Goal: Task Accomplishment & Management: Complete application form

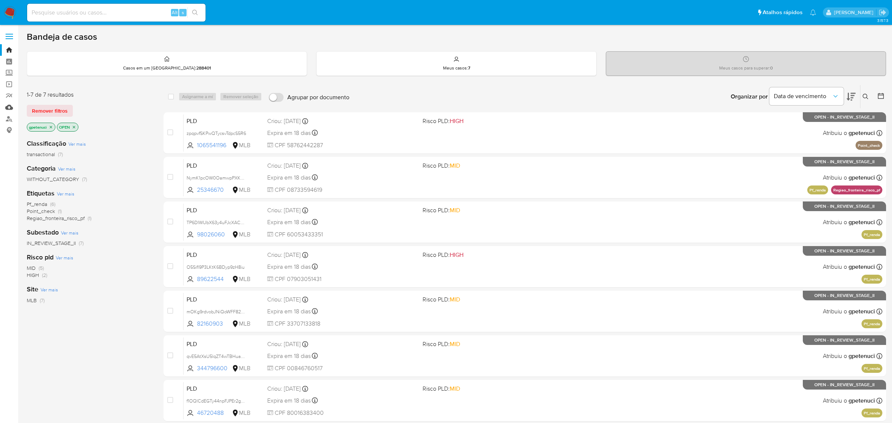
click at [9, 109] on link "Mulan" at bounding box center [44, 107] width 88 height 12
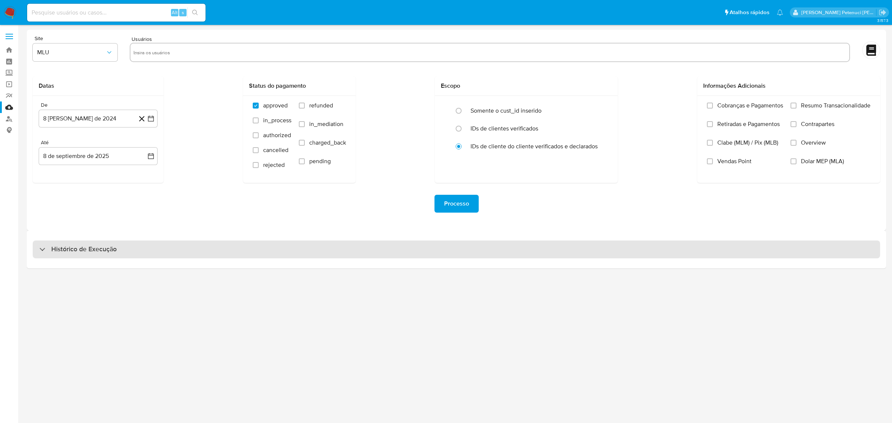
click at [86, 250] on h3 "Histórico de Execução" at bounding box center [83, 249] width 65 height 9
select select "10"
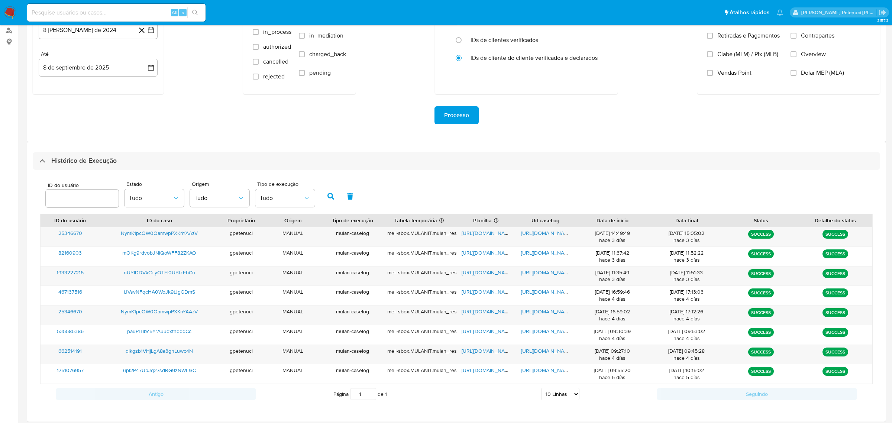
scroll to position [92, 0]
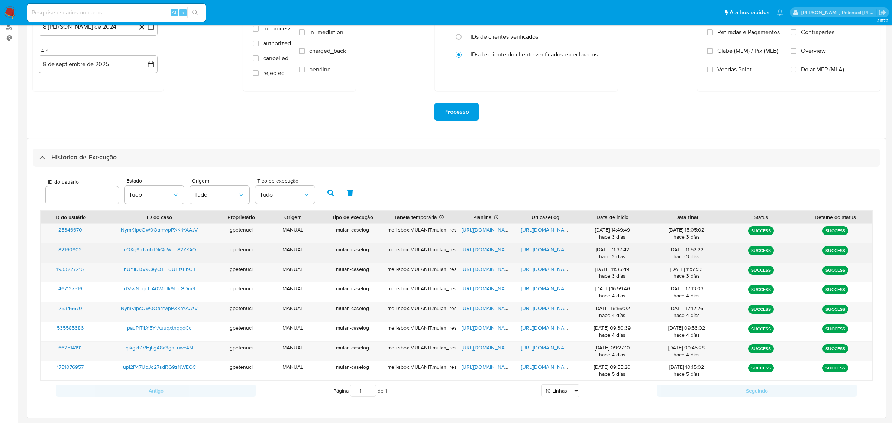
click at [149, 249] on span "mOKg9rdvobJNiQoWFF82ZKAO" at bounding box center [159, 249] width 74 height 7
click at [492, 252] on span "https://docs.google.com/spreadsheets/d/18q35lA-10AJKhX024TzJir5gEyg9f4_1gI-Ukwb…" at bounding box center [486, 249] width 51 height 7
click at [538, 251] on span "https://docs.google.com/document/d/1Ci-nRIiBSfPqWrcc6I1qbLuAA1GVHcXlA8_DFQoMvYc…" at bounding box center [546, 249] width 51 height 7
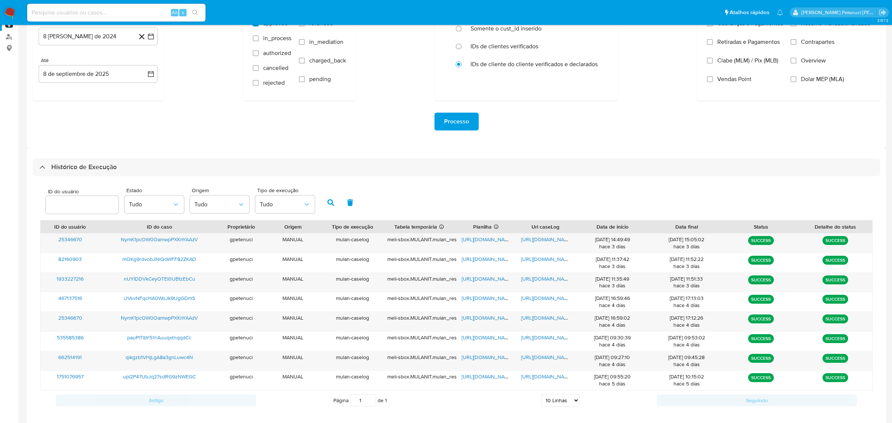
scroll to position [77, 0]
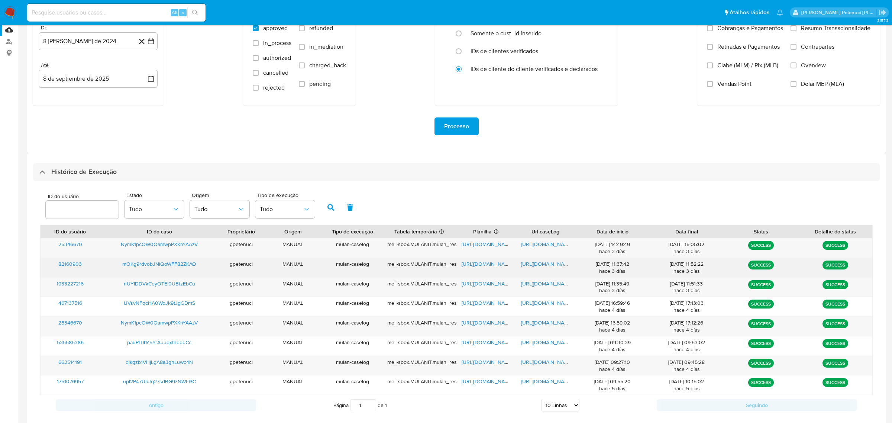
click at [168, 263] on span "mOKg9rdvobJNiQoWFF82ZKAO" at bounding box center [159, 263] width 74 height 7
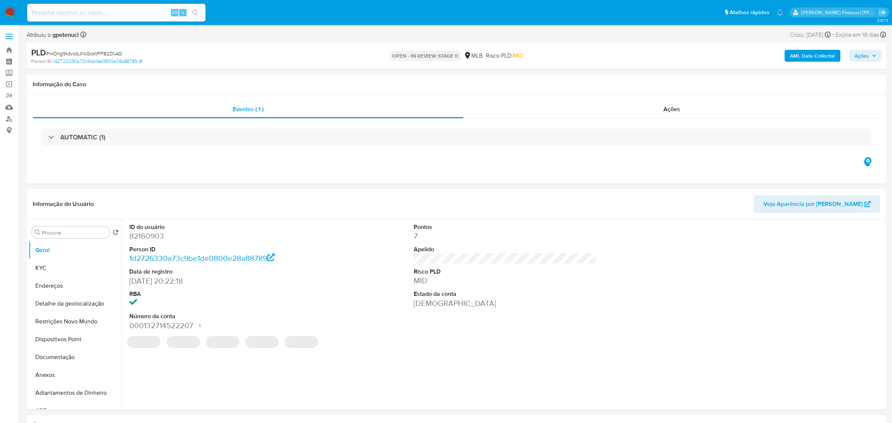
select select "10"
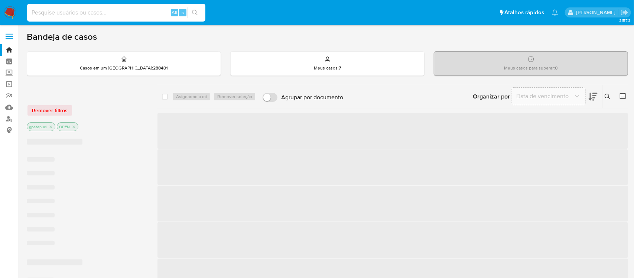
click at [94, 14] on input at bounding box center [116, 13] width 178 height 10
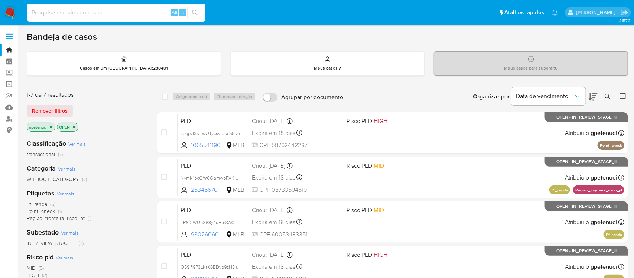
paste input "upI2P47UbJq27sdRG9zNWEGC"
type input "upI2P47UbJq27sdRG9zNWEGC"
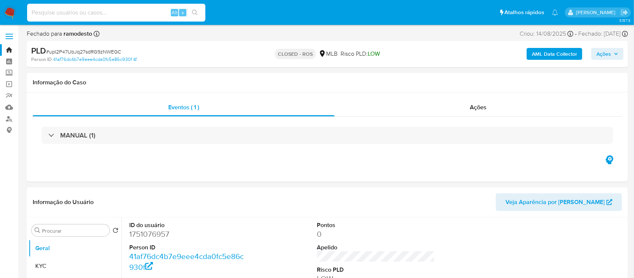
click at [100, 14] on input at bounding box center [116, 13] width 178 height 10
select select "10"
paste input "upI2P47UbJq27sdRG9zNWEGC"
type input "upI2P47UbJq27sdRG9zNWEGC"
click at [11, 104] on link "Mulan" at bounding box center [44, 107] width 88 height 12
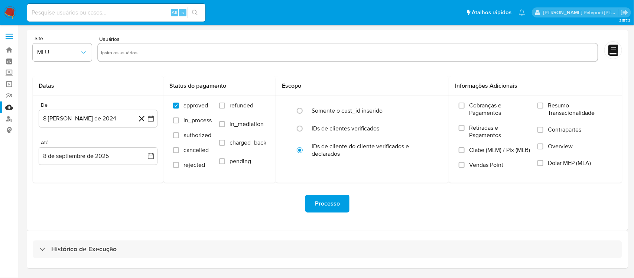
drag, startPoint x: 101, startPoint y: 249, endPoint x: 102, endPoint y: 232, distance: 16.7
click at [102, 248] on h3 "Histórico de Execução" at bounding box center [83, 249] width 65 height 9
select select "10"
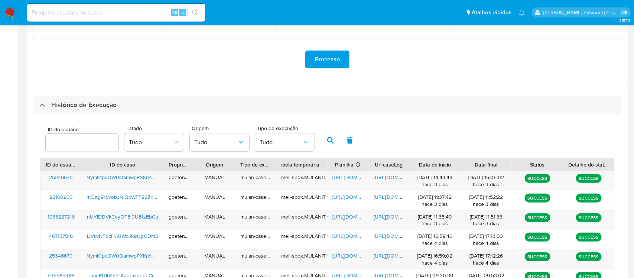
scroll to position [145, 0]
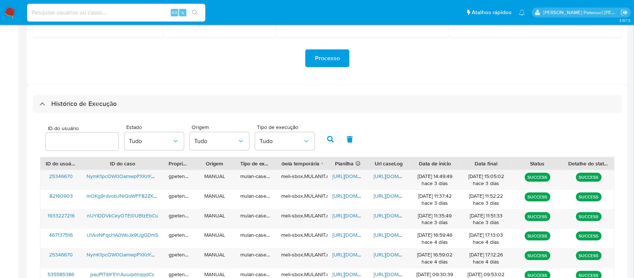
click at [121, 8] on input at bounding box center [116, 13] width 178 height 10
paste input "upI2P47UbJq27sdRG9zNWEGC"
type input "upI2P47UbJq27sdRG9zNWEGC"
click at [194, 13] on icon "search-icon" at bounding box center [195, 13] width 6 height 6
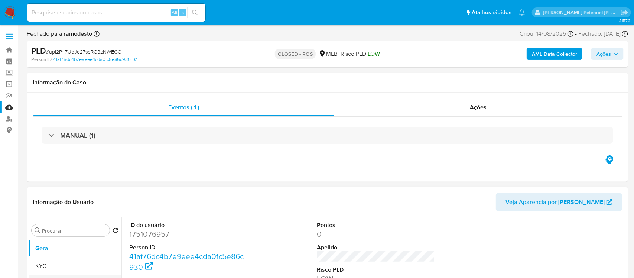
select select "10"
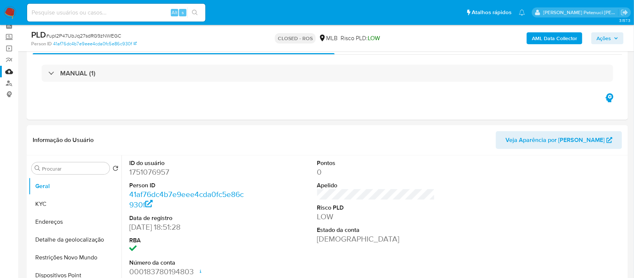
scroll to position [28, 0]
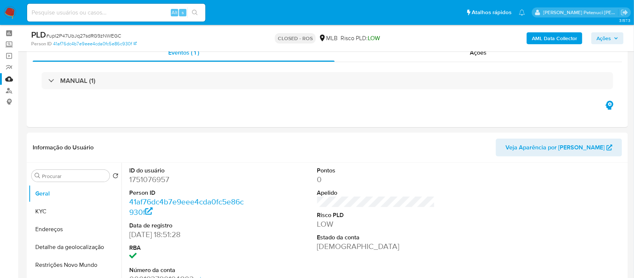
click at [7, 80] on link "Mulan" at bounding box center [44, 79] width 88 height 12
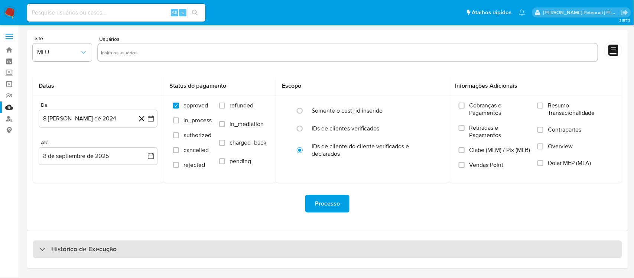
click at [127, 247] on div "Histórico de Execução" at bounding box center [328, 249] width 590 height 18
select select "10"
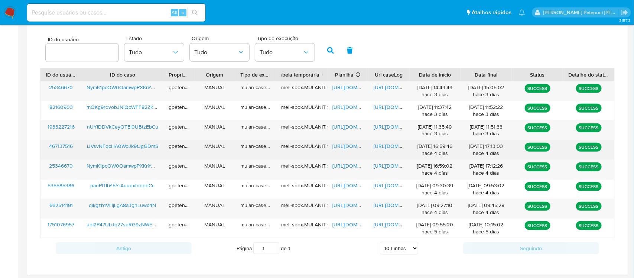
scroll to position [237, 0]
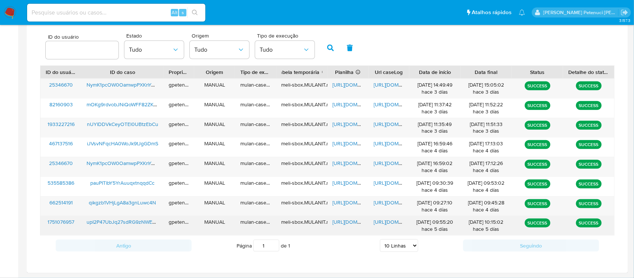
click at [379, 224] on span "[URL][DOMAIN_NAME]" at bounding box center [399, 221] width 51 height 7
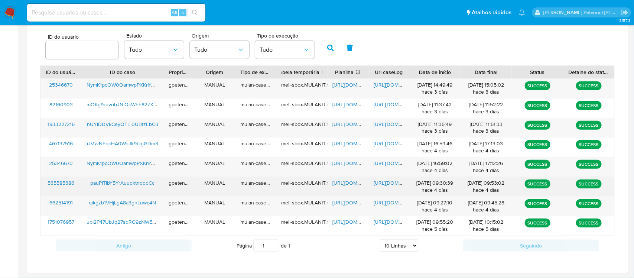
click at [353, 183] on span "[URL][DOMAIN_NAME]" at bounding box center [358, 182] width 51 height 7
click at [399, 185] on span "https://docs.google.com/document/d/1Q2JYIxreg4lYPR2qxjmHSt6KsVd8zAzU5PDDCYa9k2s…" at bounding box center [399, 182] width 51 height 7
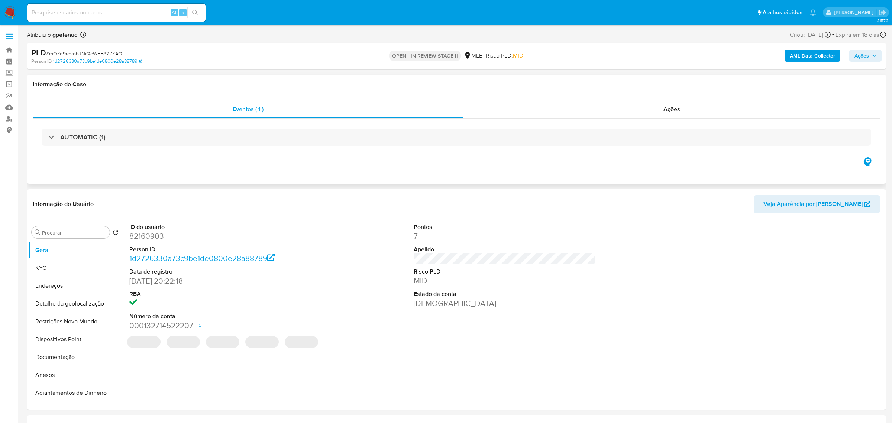
select select "10"
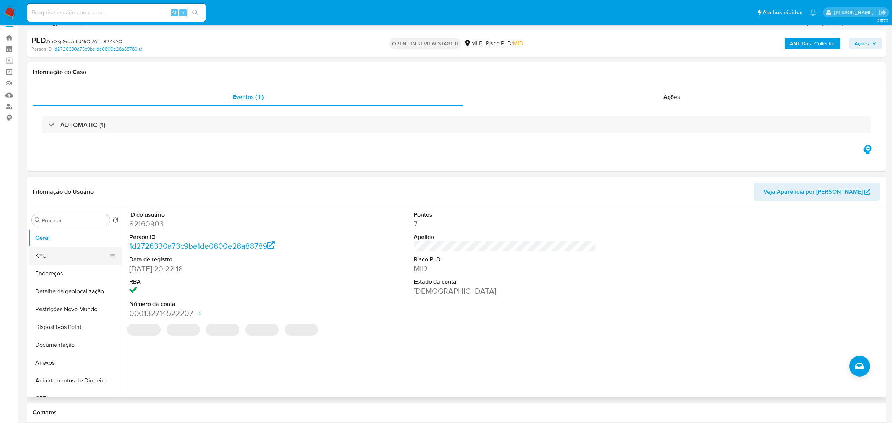
scroll to position [14, 0]
click at [68, 249] on button "KYC" at bounding box center [72, 254] width 87 height 18
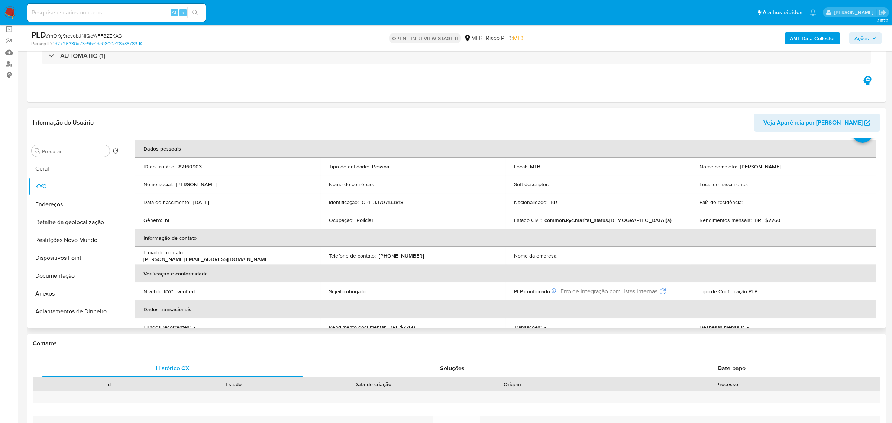
scroll to position [36, 0]
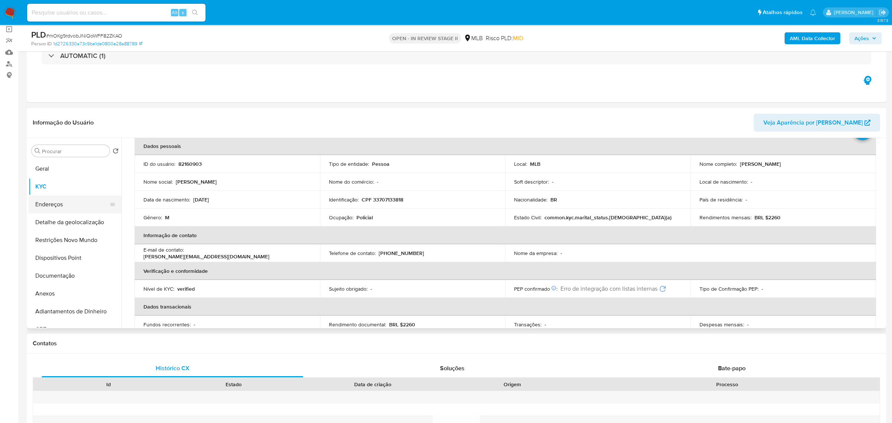
click at [54, 198] on button "Endereços" at bounding box center [72, 204] width 87 height 18
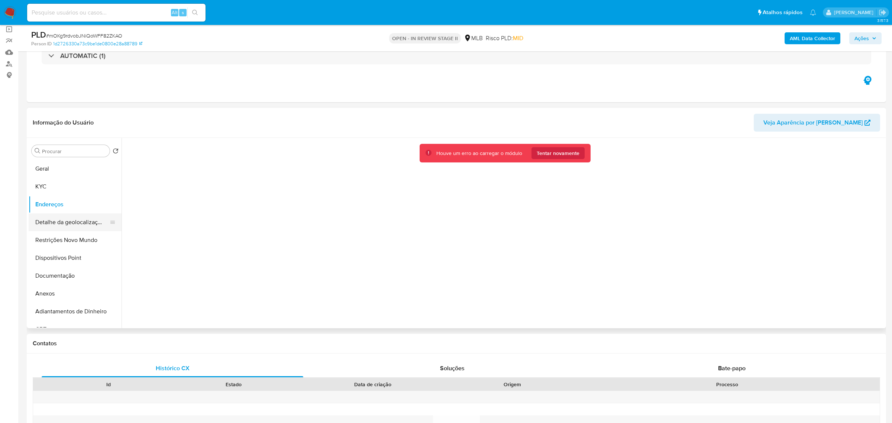
click at [71, 226] on button "Detalhe da geolocalização" at bounding box center [72, 222] width 87 height 18
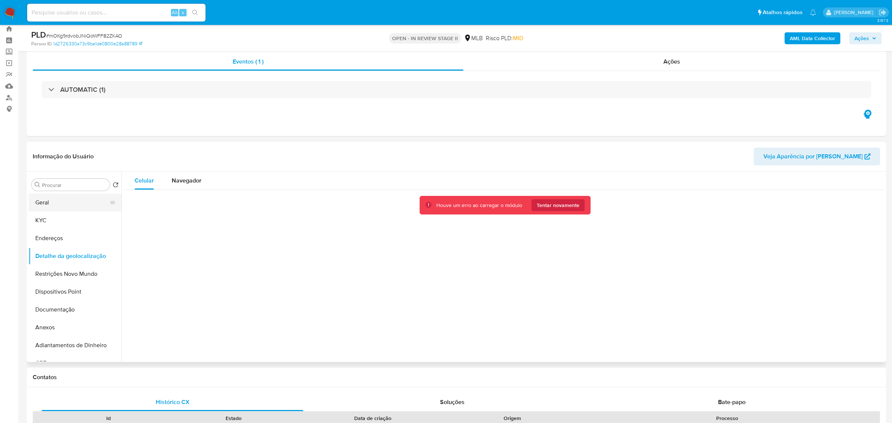
scroll to position [21, 0]
click at [56, 203] on button "Geral" at bounding box center [72, 203] width 87 height 18
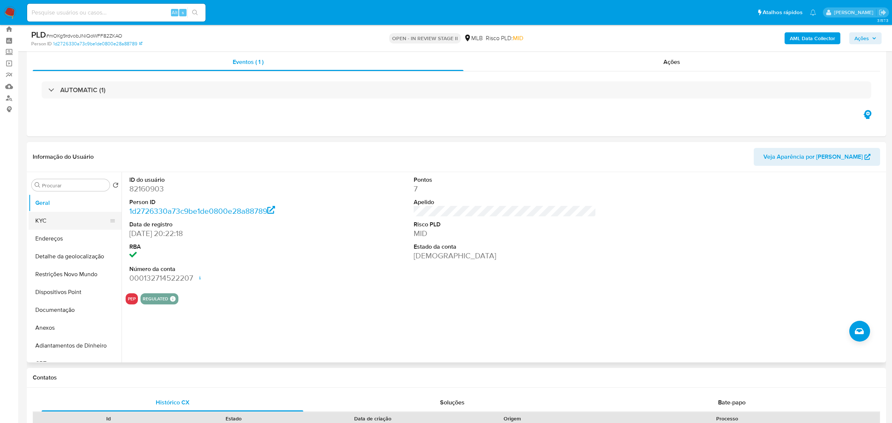
click at [54, 219] on button "KYC" at bounding box center [72, 221] width 87 height 18
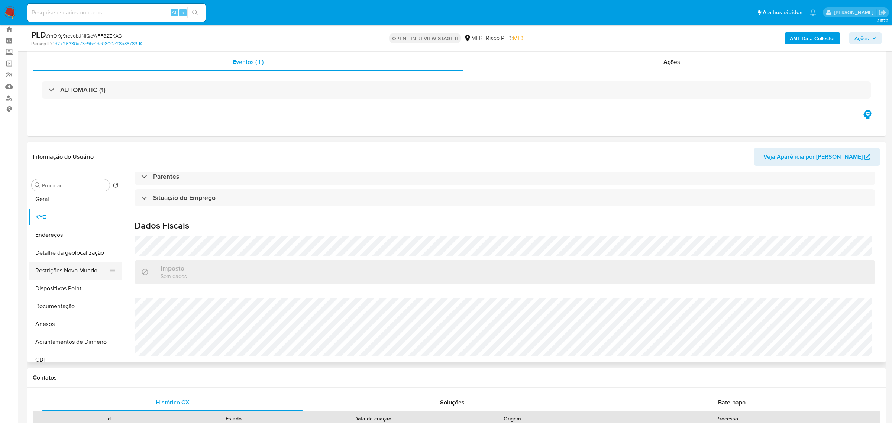
scroll to position [4, 0]
click at [53, 277] on button "Restrições Novo Mundo" at bounding box center [72, 270] width 87 height 18
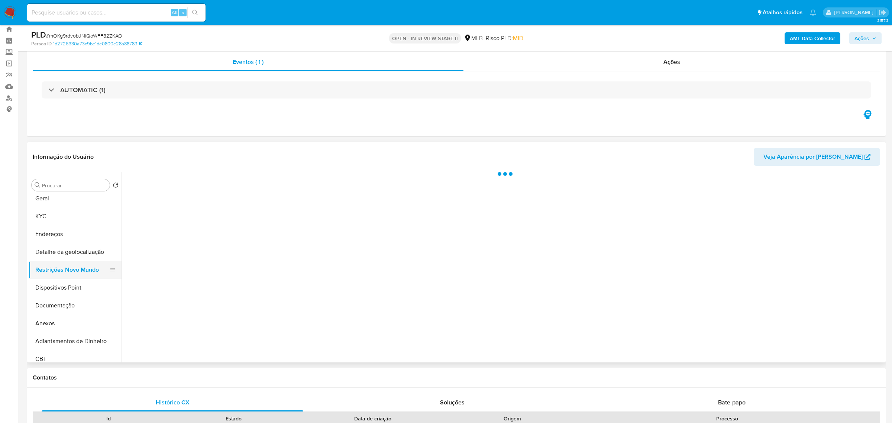
scroll to position [0, 0]
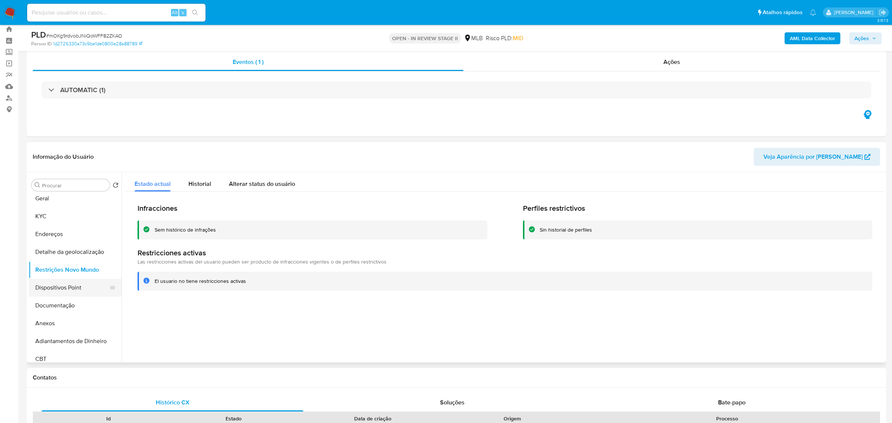
click at [75, 281] on button "Dispositivos Point" at bounding box center [72, 288] width 87 height 18
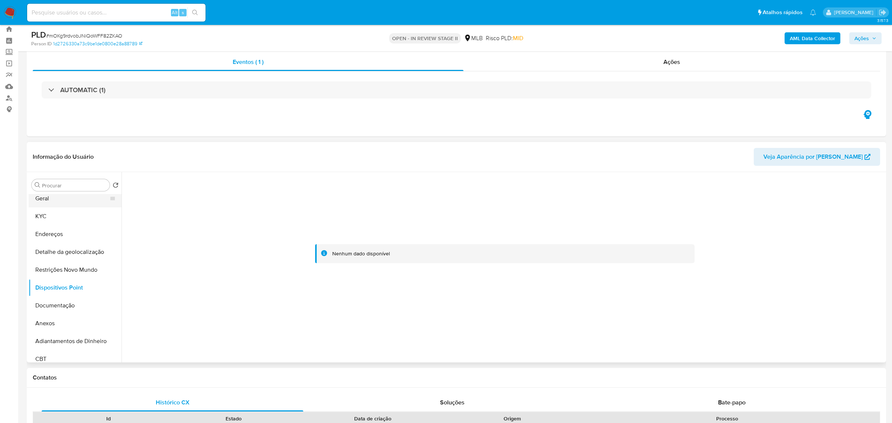
click at [45, 199] on button "Geral" at bounding box center [72, 198] width 87 height 18
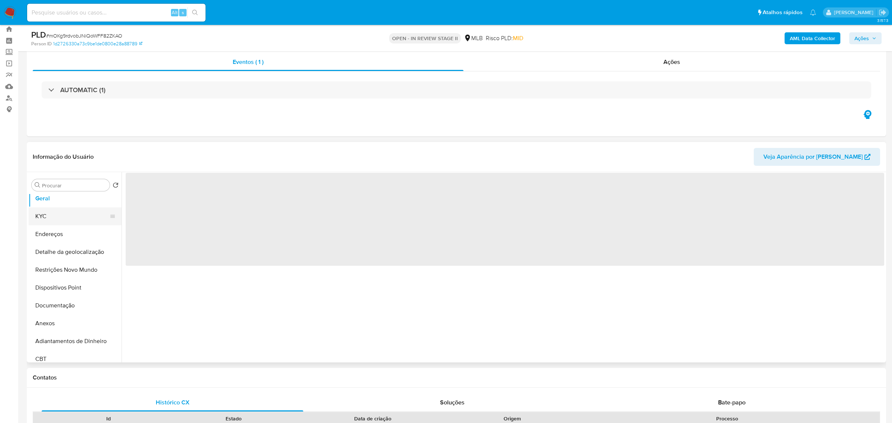
click at [53, 215] on button "KYC" at bounding box center [72, 216] width 87 height 18
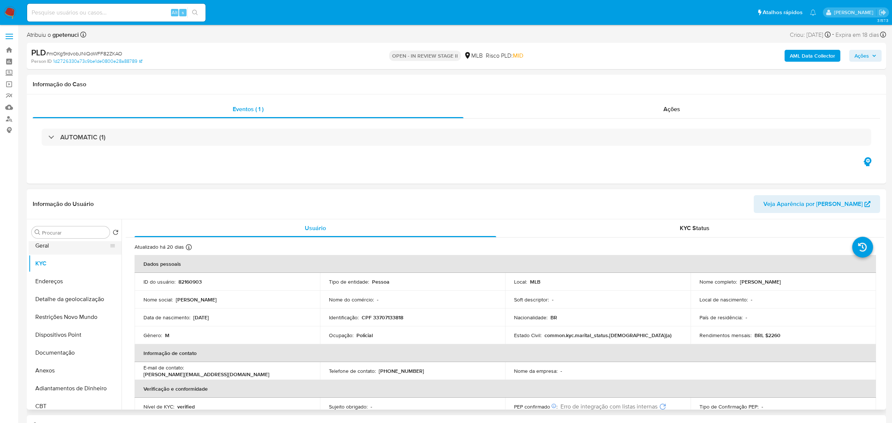
click at [41, 249] on button "Geral" at bounding box center [72, 246] width 87 height 18
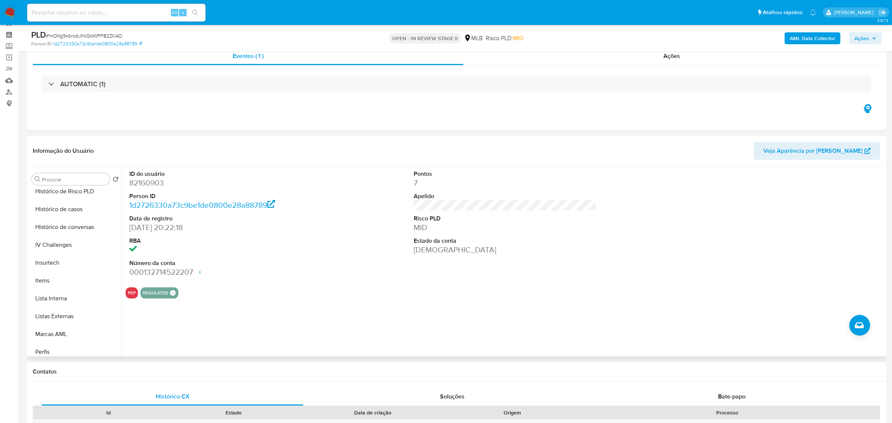
scroll to position [340, 0]
click at [75, 269] on button "Lista Interna" at bounding box center [72, 267] width 87 height 18
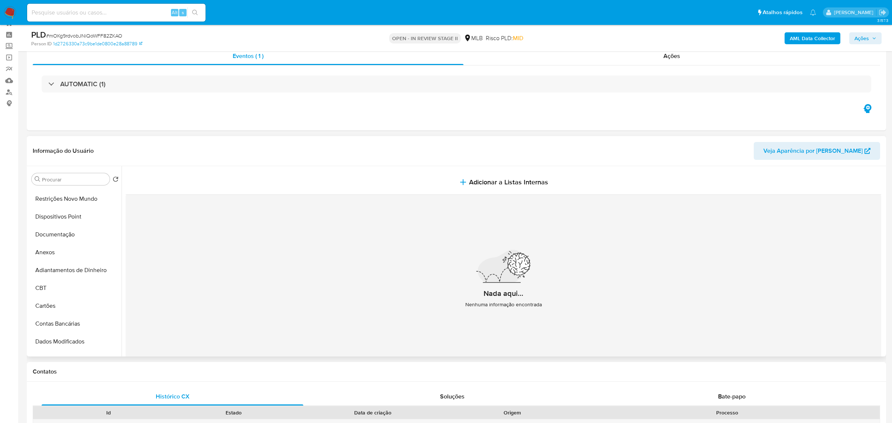
scroll to position [0, 0]
click at [58, 216] on button "KYC" at bounding box center [72, 215] width 87 height 18
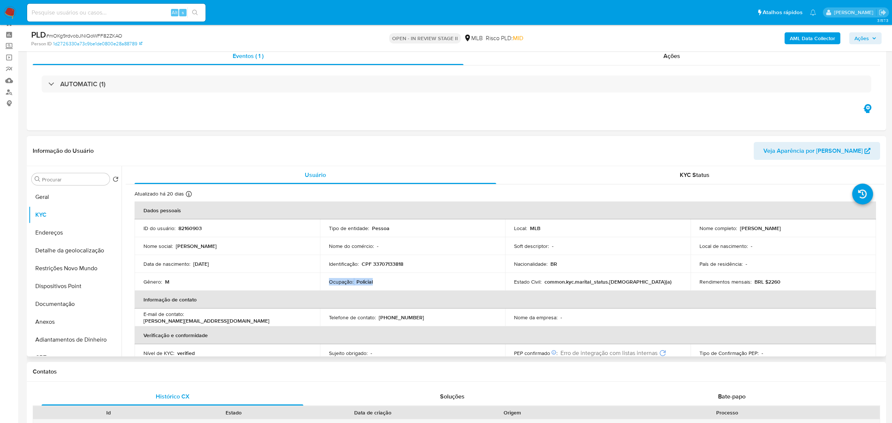
drag, startPoint x: 327, startPoint y: 282, endPoint x: 376, endPoint y: 277, distance: 49.7
click at [376, 277] on td "Ocupação : Policial" at bounding box center [412, 282] width 185 height 18
copy div "Ocupação : Policial"
click at [93, 35] on span "# mOKg9rdvobJNiQoWFF82ZKAO" at bounding box center [84, 35] width 76 height 7
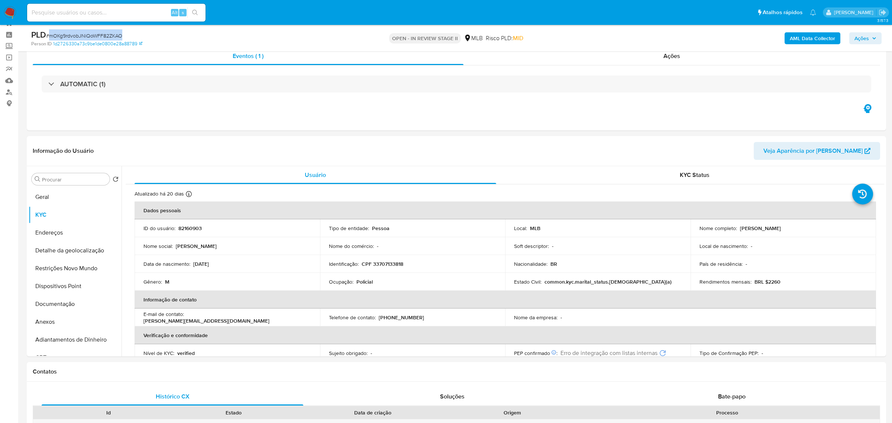
copy span "mOKg9rdvobJNiQoWFF82ZKAO"
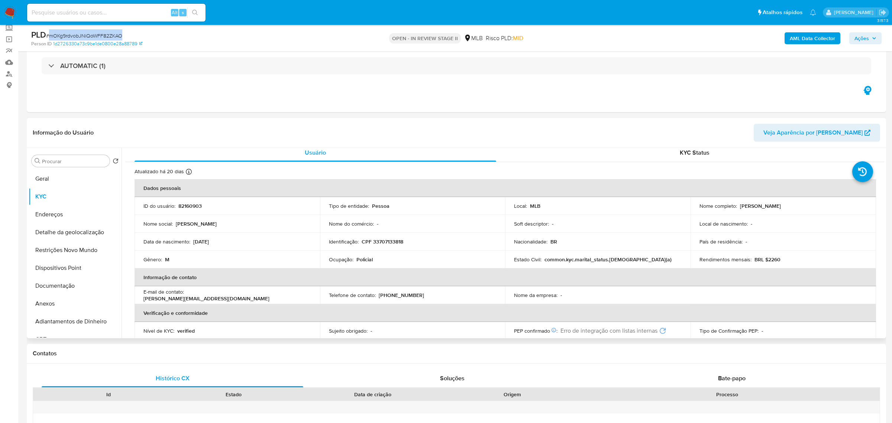
scroll to position [6, 0]
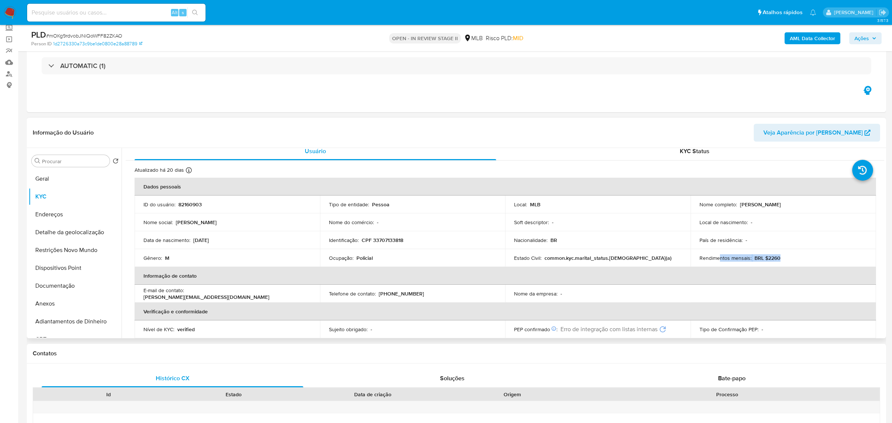
drag, startPoint x: 716, startPoint y: 260, endPoint x: 797, endPoint y: 261, distance: 80.3
click at [797, 261] on div "Rendimentos mensais : BRL $2260" at bounding box center [783, 258] width 168 height 7
click at [797, 260] on div "Rendimentos mensais : BRL $2260" at bounding box center [783, 258] width 168 height 7
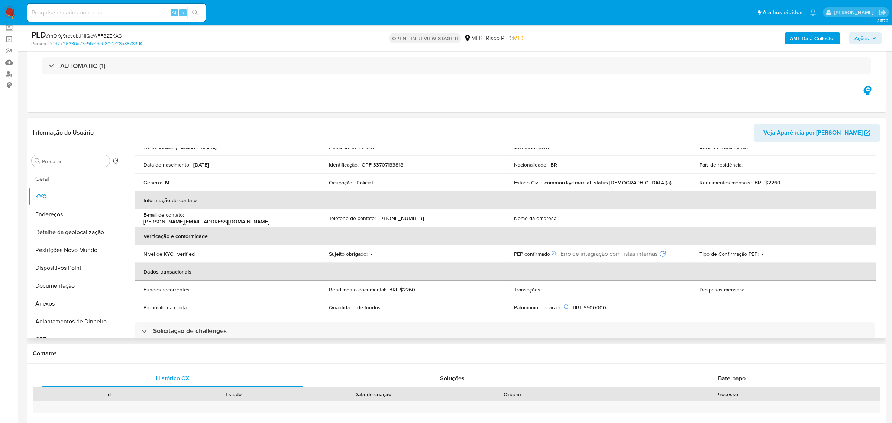
scroll to position [112, 0]
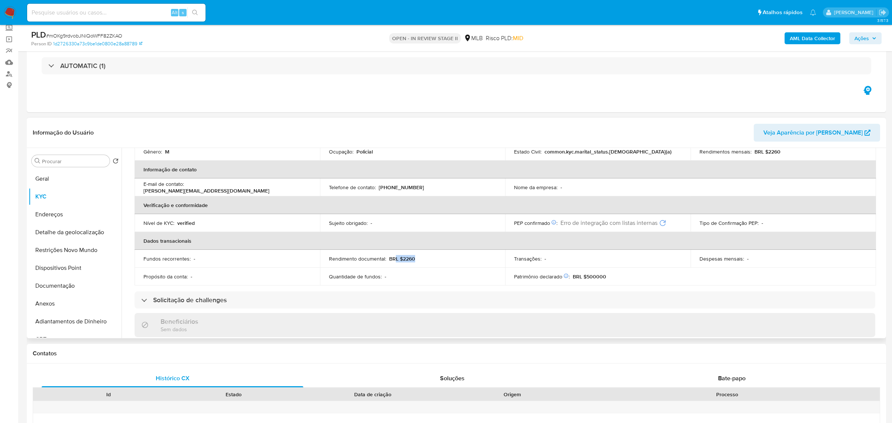
drag, startPoint x: 397, startPoint y: 258, endPoint x: 429, endPoint y: 252, distance: 32.8
click at [429, 252] on td "Rendimento documental : BRL $2260" at bounding box center [412, 259] width 185 height 18
click at [425, 253] on td "Rendimento documental : BRL $2260" at bounding box center [412, 259] width 185 height 18
click at [75, 286] on button "Documentação" at bounding box center [72, 286] width 87 height 18
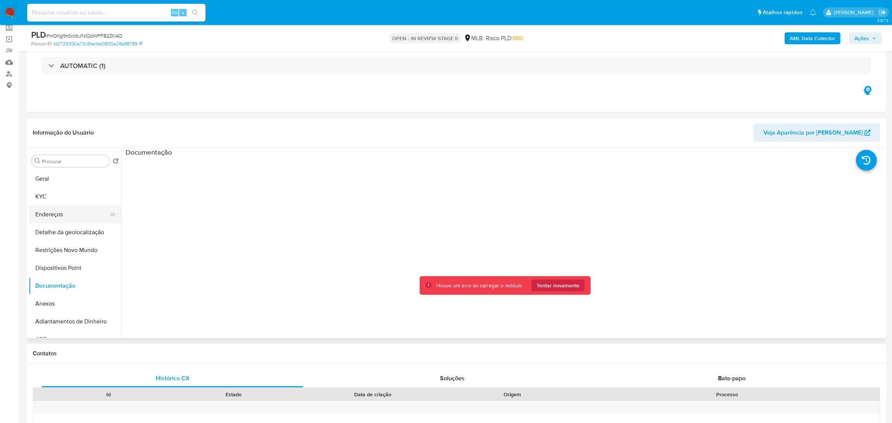
click at [58, 217] on button "Endereços" at bounding box center [72, 214] width 87 height 18
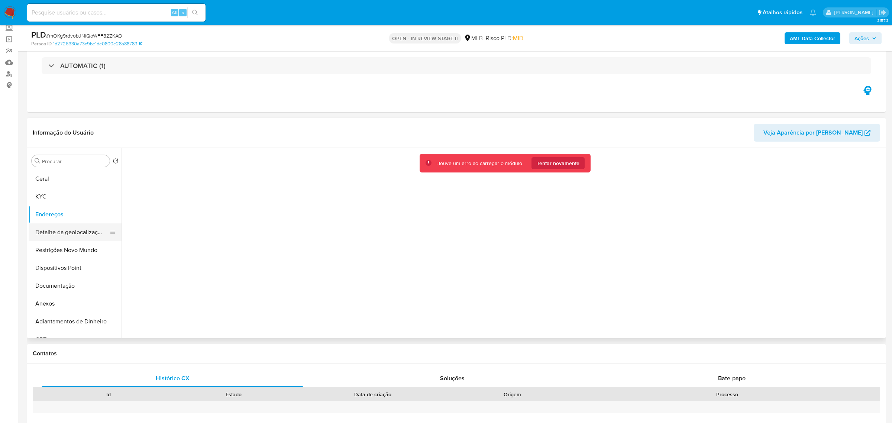
click at [73, 228] on button "Detalhe da geolocalização" at bounding box center [72, 232] width 87 height 18
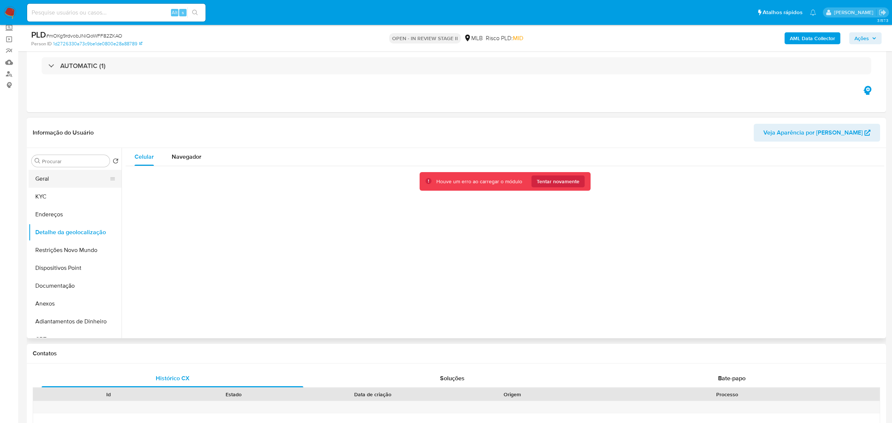
click at [62, 175] on button "Geral" at bounding box center [72, 179] width 87 height 18
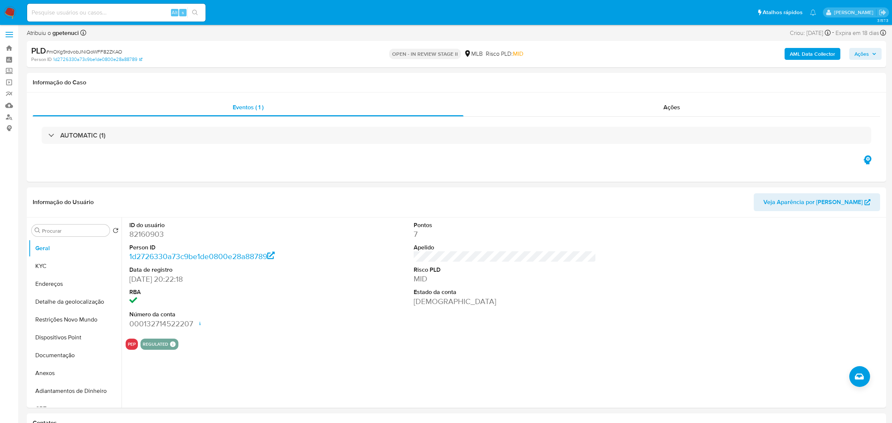
scroll to position [1, 0]
click at [9, 54] on link "Bandeja" at bounding box center [44, 49] width 88 height 12
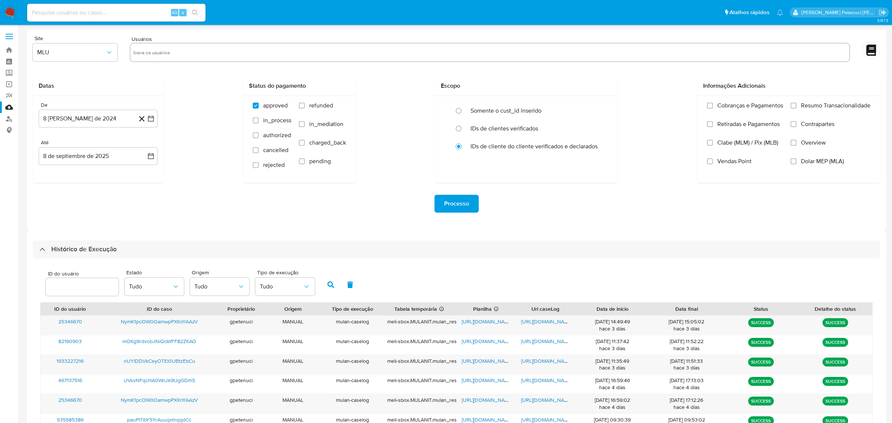
select select "10"
click at [12, 47] on link "Bandeja" at bounding box center [44, 50] width 88 height 12
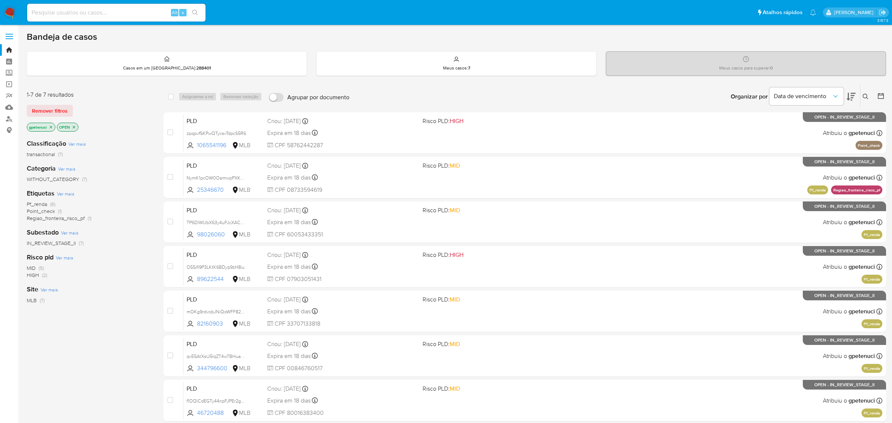
click at [39, 202] on span "Pf_renda" at bounding box center [37, 203] width 20 height 7
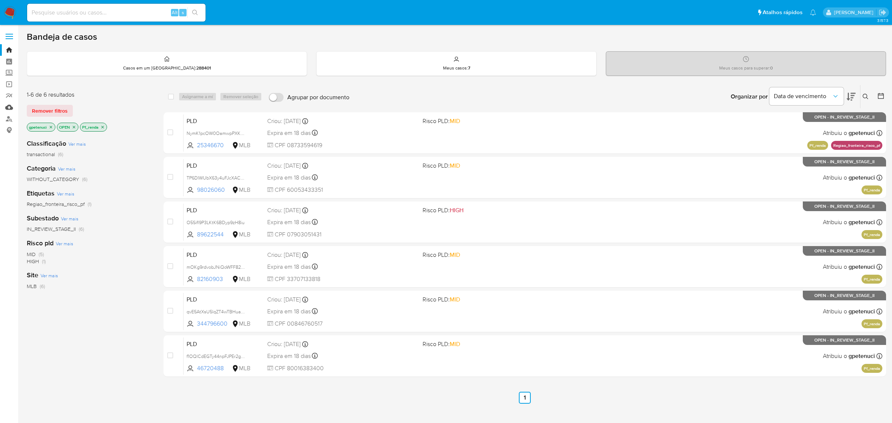
click at [6, 108] on link "Mulan" at bounding box center [44, 107] width 88 height 12
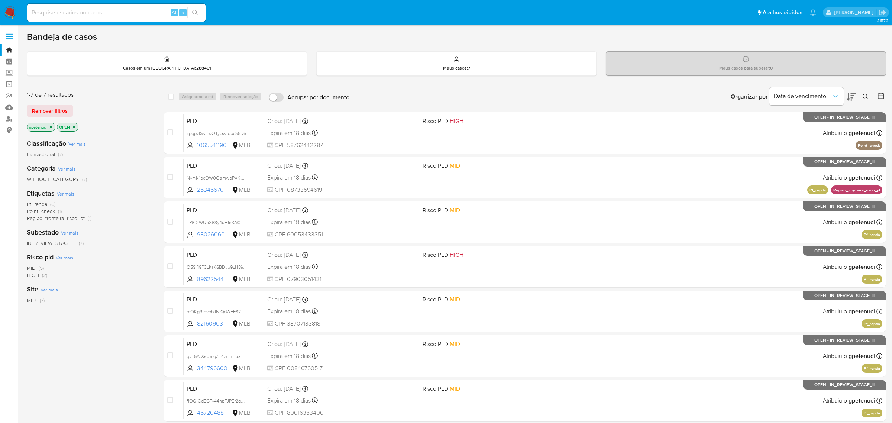
click at [39, 205] on span "Pf_renda" at bounding box center [37, 203] width 20 height 7
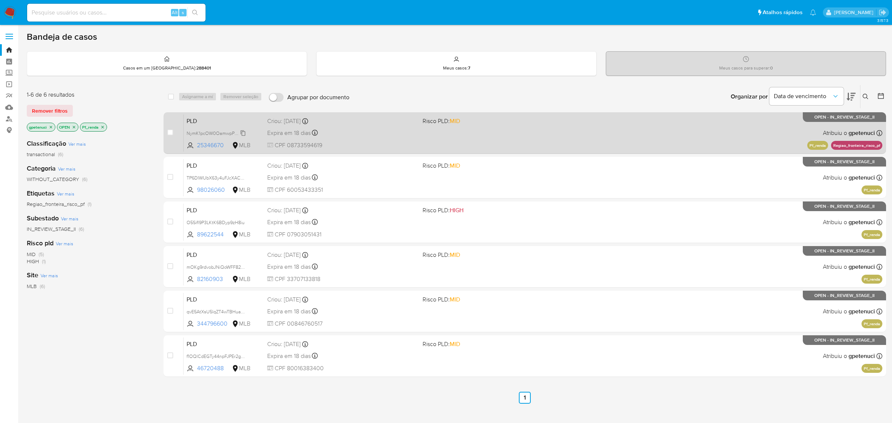
click at [220, 135] on span "NymK1pcOW0OamwpPXKnYAAzV" at bounding box center [222, 133] width 70 height 8
click at [222, 122] on span "PLD" at bounding box center [224, 121] width 75 height 10
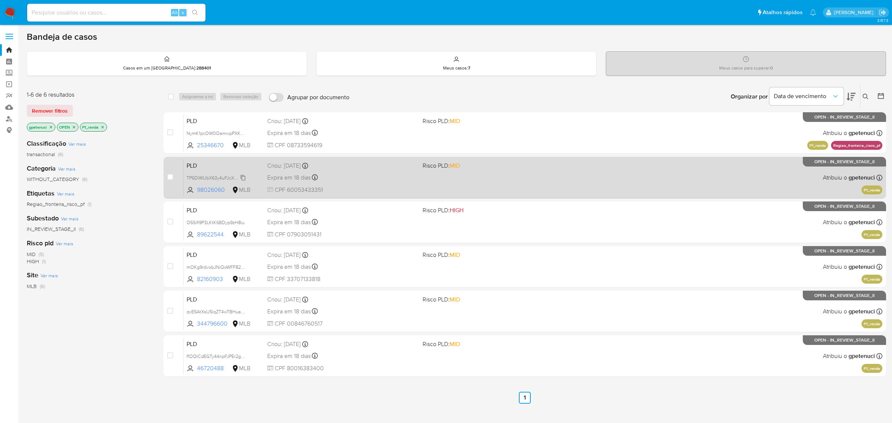
click at [203, 180] on span "TP6DIWUbX63y4uFJcXAC8X2N" at bounding box center [219, 177] width 65 height 8
click at [221, 162] on span "PLD" at bounding box center [224, 165] width 75 height 10
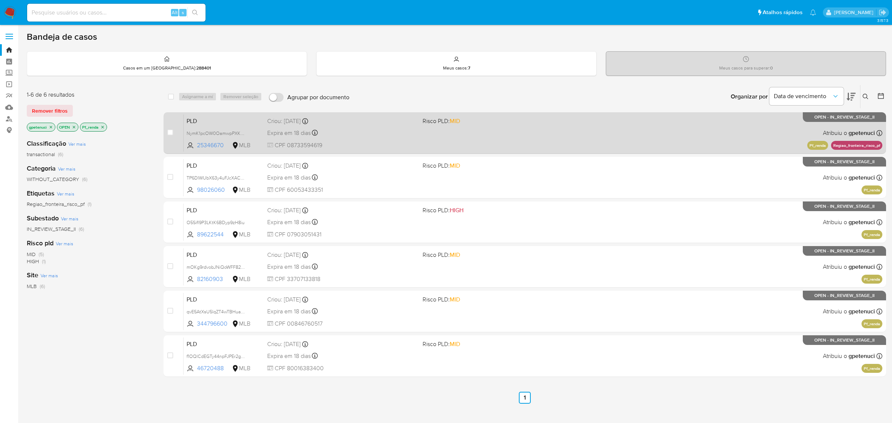
click at [229, 153] on div "case-item-checkbox Incapaz de atribuir o caso PLD NymK1pcOW0OamwpPXKnYAAzV 2534…" at bounding box center [524, 133] width 722 height 42
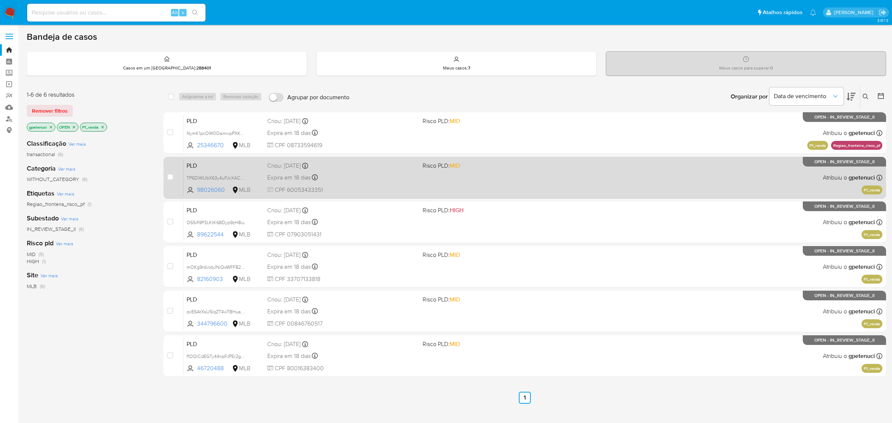
click at [248, 162] on span "PLD" at bounding box center [224, 165] width 75 height 10
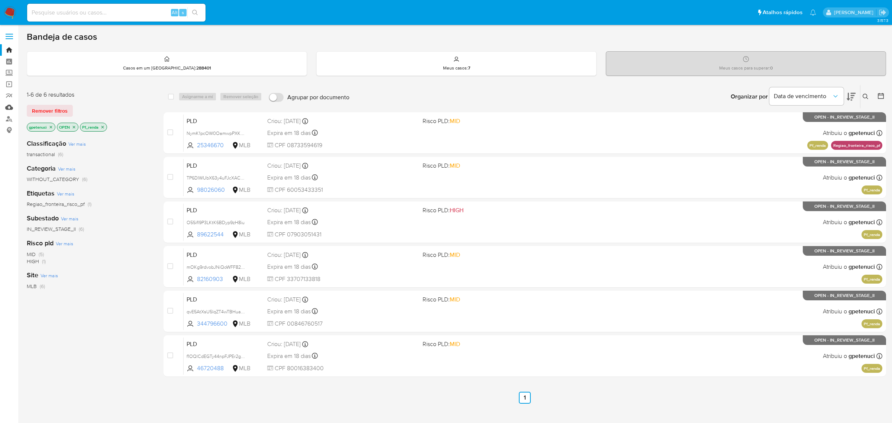
click at [9, 108] on link "Mulan" at bounding box center [44, 107] width 88 height 12
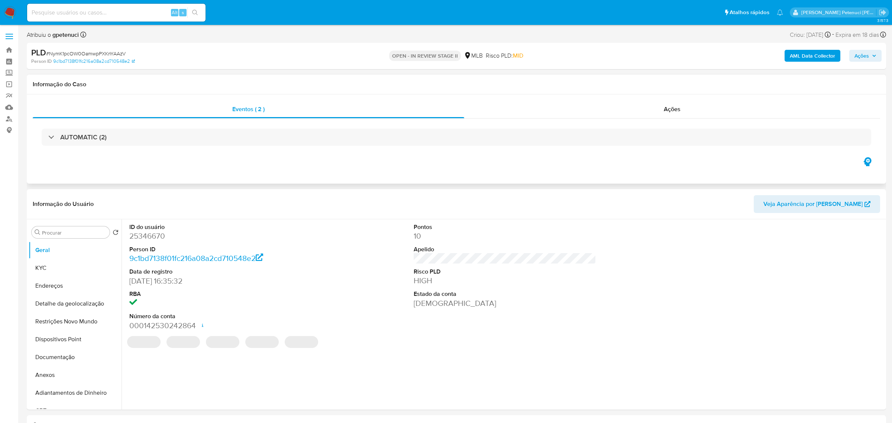
select select "10"
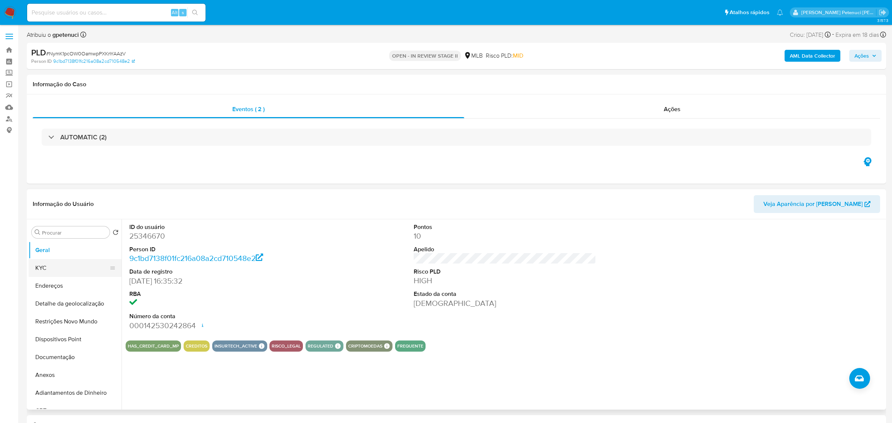
click at [53, 263] on button "KYC" at bounding box center [72, 268] width 87 height 18
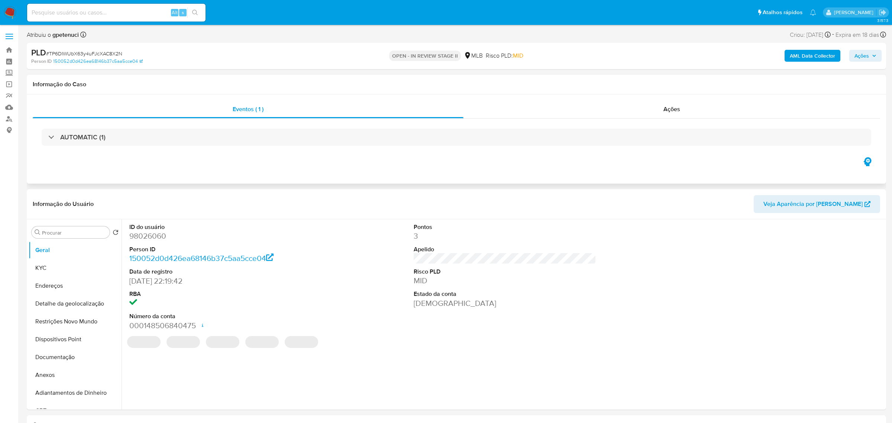
select select "10"
click at [60, 267] on button "KYC" at bounding box center [72, 268] width 87 height 18
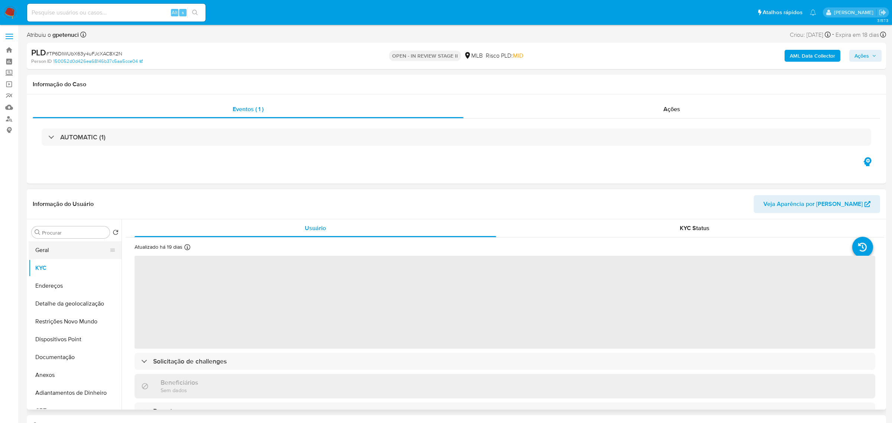
click at [51, 251] on button "Geral" at bounding box center [72, 250] width 87 height 18
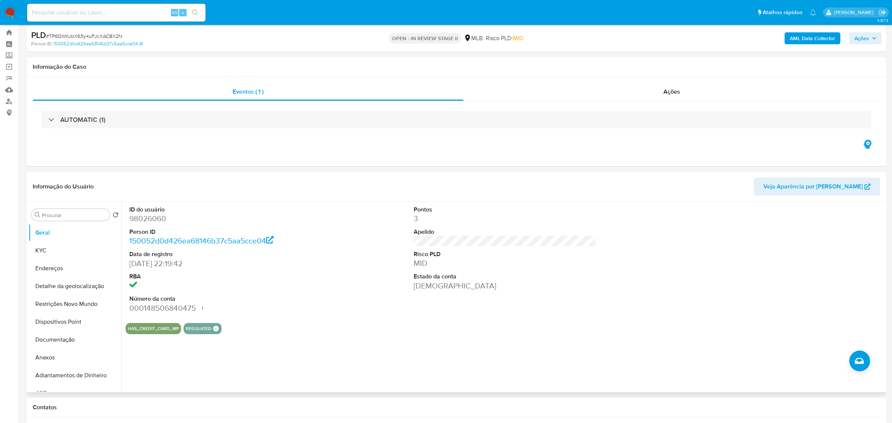
scroll to position [23, 0]
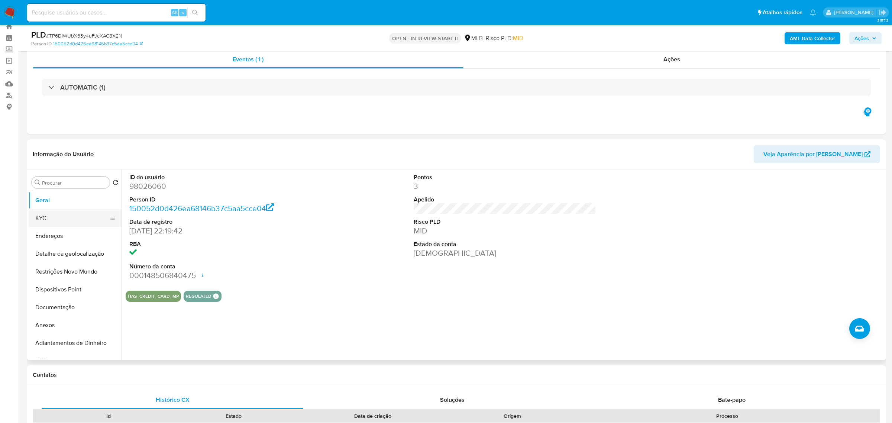
click at [55, 221] on button "KYC" at bounding box center [72, 218] width 87 height 18
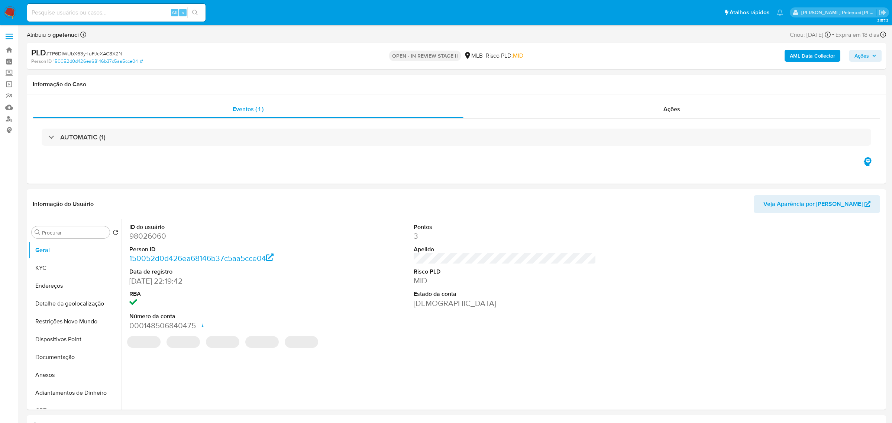
select select "10"
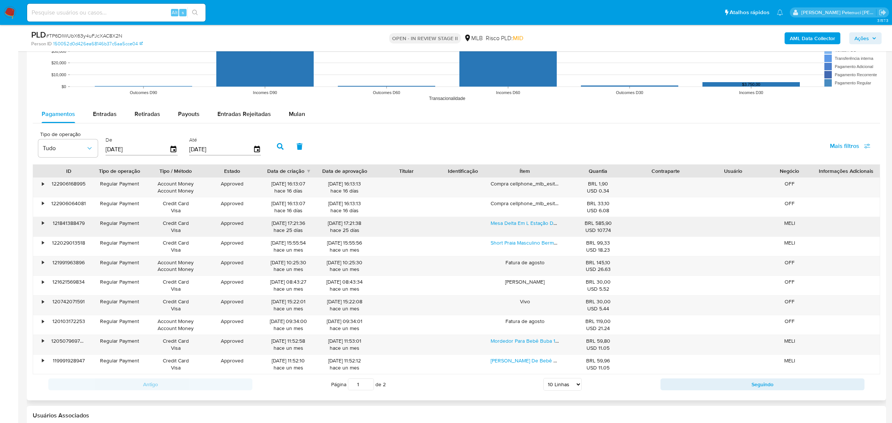
scroll to position [716, 0]
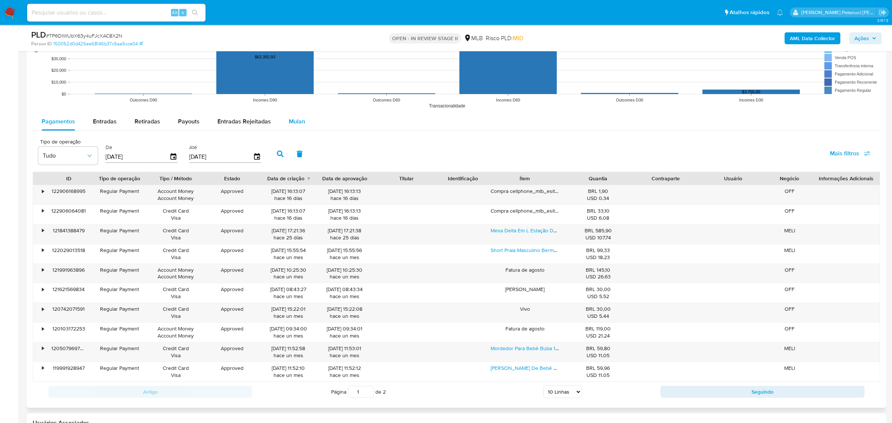
click at [296, 118] on span "Mulan" at bounding box center [297, 121] width 16 height 9
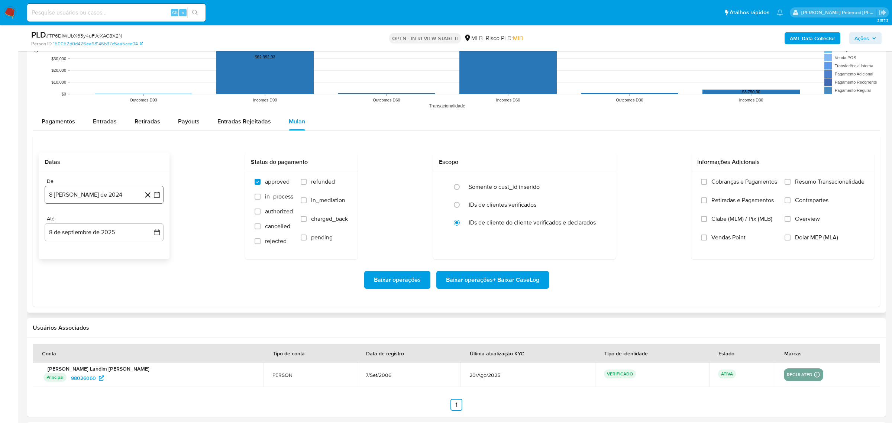
click at [99, 200] on button "8 de agosto de 2024" at bounding box center [104, 195] width 119 height 18
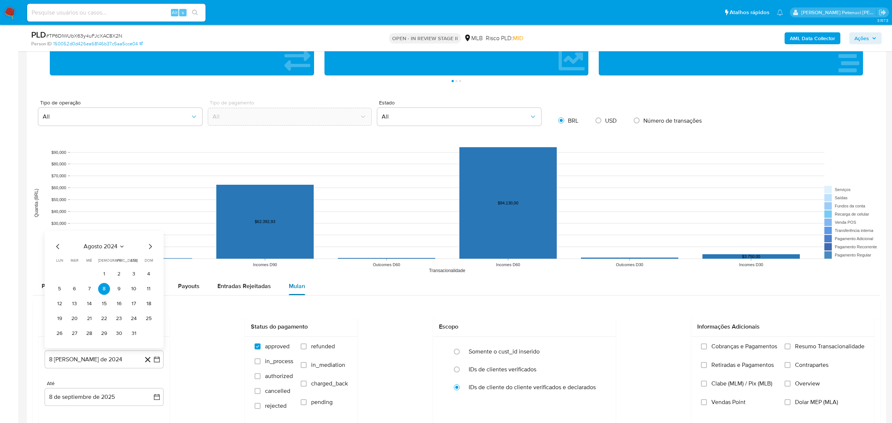
scroll to position [568, 0]
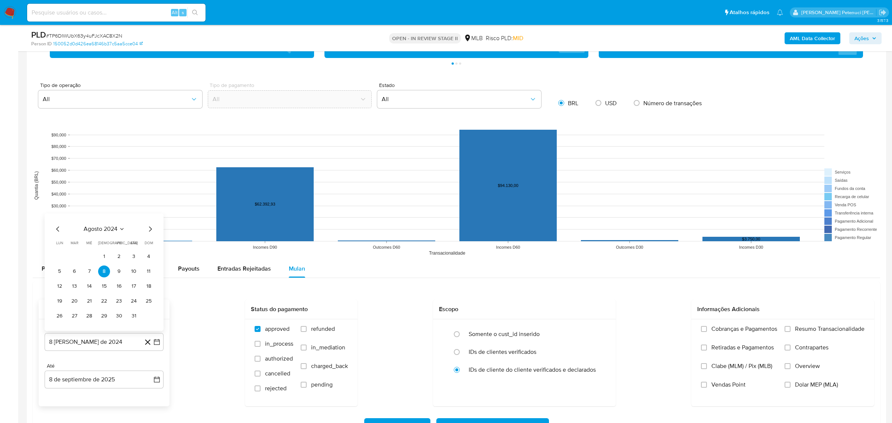
click at [94, 231] on span "agosto 2024" at bounding box center [101, 228] width 34 height 7
click at [148, 219] on icon "Año siguiente" at bounding box center [148, 220] width 9 height 9
click at [72, 291] on span "[DATE]" at bounding box center [71, 289] width 16 height 6
click at [70, 258] on button "1" at bounding box center [74, 256] width 12 height 12
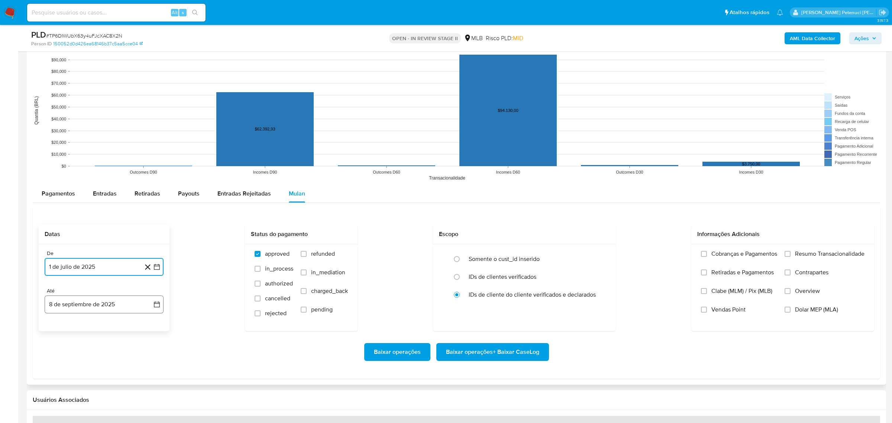
scroll to position [653, 0]
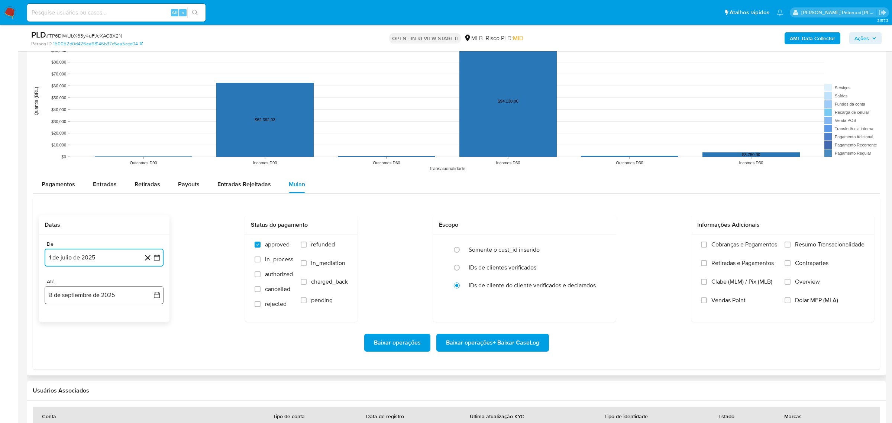
click at [82, 298] on button "8 de septiembre de 2025" at bounding box center [104, 295] width 119 height 18
click at [147, 213] on button "7" at bounding box center [149, 210] width 12 height 12
click at [813, 246] on span "Resumo Transacionalidade" at bounding box center [829, 244] width 69 height 7
click at [790, 246] on input "Resumo Transacionalidade" at bounding box center [787, 245] width 6 height 6
click at [451, 348] on span "Baixar operações + Baixar CaseLog" at bounding box center [492, 342] width 93 height 16
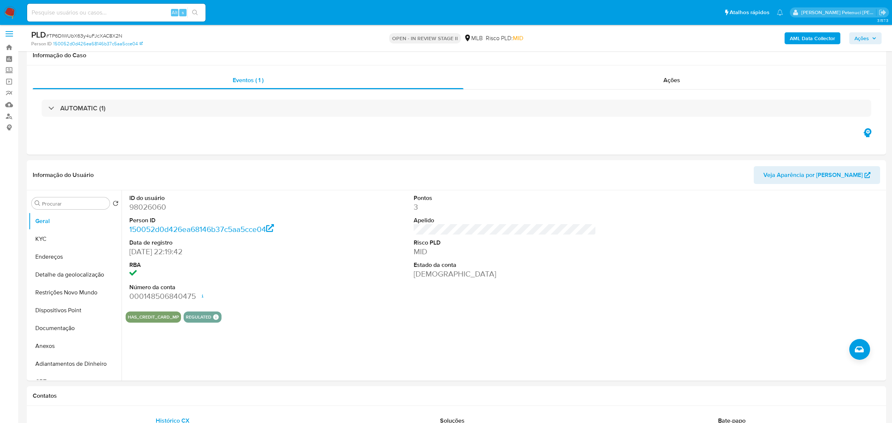
scroll to position [0, 0]
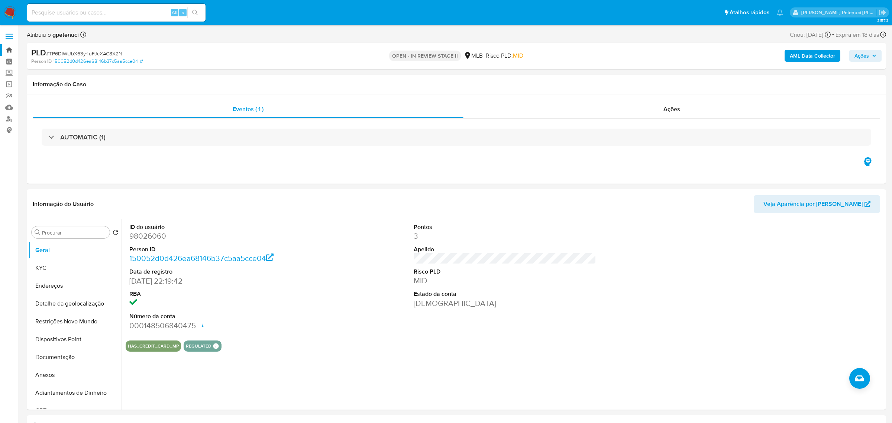
click at [10, 51] on link "Bandeja" at bounding box center [44, 50] width 88 height 12
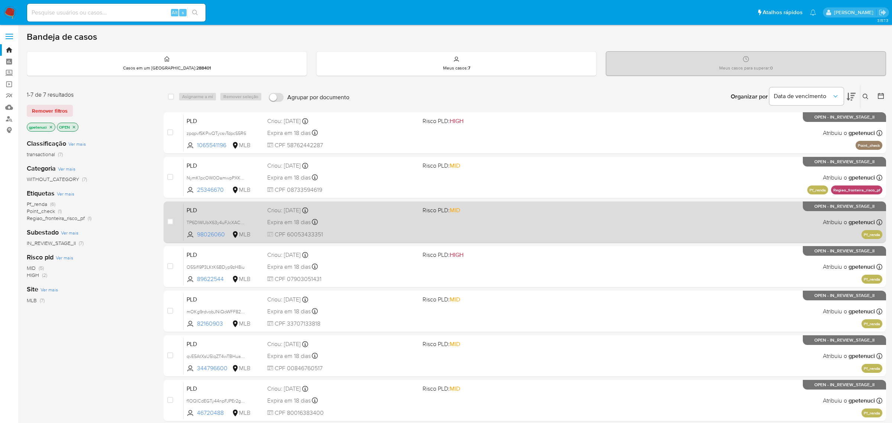
click at [260, 220] on span "TP6DIWUbX63y4uFJcXAC8X2N" at bounding box center [224, 222] width 75 height 8
click at [217, 207] on span "PLD" at bounding box center [224, 210] width 75 height 10
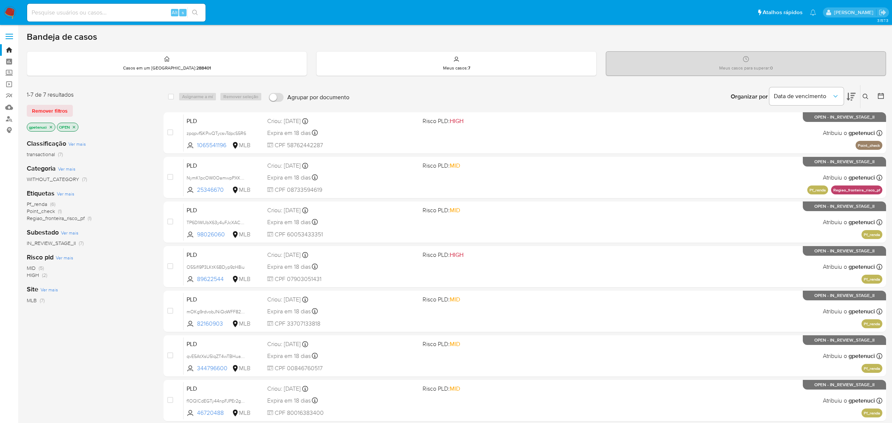
click at [42, 203] on span "Pf_renda" at bounding box center [37, 203] width 20 height 7
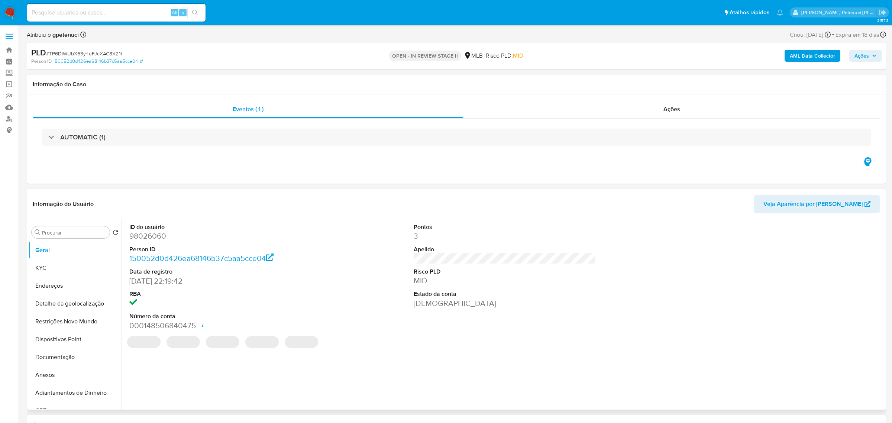
select select "10"
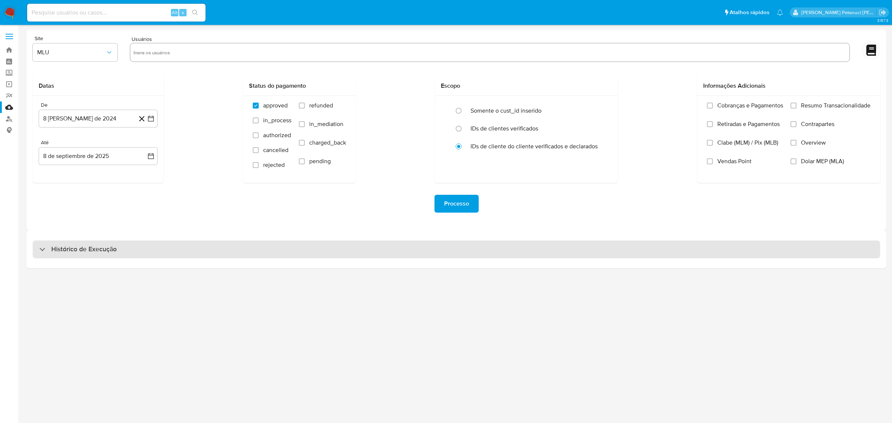
click at [56, 247] on h3 "Histórico de Execução" at bounding box center [83, 249] width 65 height 9
select select "10"
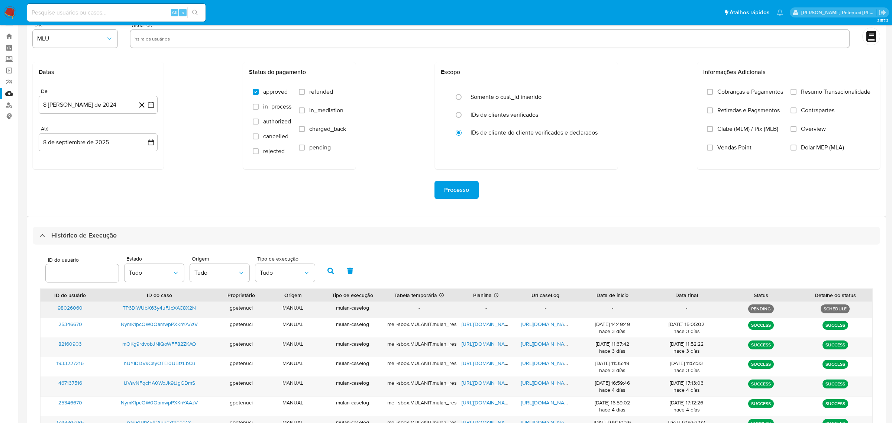
scroll to position [61, 0]
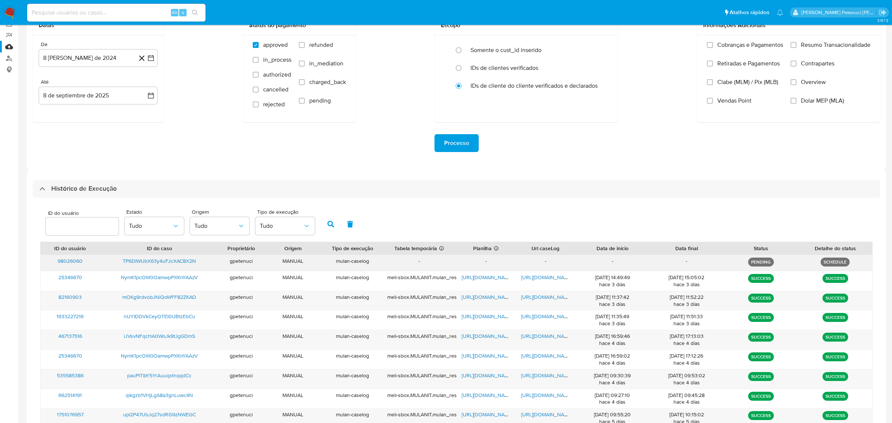
drag, startPoint x: 110, startPoint y: 261, endPoint x: 200, endPoint y: 257, distance: 90.4
click at [200, 257] on div "TP6DIWUbX63y4uFJcXAC8X2N" at bounding box center [159, 263] width 119 height 16
click at [79, 158] on div "Processo" at bounding box center [456, 143] width 847 height 42
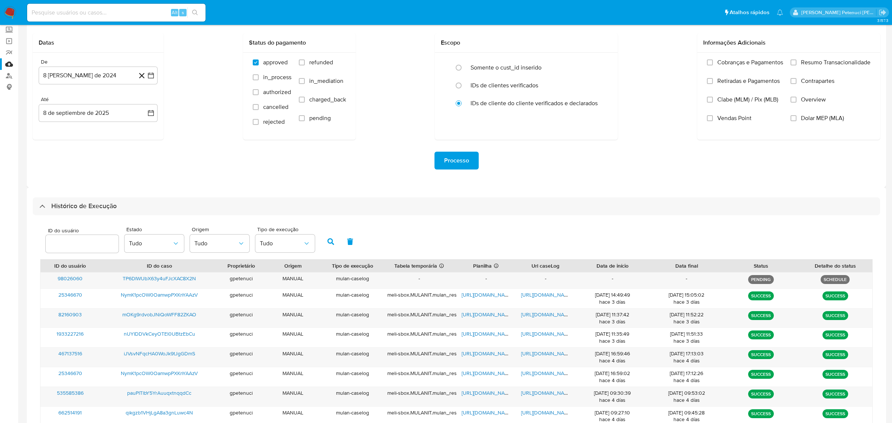
scroll to position [0, 0]
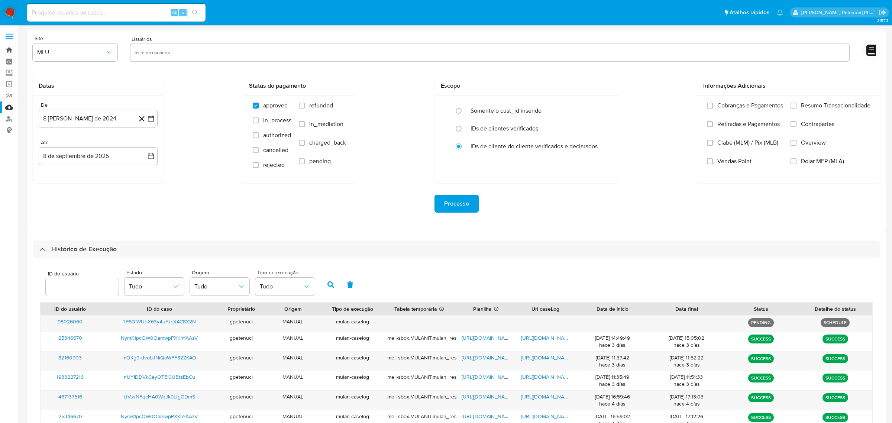
click at [12, 51] on link "Bandeja" at bounding box center [44, 50] width 88 height 12
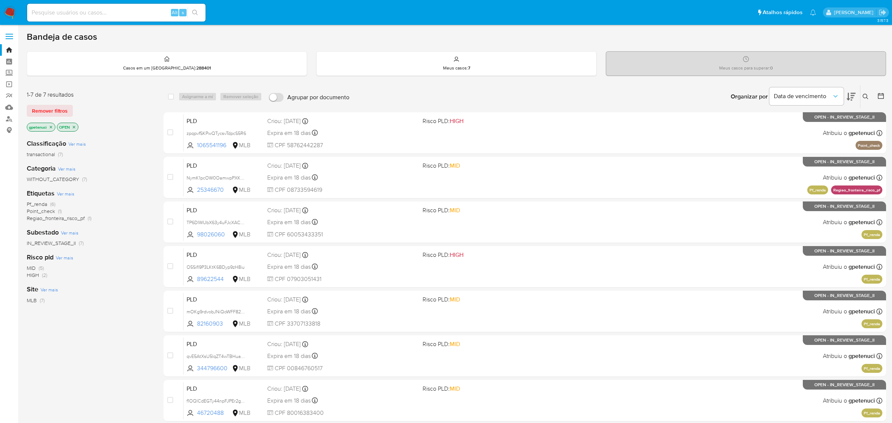
click at [41, 204] on span "Pf_renda" at bounding box center [37, 203] width 20 height 7
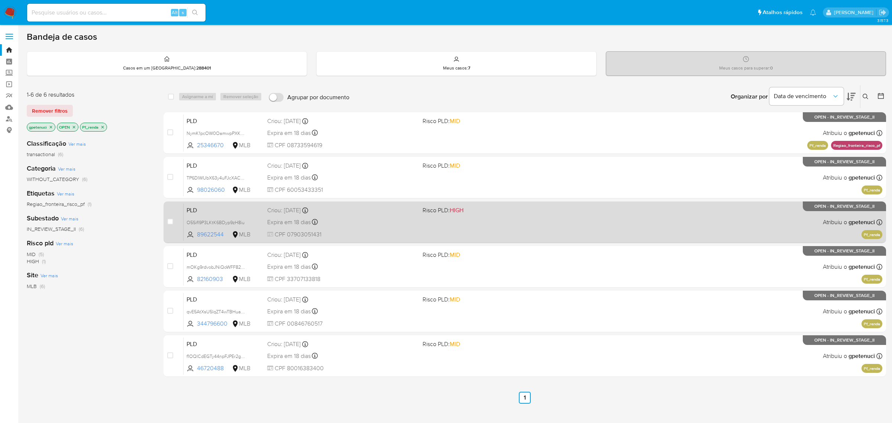
click at [247, 208] on span "PLD" at bounding box center [224, 210] width 75 height 10
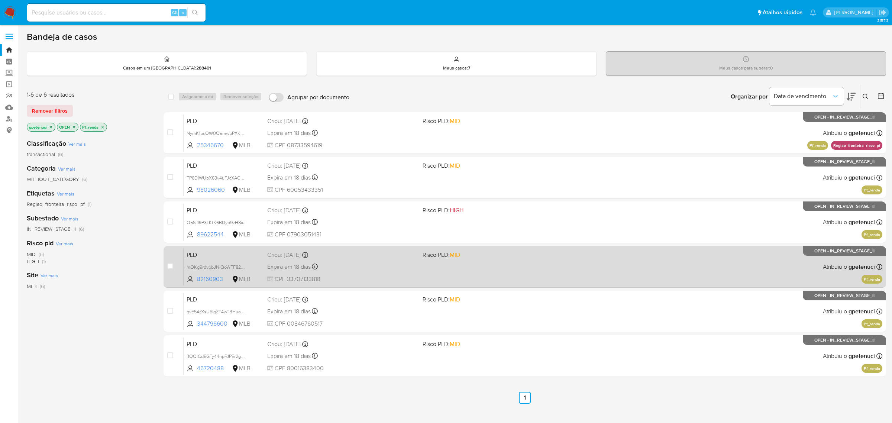
click at [231, 257] on span "PLD" at bounding box center [224, 254] width 75 height 10
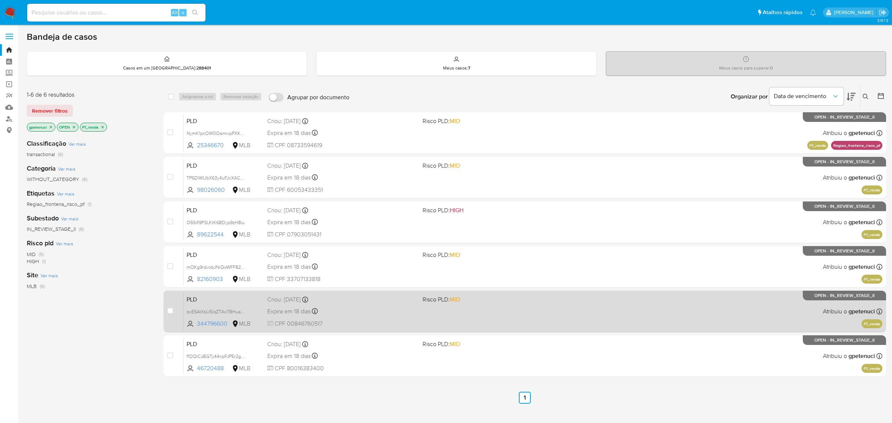
click at [214, 299] on span "PLD" at bounding box center [224, 299] width 75 height 10
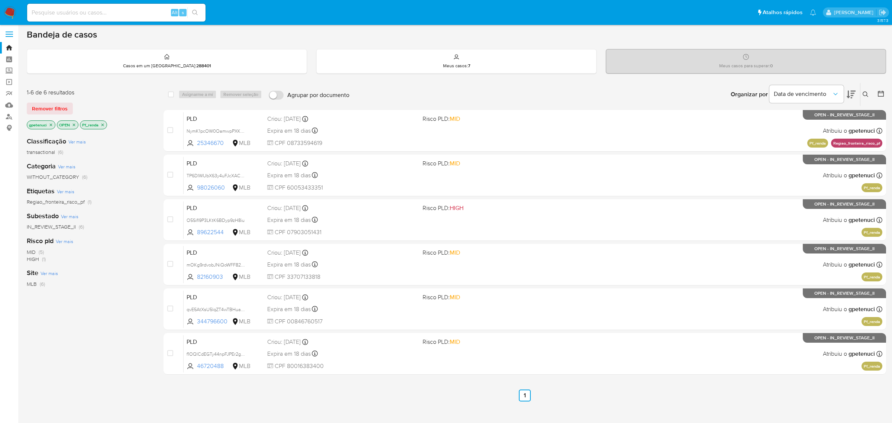
scroll to position [3, 0]
click at [59, 202] on span "Regiao_fronteira_risco_pf" at bounding box center [56, 201] width 58 height 7
click at [78, 133] on icon "close-filter" at bounding box center [80, 135] width 4 height 4
click at [105, 122] on icon "close-filter" at bounding box center [102, 124] width 4 height 4
click at [9, 43] on link "Bandeja" at bounding box center [44, 48] width 88 height 12
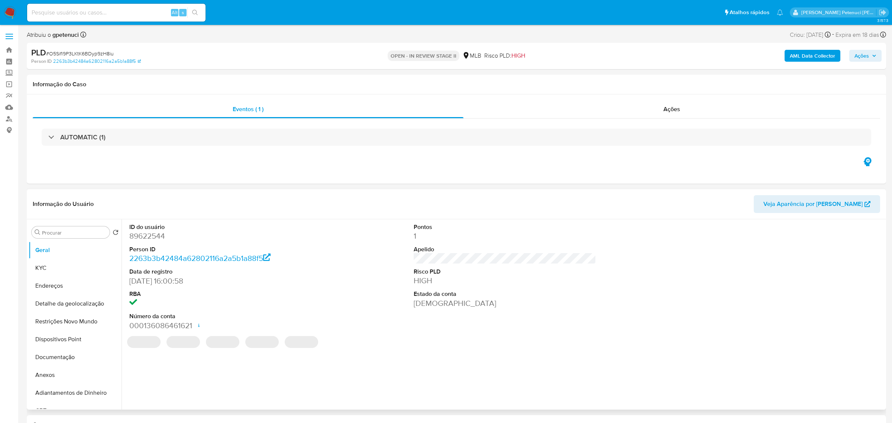
select select "10"
click at [49, 272] on button "KYC" at bounding box center [72, 268] width 87 height 18
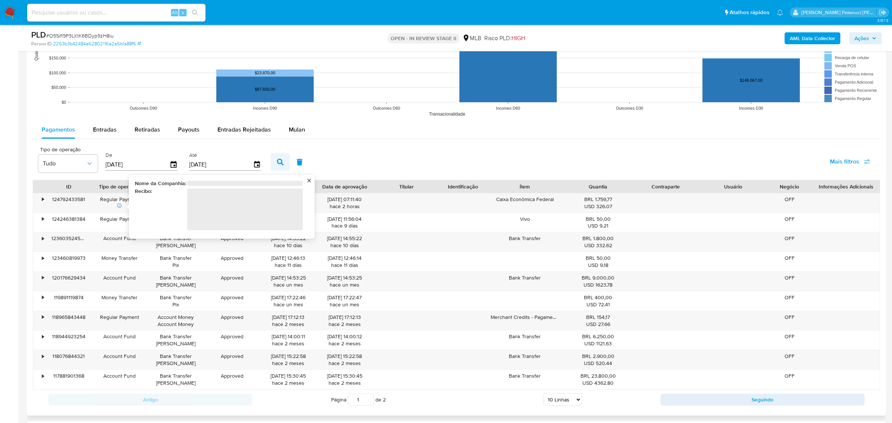
scroll to position [766, 0]
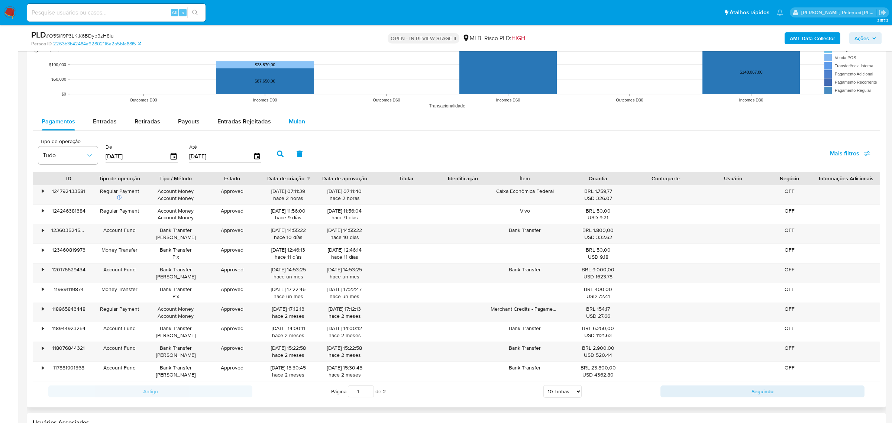
click at [302, 122] on span "Mulan" at bounding box center [297, 121] width 16 height 9
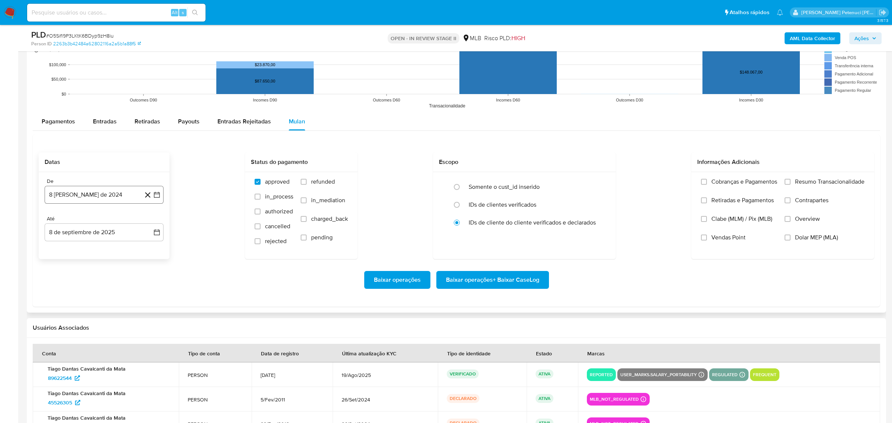
click at [103, 199] on button "8 [PERSON_NAME] de 2024" at bounding box center [104, 195] width 119 height 18
click at [56, 223] on icon "Mes anterior" at bounding box center [58, 221] width 9 height 9
drag, startPoint x: 58, startPoint y: 251, endPoint x: 64, endPoint y: 261, distance: 12.1
click at [64, 261] on tbody "1 2 3 4 5 6 7 8 9 10 11 12 13 14 15 16 17 18 19 20 21 22 23 24 25 26 27 28 29 3…" at bounding box center [104, 278] width 101 height 71
click at [103, 226] on div "julio 2024" at bounding box center [104, 221] width 101 height 9
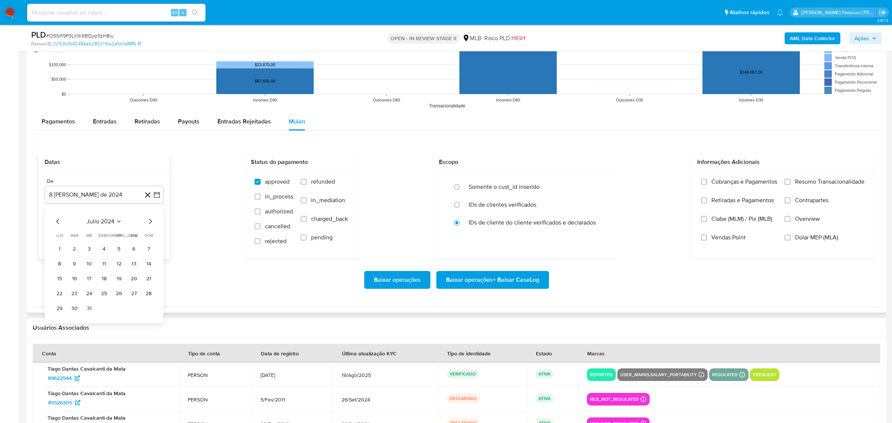
click at [105, 220] on span "julio 2024" at bounding box center [101, 220] width 28 height 7
click at [150, 224] on icon "Año siguiente" at bounding box center [148, 221] width 9 height 9
click at [65, 294] on button "[DATE]" at bounding box center [71, 290] width 21 height 12
click at [72, 247] on button "1" at bounding box center [74, 249] width 12 height 12
click at [129, 231] on button "8 de septiembre de 2025" at bounding box center [104, 232] width 119 height 18
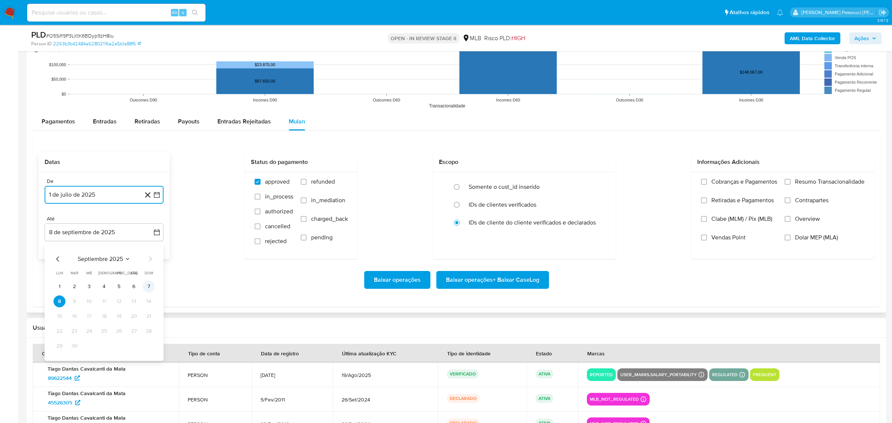
click at [143, 289] on button "7" at bounding box center [149, 286] width 12 height 12
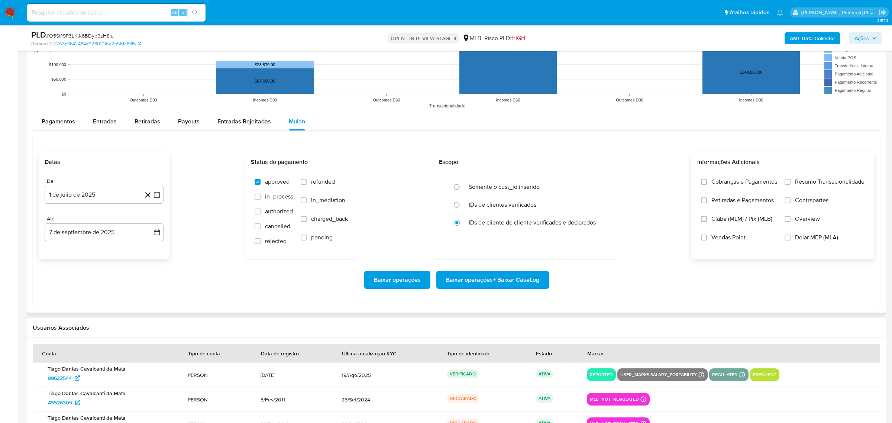
click at [793, 182] on label "Resumo Transacionalidade" at bounding box center [824, 187] width 80 height 19
click at [790, 182] on input "Resumo Transacionalidade" at bounding box center [787, 182] width 6 height 6
click at [498, 278] on span "Baixar operações + Baixar CaseLog" at bounding box center [492, 280] width 93 height 16
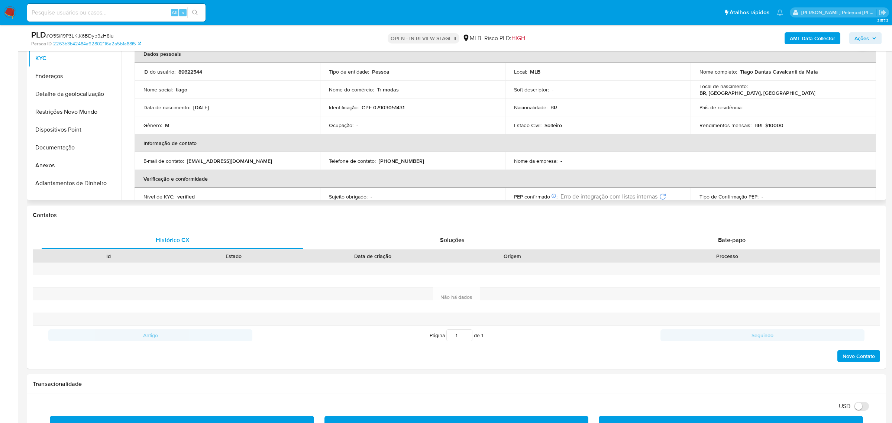
scroll to position [104, 0]
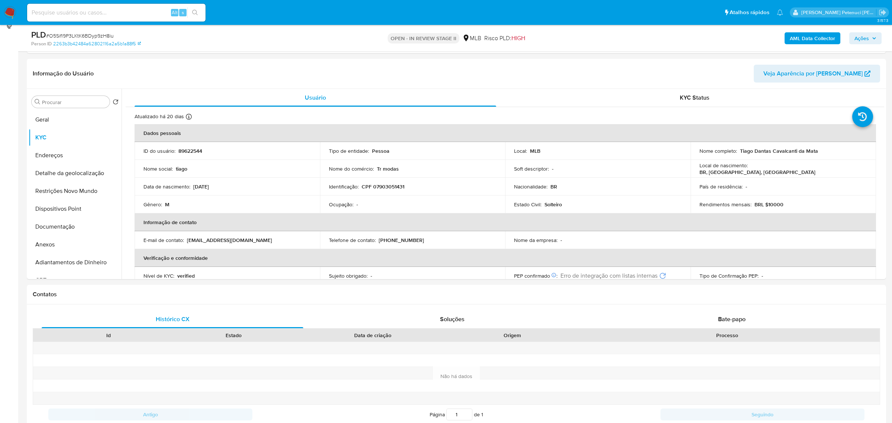
click at [107, 34] on span "# O5Sifl9P3LKtK6BDyp9zH8iu" at bounding box center [80, 35] width 68 height 7
copy span "O5Sifl9P3LKtK6BDyp9zH8iu"
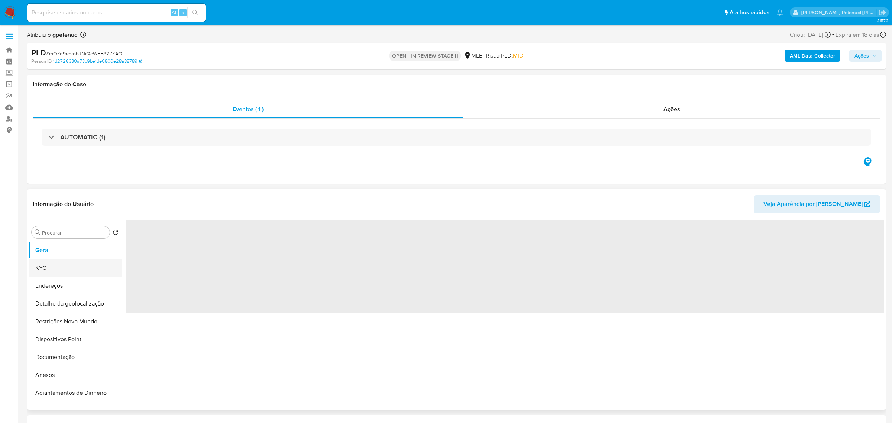
click at [55, 268] on button "KYC" at bounding box center [72, 268] width 87 height 18
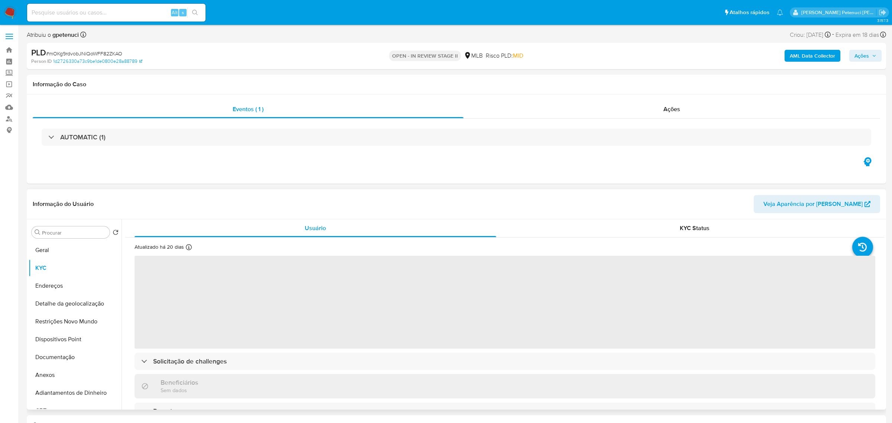
select select "10"
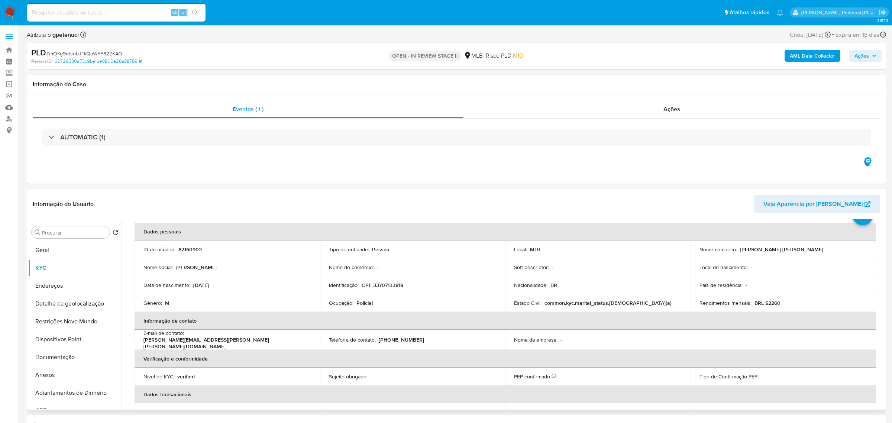
scroll to position [35, 0]
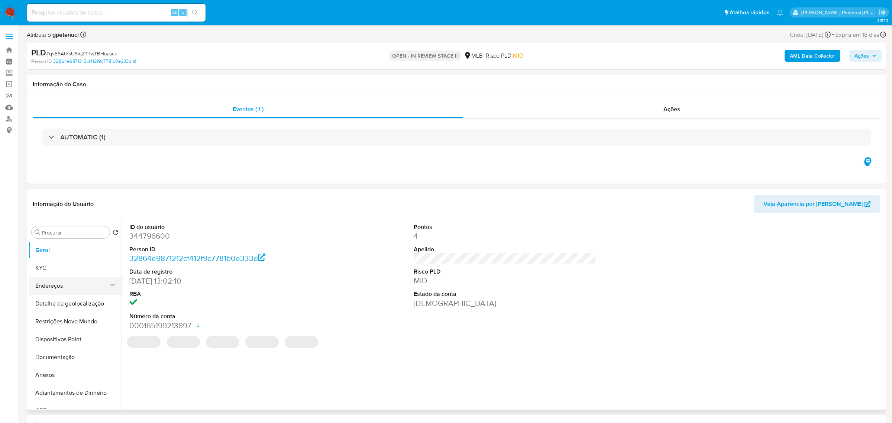
select select "10"
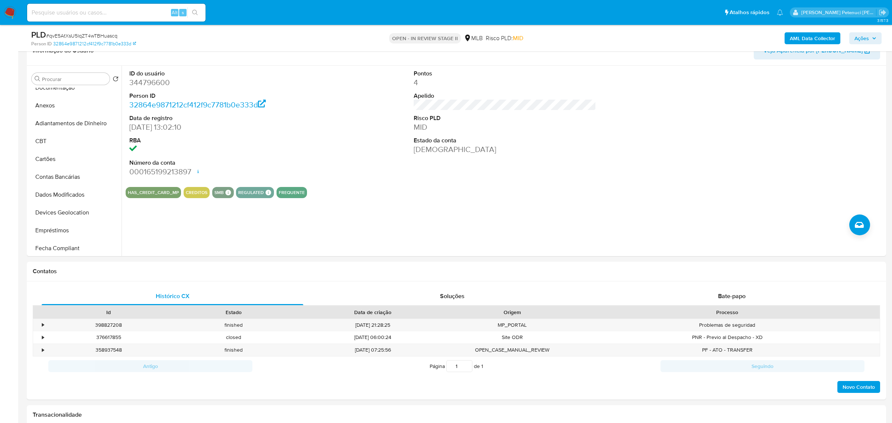
scroll to position [667, 0]
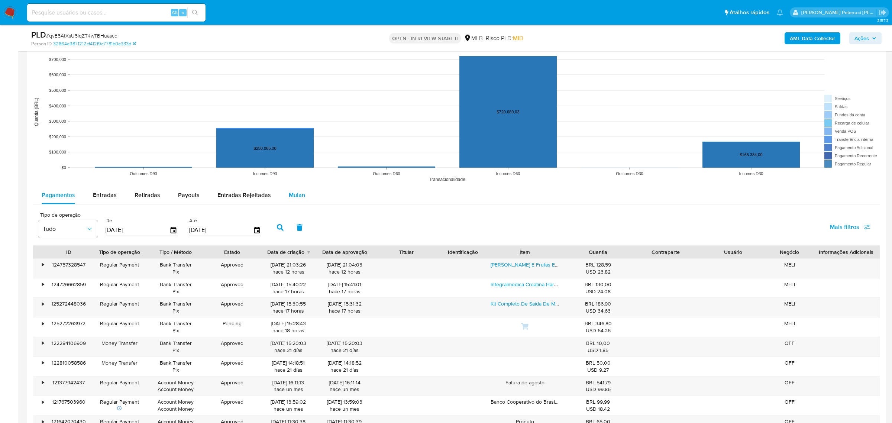
click at [291, 197] on span "Mulan" at bounding box center [297, 195] width 16 height 9
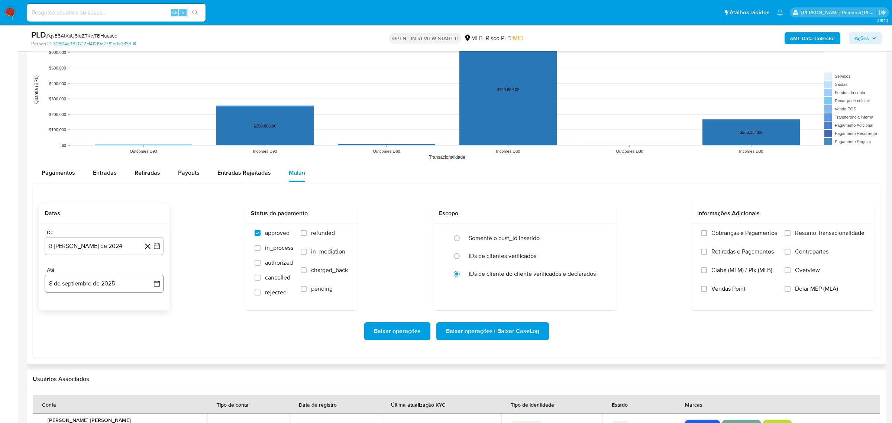
scroll to position [701, 0]
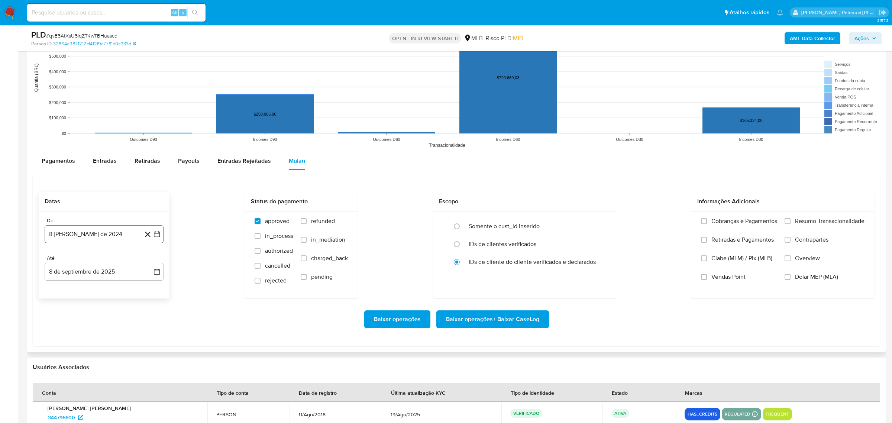
click at [86, 238] on button "8 [PERSON_NAME] de 2024" at bounding box center [104, 234] width 119 height 18
click at [114, 257] on span "agosto 2024" at bounding box center [101, 260] width 34 height 7
click at [153, 259] on icon "Año siguiente" at bounding box center [148, 260] width 9 height 9
click at [65, 334] on button "[DATE]" at bounding box center [71, 330] width 21 height 12
click at [74, 292] on button "1" at bounding box center [74, 288] width 12 height 12
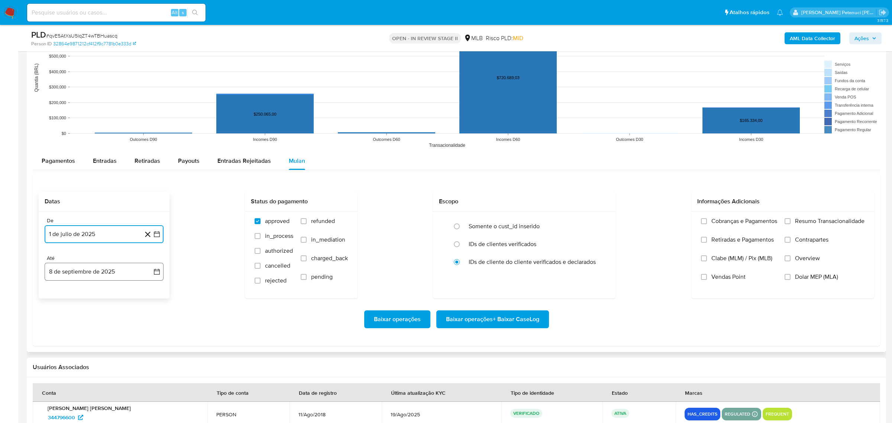
click at [114, 266] on button "8 de septiembre de 2025" at bounding box center [104, 272] width 119 height 18
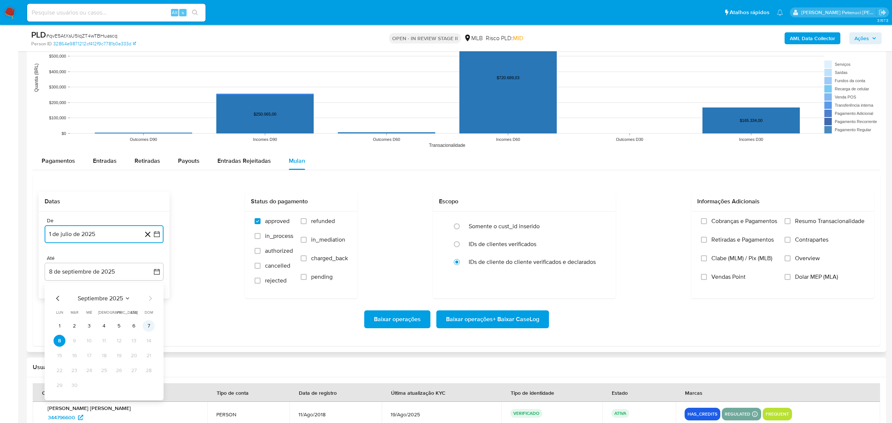
click at [146, 327] on button "7" at bounding box center [149, 326] width 12 height 12
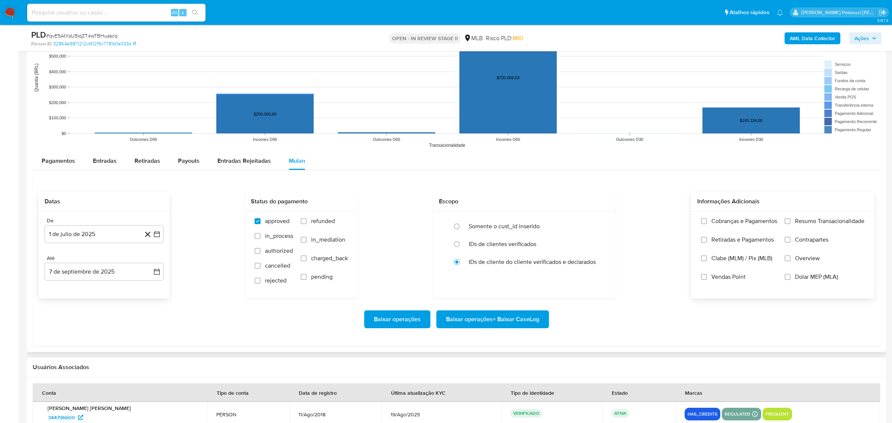
click at [812, 219] on span "Resumo Transacionalidade" at bounding box center [829, 220] width 69 height 7
click at [790, 219] on input "Resumo Transacionalidade" at bounding box center [787, 221] width 6 height 6
click at [488, 323] on span "Baixar operações + Baixar CaseLog" at bounding box center [492, 319] width 93 height 16
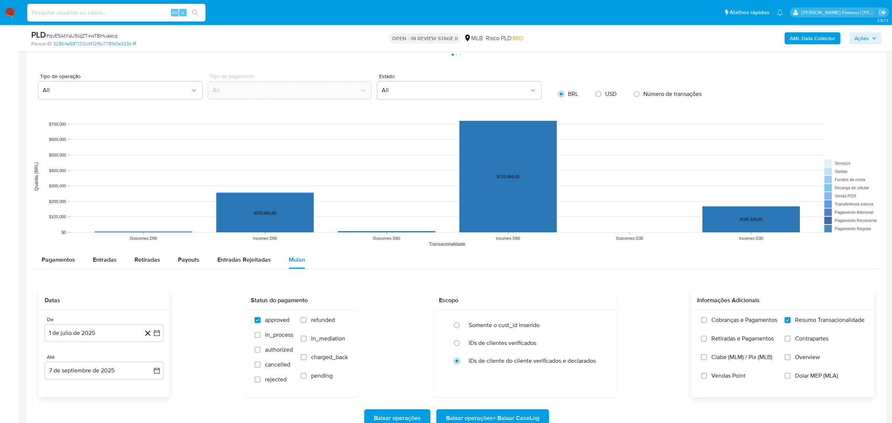
scroll to position [602, 0]
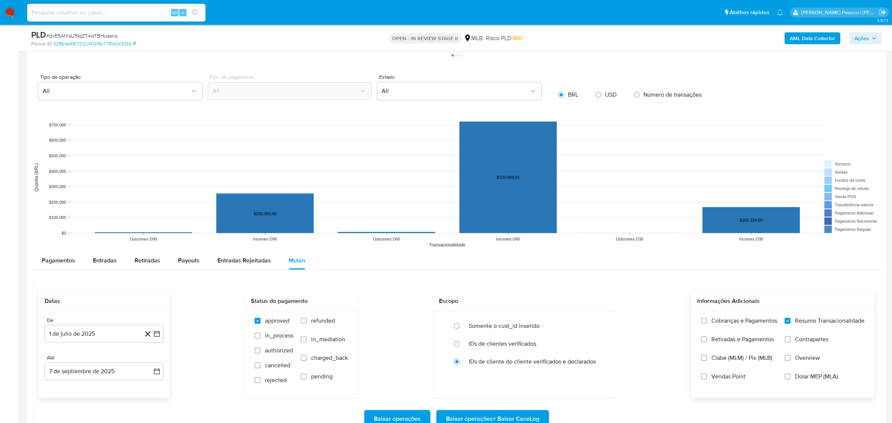
click at [103, 34] on span "# qvE5AtXsU5lqZT4wTBHuascq" at bounding box center [81, 35] width 71 height 7
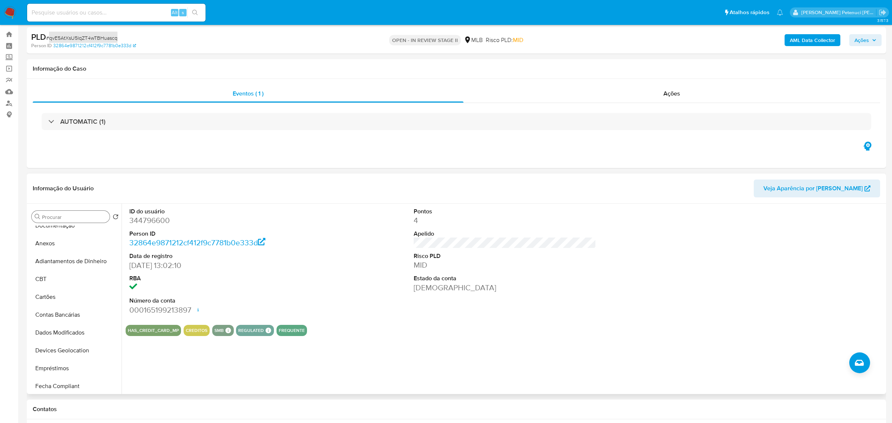
scroll to position [0, 0]
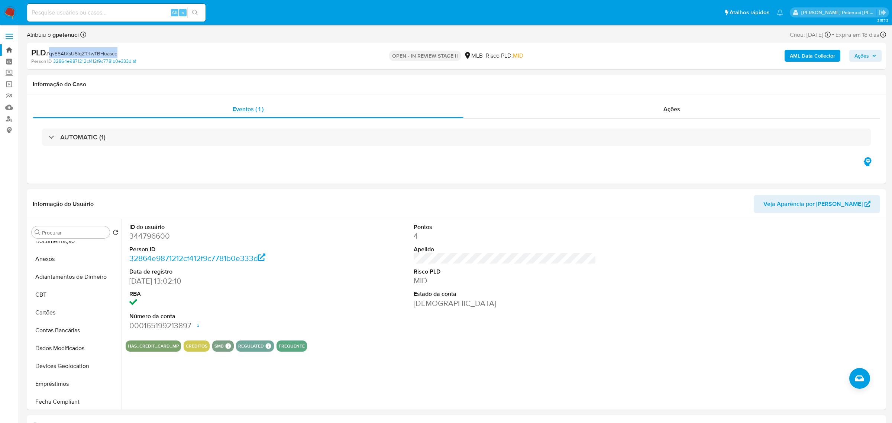
click at [10, 52] on link "Bandeja" at bounding box center [44, 50] width 88 height 12
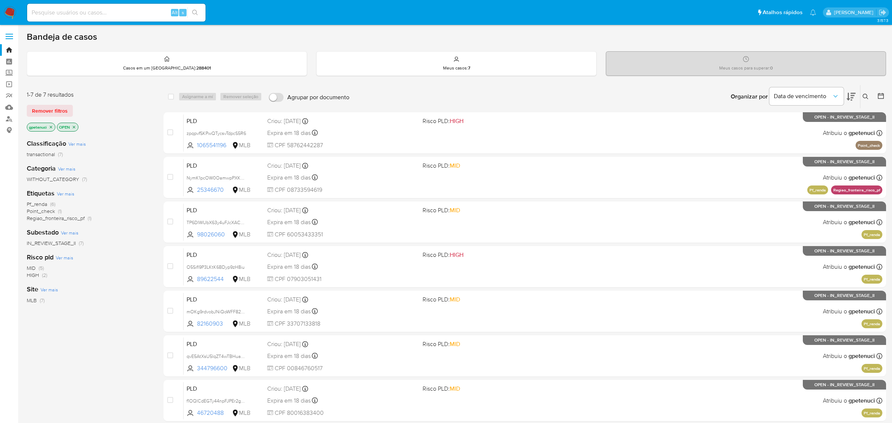
click at [48, 204] on span "Pf_renda (6)" at bounding box center [41, 204] width 29 height 7
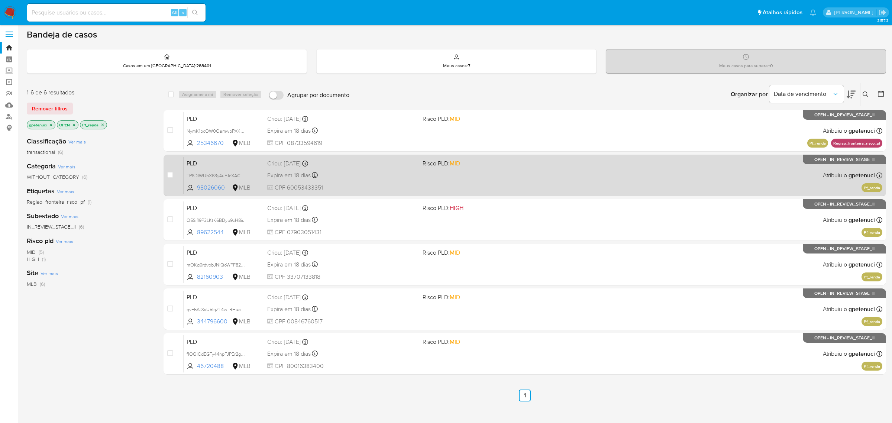
scroll to position [3, 0]
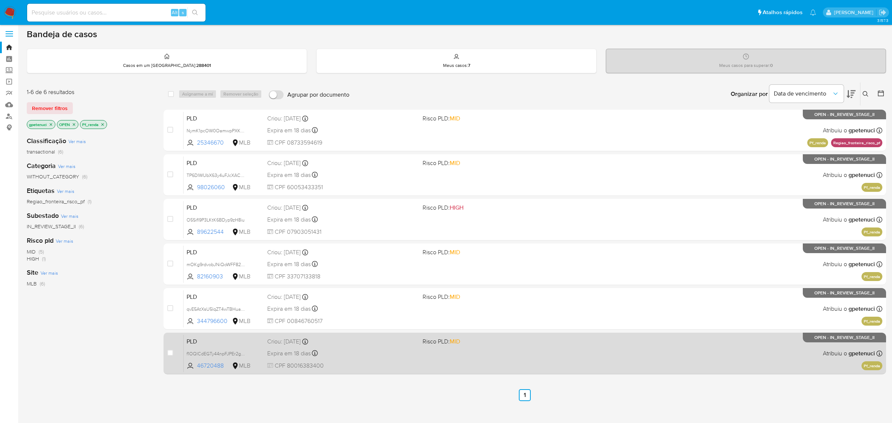
click at [242, 345] on div "PLD f1OQlCdEGTy44npFJPEr2gOV 46720488 MLB Risco PLD: MID Criou: [DATE] Criou: […" at bounding box center [533, 353] width 699 height 38
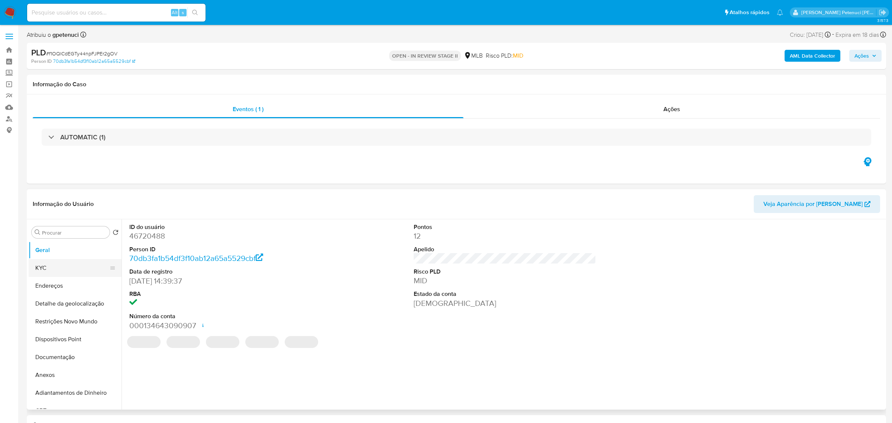
click at [56, 272] on button "KYC" at bounding box center [72, 268] width 87 height 18
select select "10"
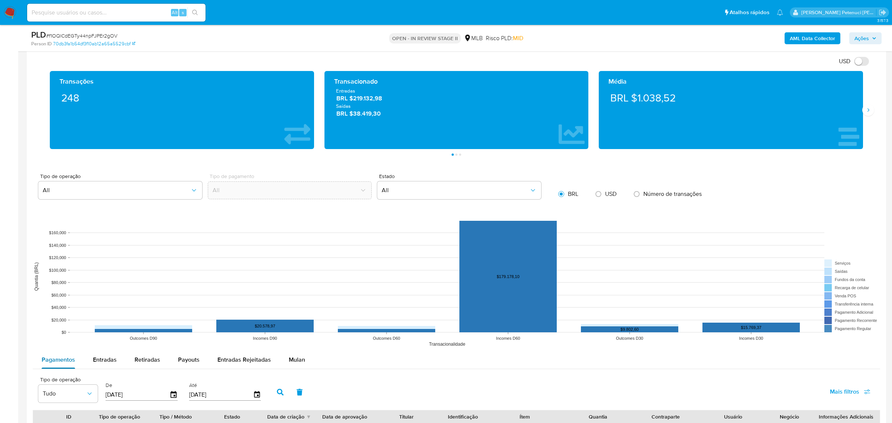
scroll to position [552, 0]
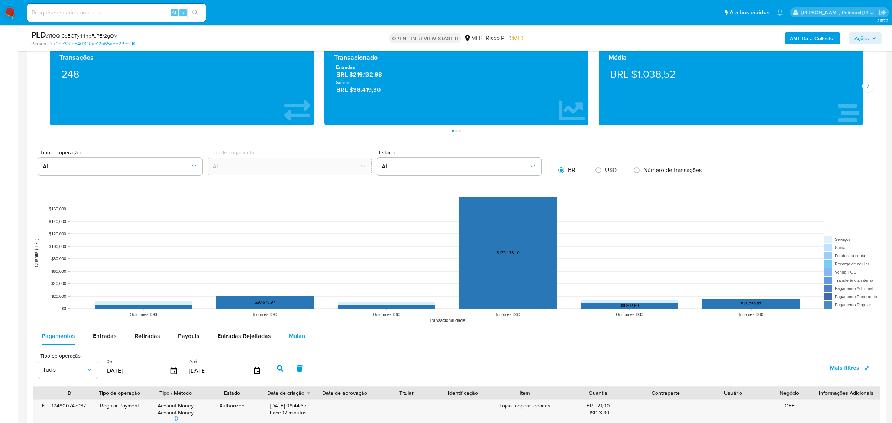
click at [289, 339] on span "Mulan" at bounding box center [297, 335] width 16 height 9
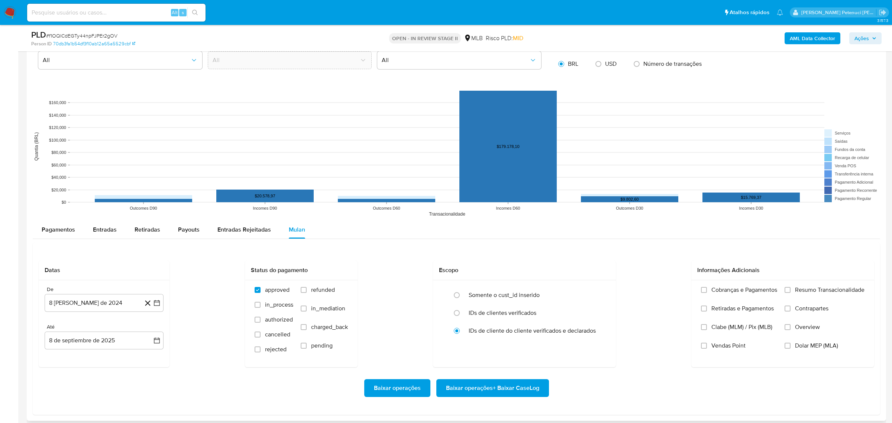
scroll to position [681, 0]
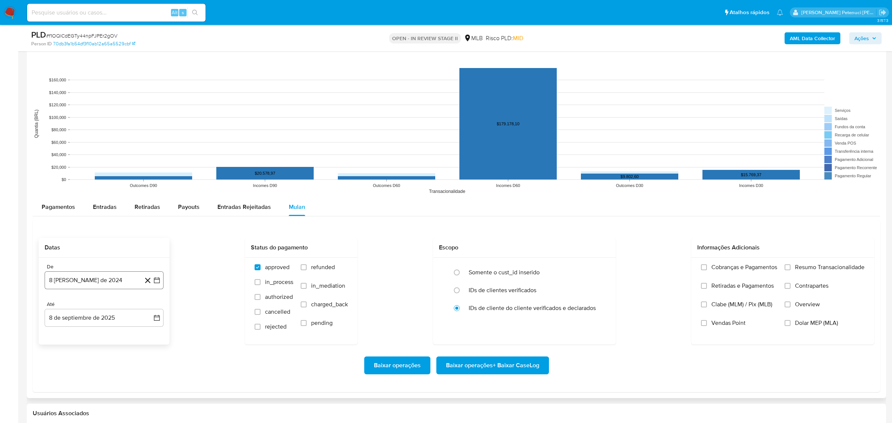
click at [100, 286] on button "8 de agosto de 2024" at bounding box center [104, 280] width 119 height 18
click at [106, 311] on div "agosto 2024" at bounding box center [104, 306] width 101 height 9
click at [119, 307] on icon "Seleccionar mes y año" at bounding box center [122, 307] width 6 height 6
drag, startPoint x: 157, startPoint y: 307, endPoint x: 153, endPoint y: 307, distance: 3.7
click at [155, 307] on div "2024 2024 ene feb mar abr may jun jul ago sep oct nov dic" at bounding box center [103, 354] width 117 height 126
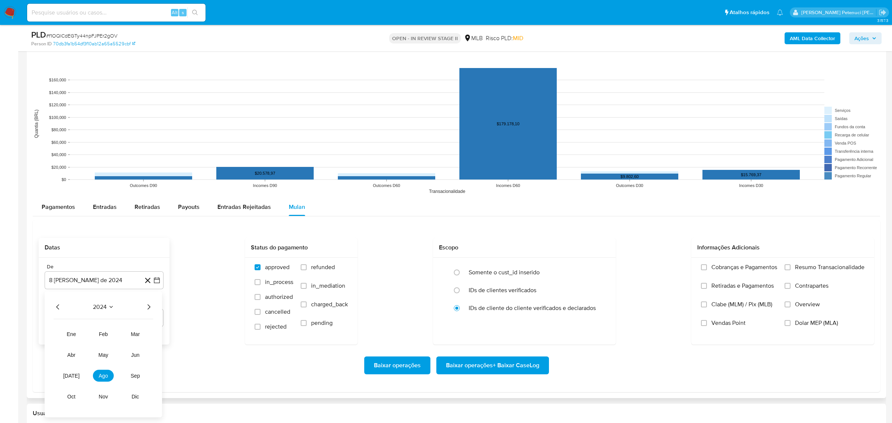
click at [151, 307] on icon "Año siguiente" at bounding box center [148, 306] width 9 height 9
click at [72, 377] on span "jul" at bounding box center [71, 375] width 16 height 6
click at [68, 334] on tr "1 2 3 4 5 6" at bounding box center [104, 334] width 101 height 12
click at [72, 334] on button "1" at bounding box center [74, 334] width 12 height 12
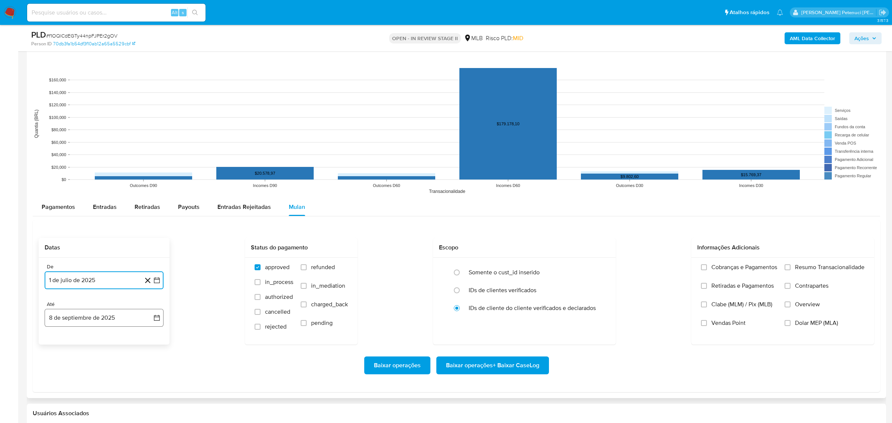
click at [132, 321] on button "8 de septiembre de 2025" at bounding box center [104, 318] width 119 height 18
click at [148, 238] on button "7" at bounding box center [149, 232] width 12 height 12
click at [203, 282] on div "Datas De 1 de julio de 2025 1-07-2025 Até 7 de septiembre de 2025 7-09-2025 Sta…" at bounding box center [456, 291] width 835 height 107
click at [809, 264] on span "Resumo Transacionalidade" at bounding box center [829, 266] width 69 height 7
click at [790, 264] on input "Resumo Transacionalidade" at bounding box center [787, 267] width 6 height 6
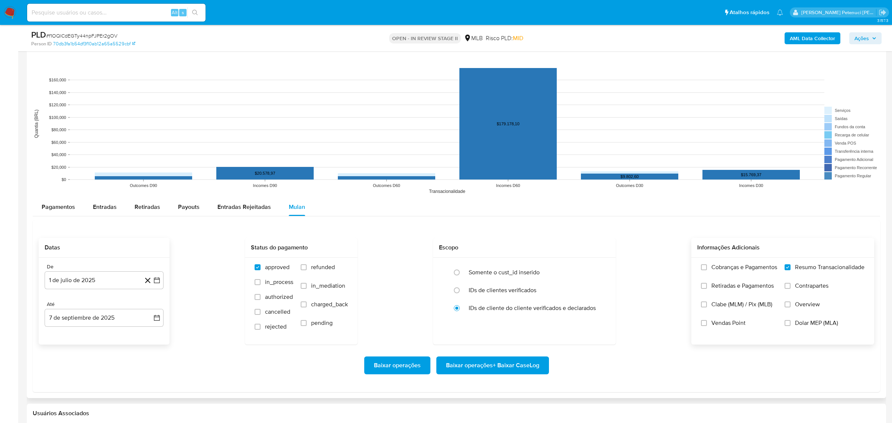
click at [512, 366] on span "Baixar operações + Baixar CaseLog" at bounding box center [492, 365] width 93 height 16
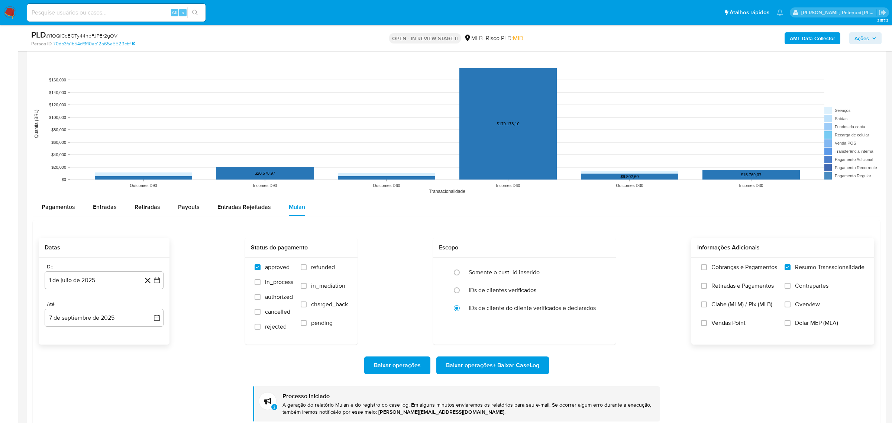
click at [81, 34] on span "# f1OQlCdEGTy44npFJPEr2gOV" at bounding box center [81, 35] width 71 height 7
click at [82, 34] on span "# f1OQlCdEGTy44npFJPEr2gOV" at bounding box center [81, 35] width 71 height 7
copy span "f1OQlCdEGTy44npFJPEr2gOV"
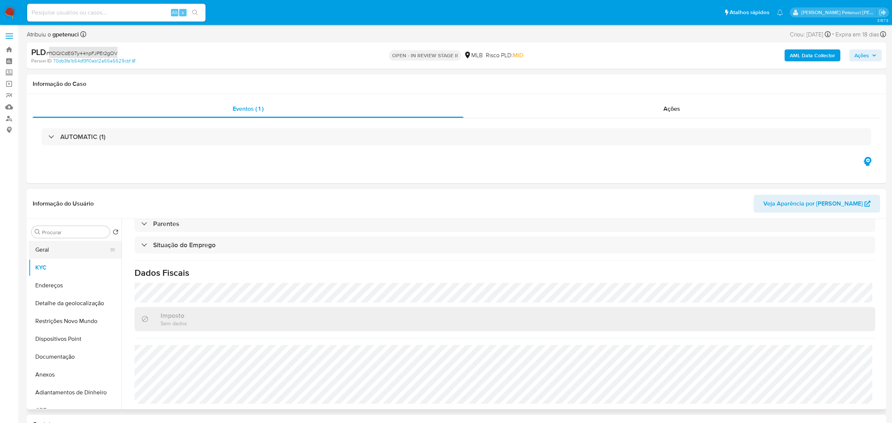
scroll to position [0, 0]
click at [7, 50] on link "Bandeja" at bounding box center [44, 50] width 88 height 12
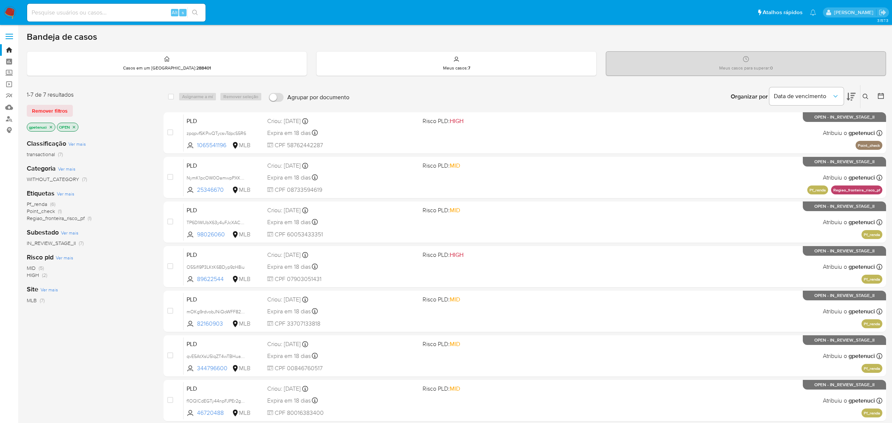
click at [45, 209] on span "Point_check" at bounding box center [41, 210] width 28 height 7
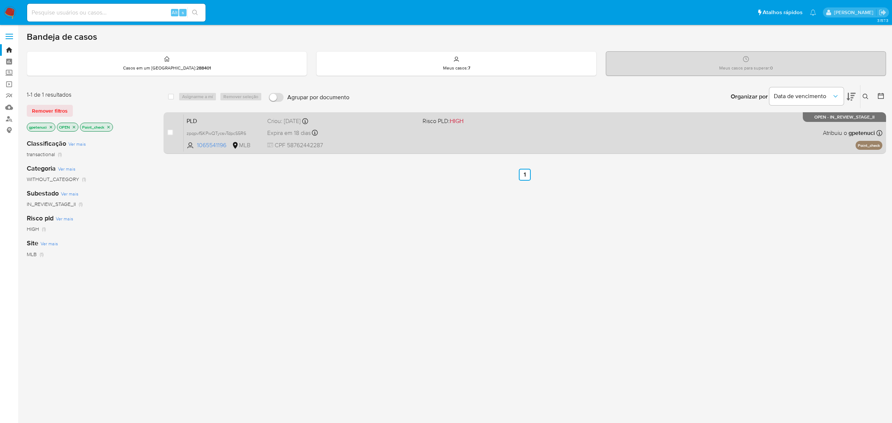
click at [428, 125] on div "PLD zpqpvfSKPwQTycsvTdpcS5R6 1065541196 MLB Risco PLD: HIGH Criou: [DATE] Criou…" at bounding box center [533, 133] width 699 height 38
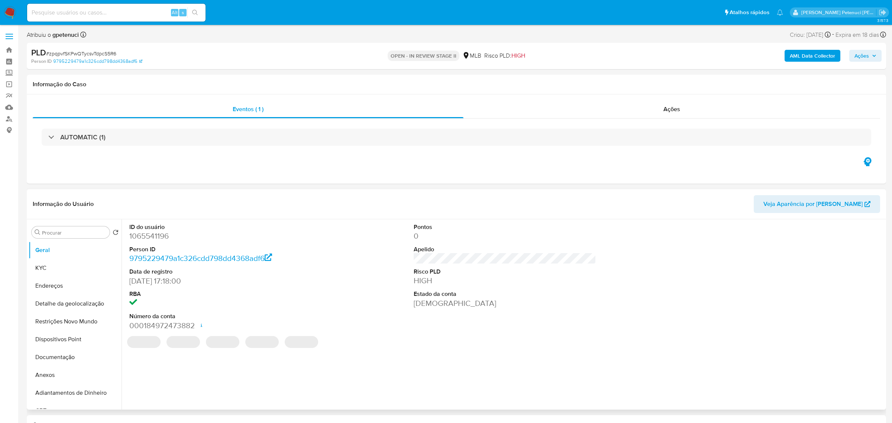
select select "10"
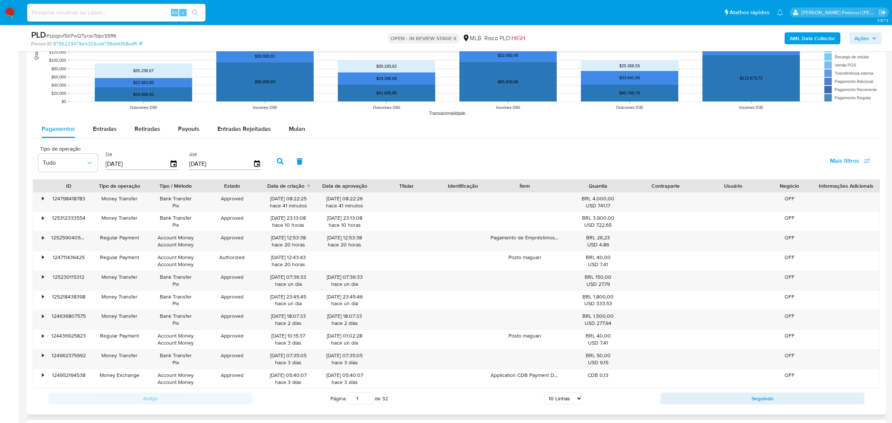
scroll to position [751, 0]
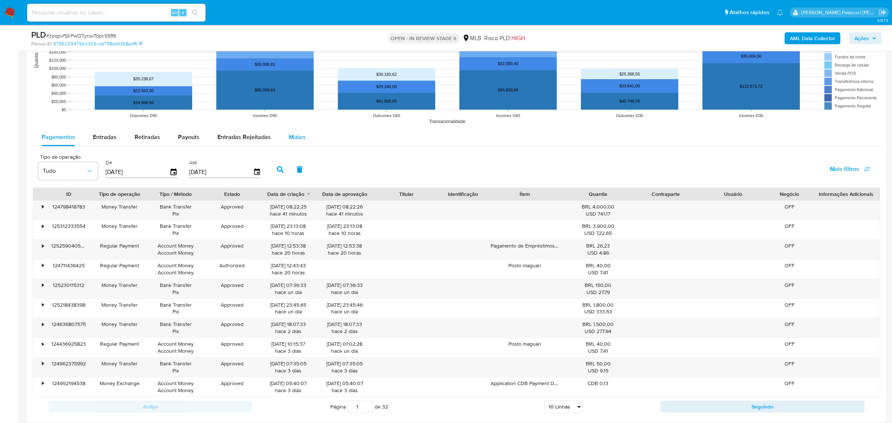
click at [289, 143] on div "Mulan" at bounding box center [297, 137] width 16 height 18
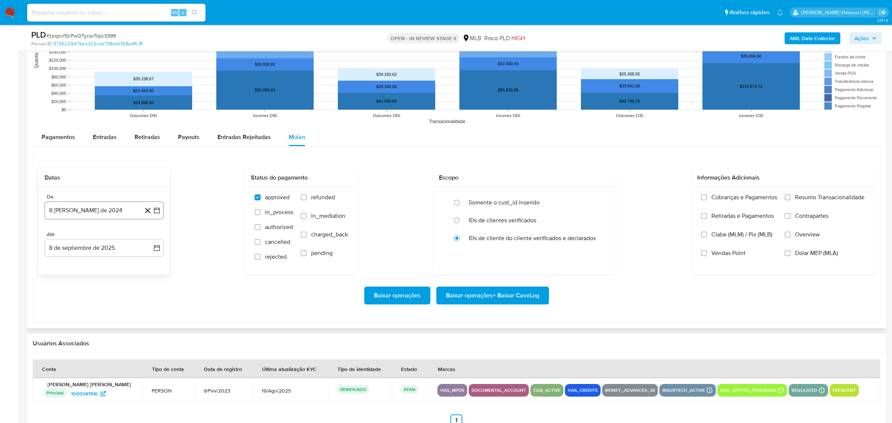
click at [94, 214] on button "8 de agosto de 2024" at bounding box center [104, 210] width 119 height 18
click at [113, 233] on span "agosto 2024" at bounding box center [101, 236] width 34 height 7
click at [149, 237] on icon "Año siguiente" at bounding box center [149, 236] width 3 height 5
click at [75, 307] on button "jul" at bounding box center [71, 305] width 21 height 12
click at [73, 267] on button "1" at bounding box center [74, 264] width 12 height 12
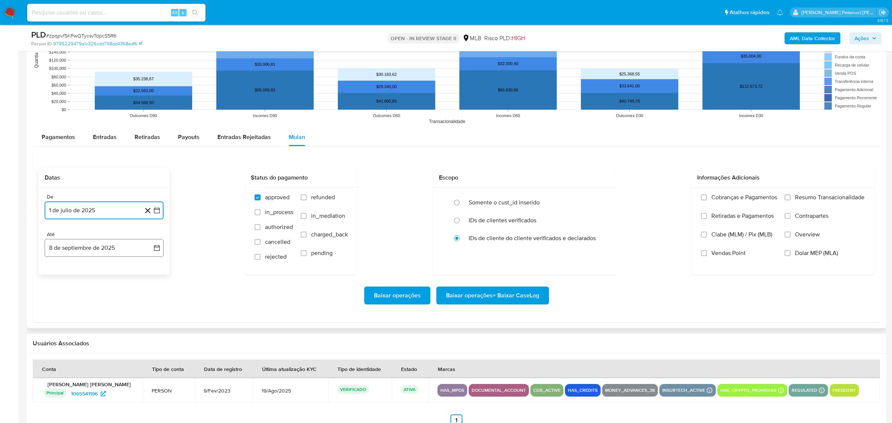
click at [88, 248] on button "8 de septiembre de 2025" at bounding box center [104, 248] width 119 height 18
click at [146, 300] on button "7" at bounding box center [149, 302] width 12 height 12
click at [799, 198] on span "Resumo Transacionalidade" at bounding box center [829, 197] width 69 height 7
click at [790, 198] on input "Resumo Transacionalidade" at bounding box center [787, 197] width 6 height 6
click at [496, 295] on span "Baixar operações + Baixar CaseLog" at bounding box center [492, 295] width 93 height 16
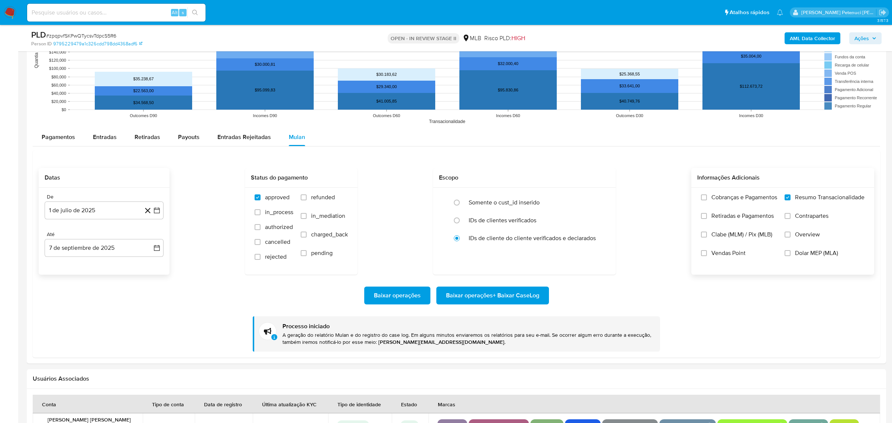
click at [109, 35] on span "# zpqpvfSKPwQTycsvTdpcS5R6" at bounding box center [81, 35] width 70 height 7
copy span "zpqpvfSKPwQTycsvTdpcS5R6"
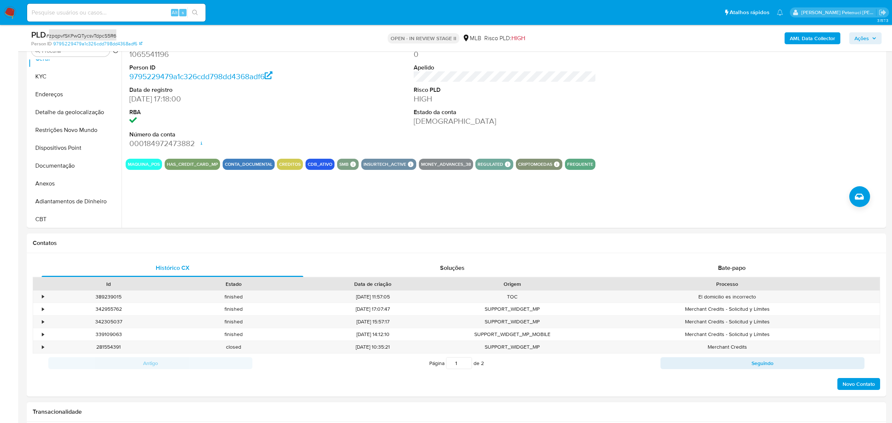
scroll to position [0, 0]
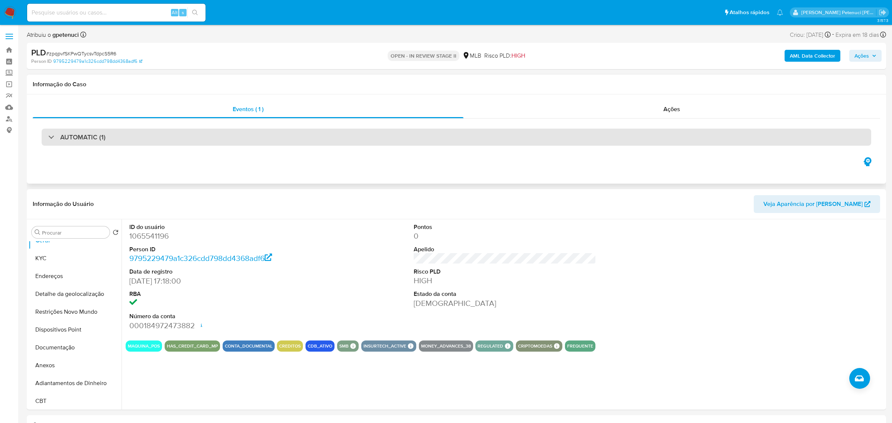
click at [124, 142] on div "AUTOMATIC (1)" at bounding box center [456, 137] width 829 height 17
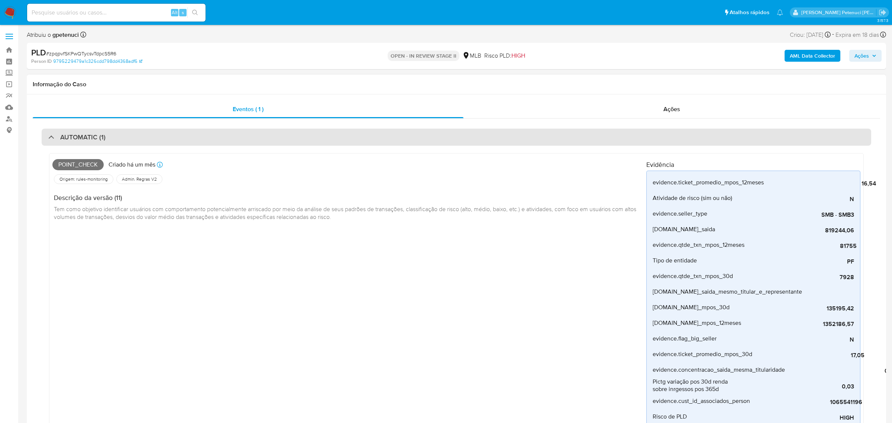
click at [67, 140] on h3 "AUTOMATIC (1)" at bounding box center [82, 137] width 45 height 8
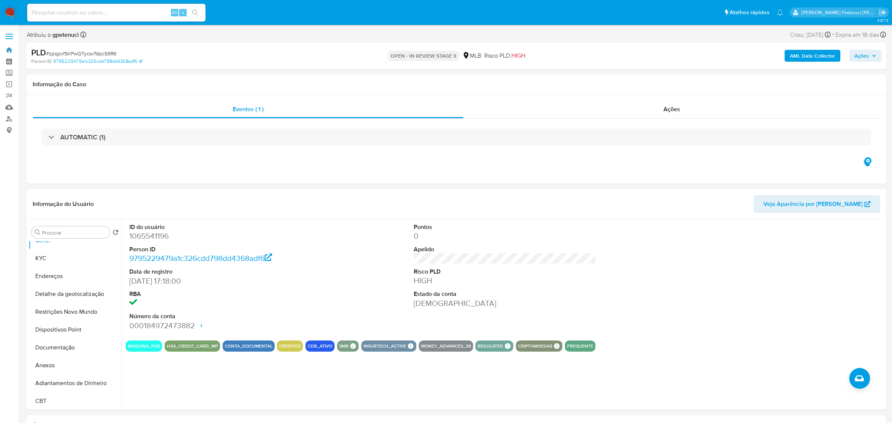
drag, startPoint x: 12, startPoint y: 49, endPoint x: 42, endPoint y: 49, distance: 30.1
click at [12, 49] on link "Bandeja" at bounding box center [44, 50] width 88 height 12
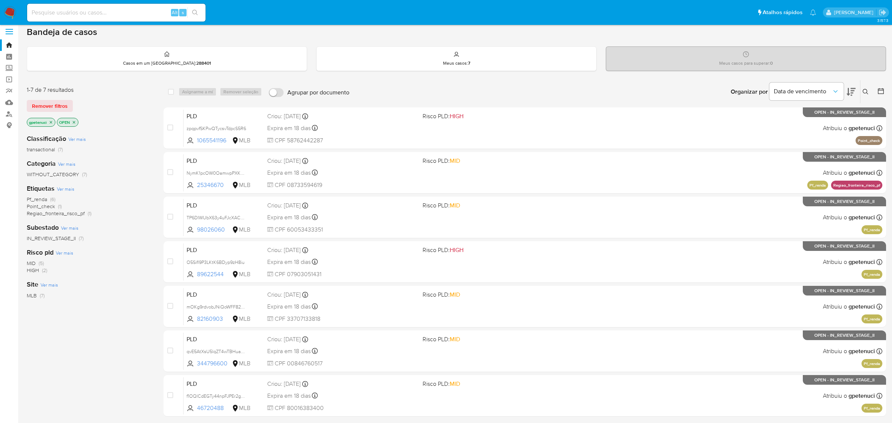
scroll to position [9, 0]
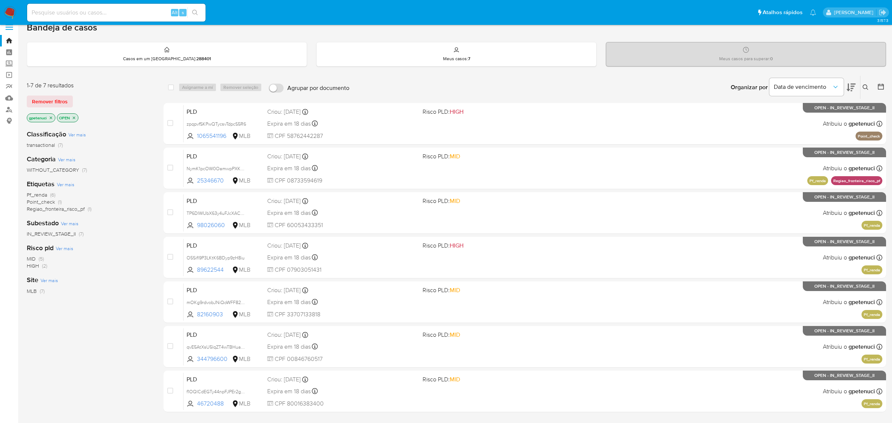
click at [53, 211] on span "Regiao_fronteira_risco_pf" at bounding box center [56, 208] width 58 height 7
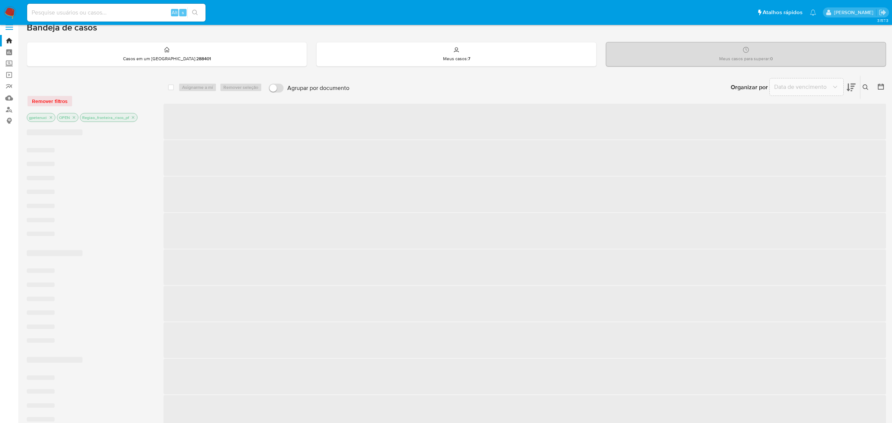
scroll to position [3, 0]
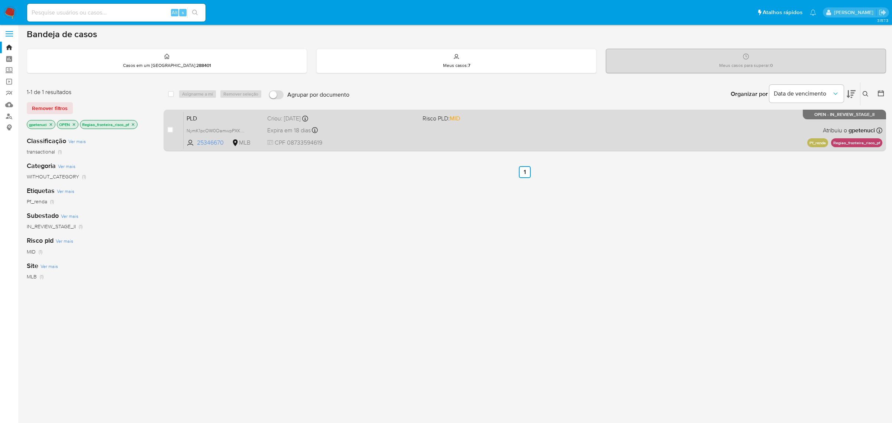
click at [425, 130] on div "PLD NymK1pcOW0OamwpPXKnYAAzV 25346670 MLB Risco PLD: MID Criou: [DATE] Criou: […" at bounding box center [533, 130] width 699 height 38
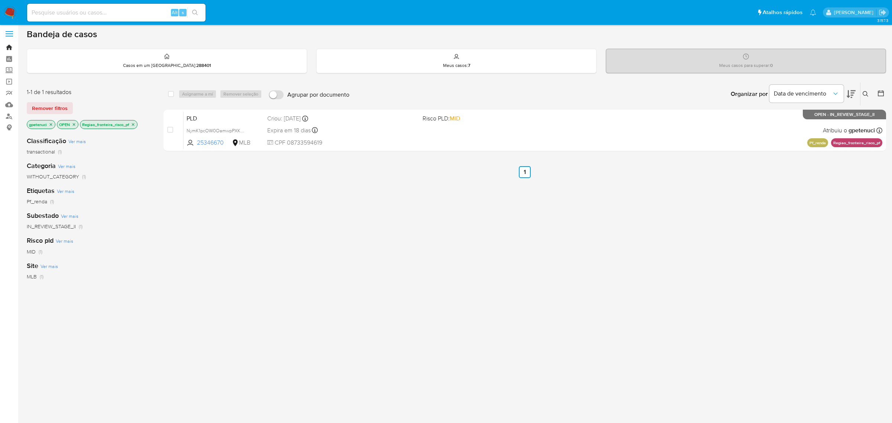
click at [9, 43] on link "Bandeja" at bounding box center [44, 48] width 88 height 12
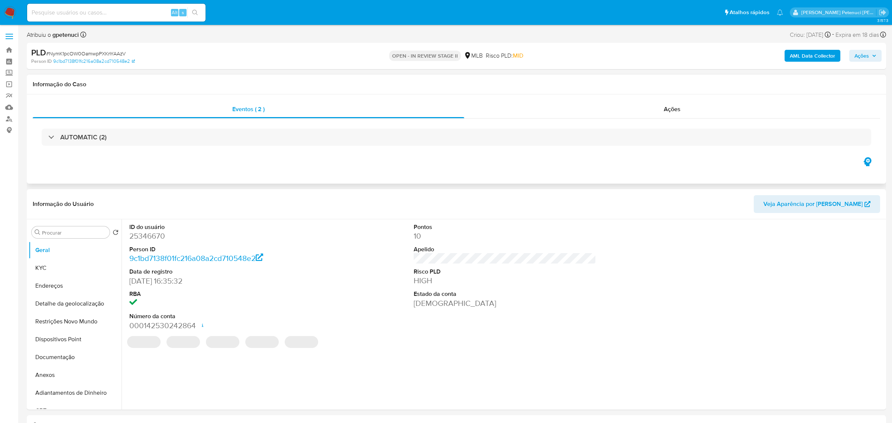
select select "10"
click at [40, 268] on button "KYC" at bounding box center [72, 268] width 87 height 18
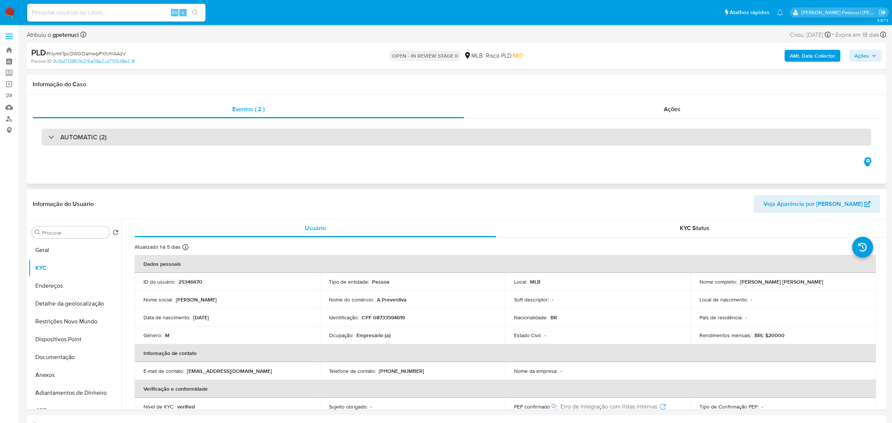
click at [217, 146] on div "AUTOMATIC (2)" at bounding box center [456, 137] width 829 height 17
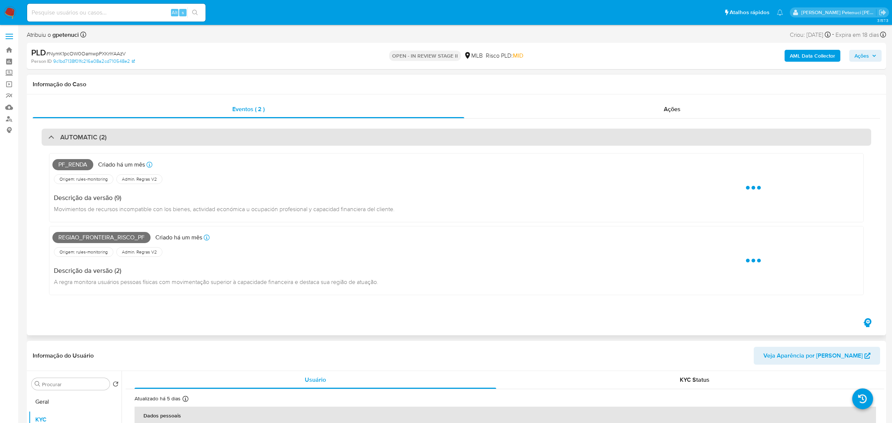
click at [217, 139] on div "AUTOMATIC (2)" at bounding box center [456, 137] width 829 height 17
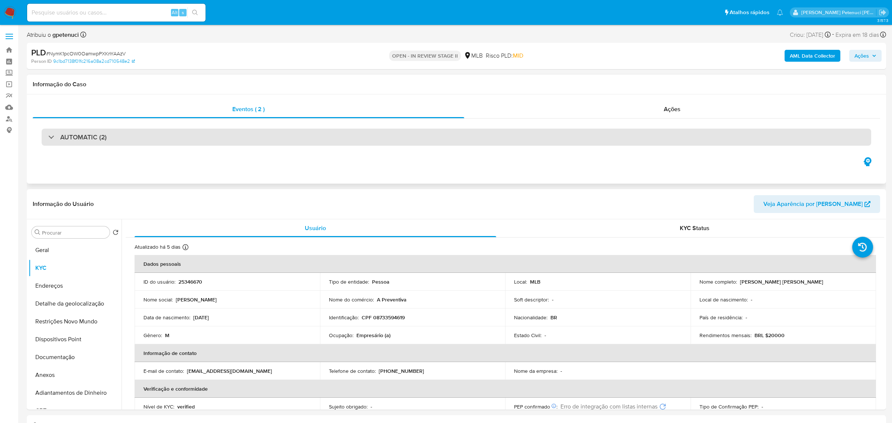
click at [217, 139] on div "AUTOMATIC (2)" at bounding box center [456, 137] width 829 height 17
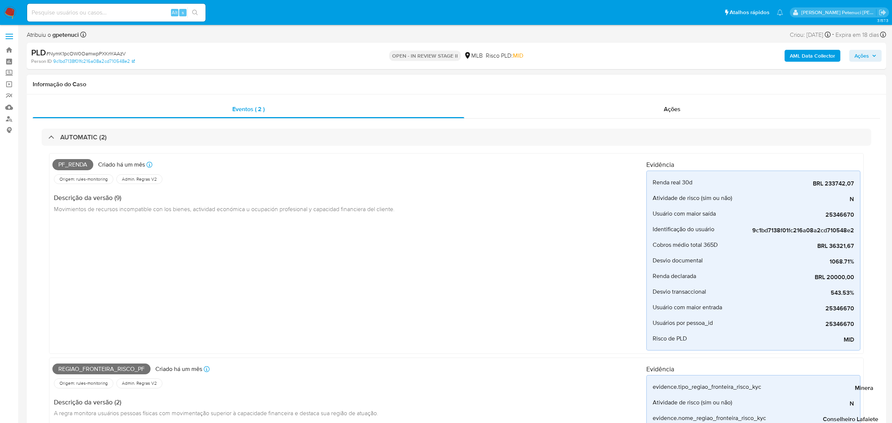
click at [212, 81] on h1 "Informação do Caso" at bounding box center [456, 84] width 847 height 7
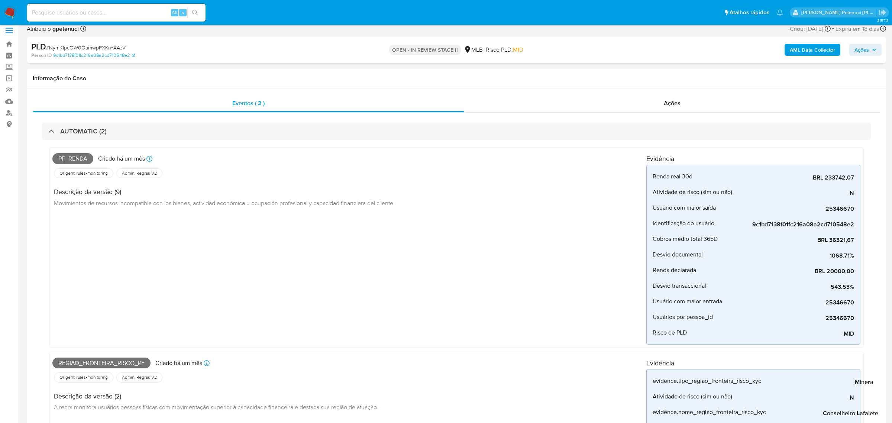
scroll to position [2, 0]
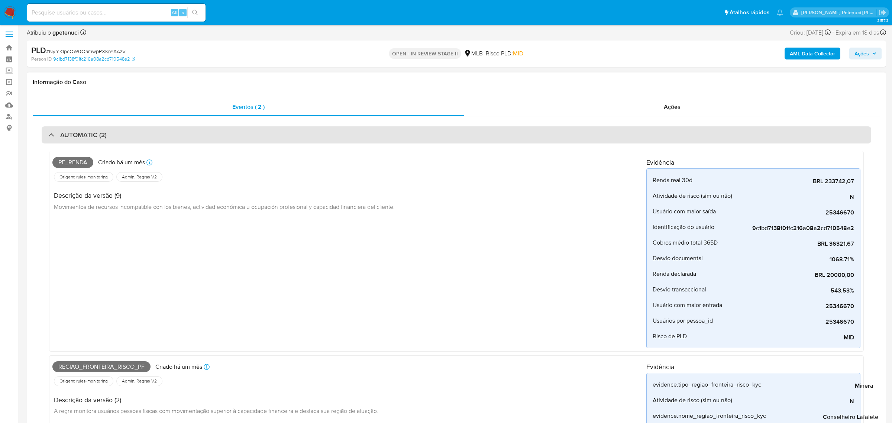
click at [63, 137] on h3 "AUTOMATIC (2)" at bounding box center [83, 135] width 46 height 8
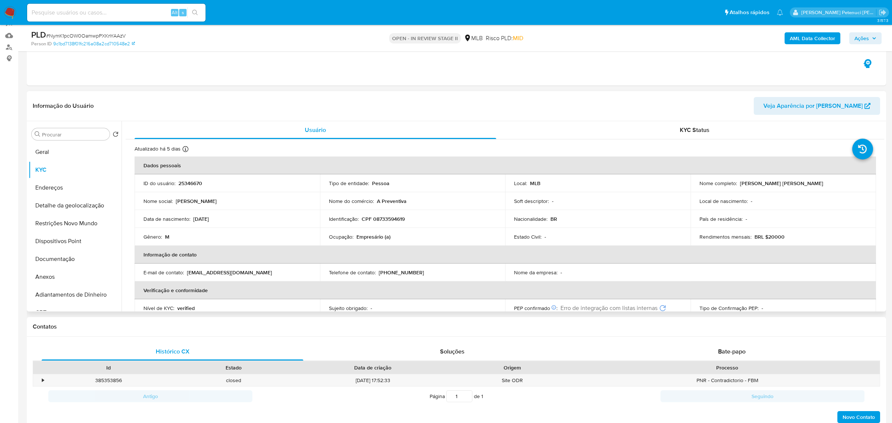
scroll to position [0, 0]
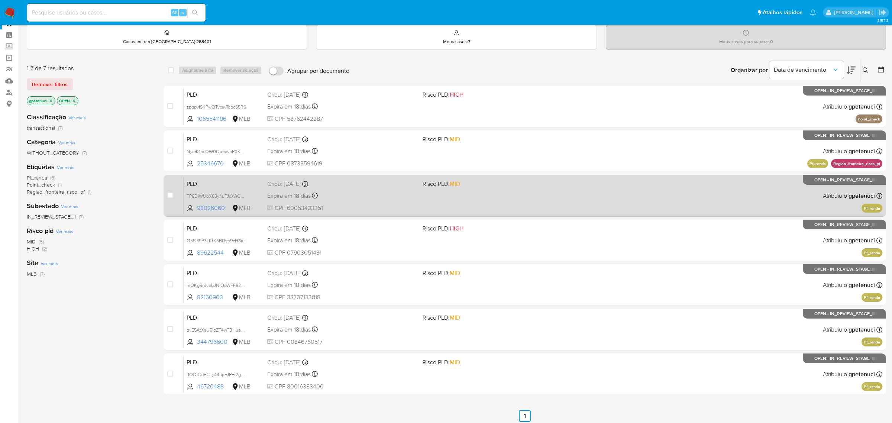
scroll to position [29, 0]
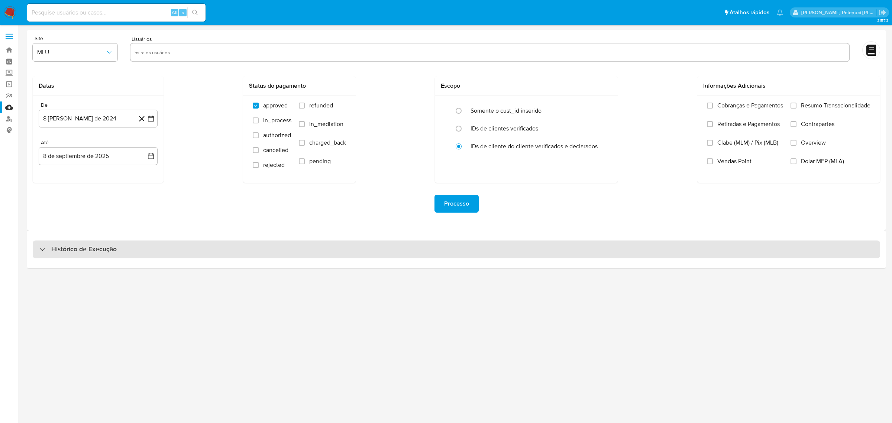
click at [82, 248] on h3 "Histórico de Execução" at bounding box center [83, 249] width 65 height 9
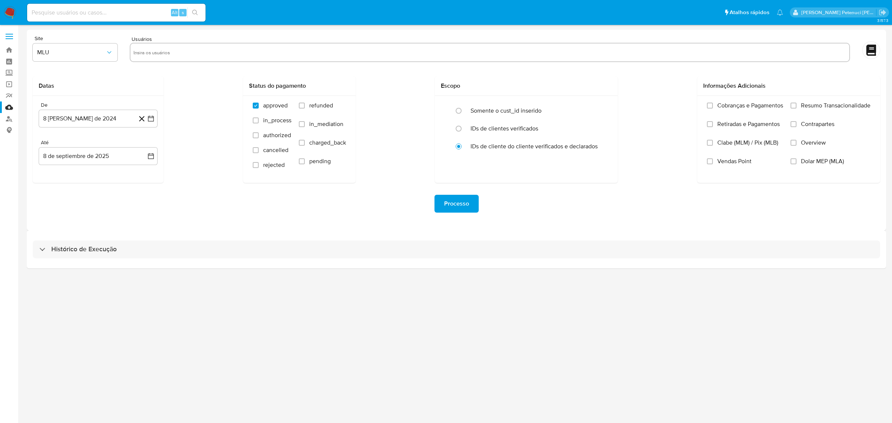
select select "10"
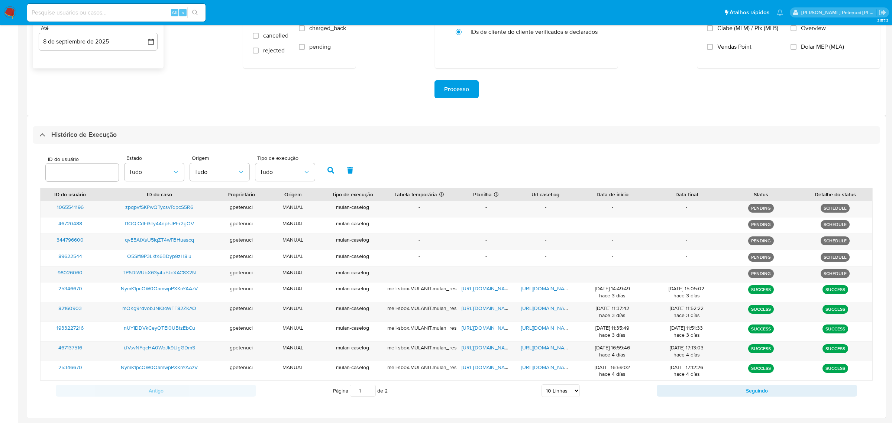
scroll to position [115, 0]
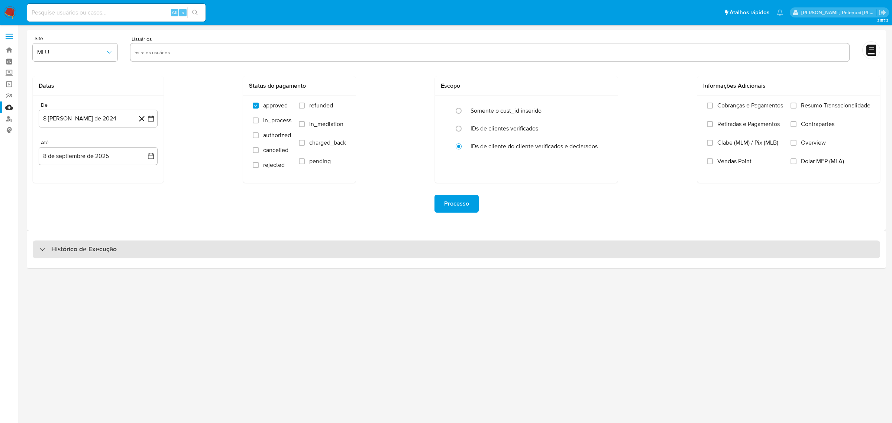
click at [83, 252] on h3 "Histórico de Execução" at bounding box center [83, 249] width 65 height 9
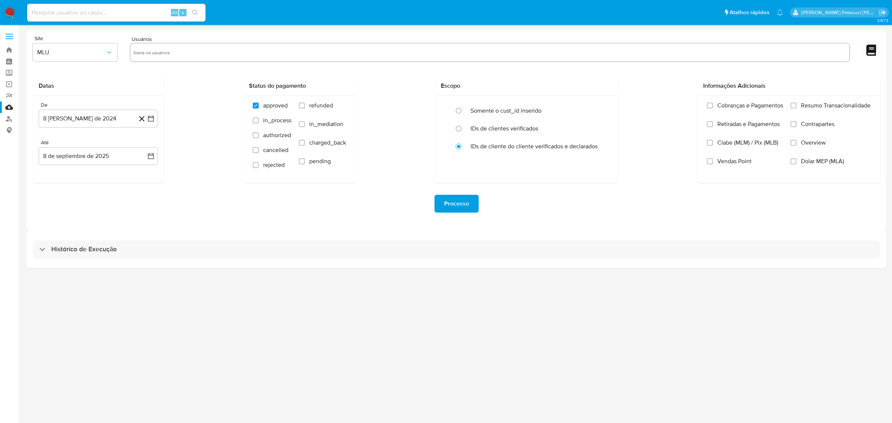
select select "10"
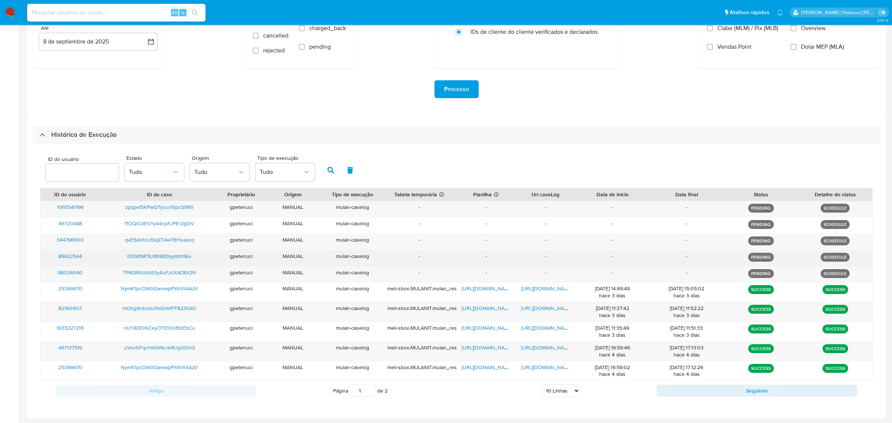
scroll to position [115, 0]
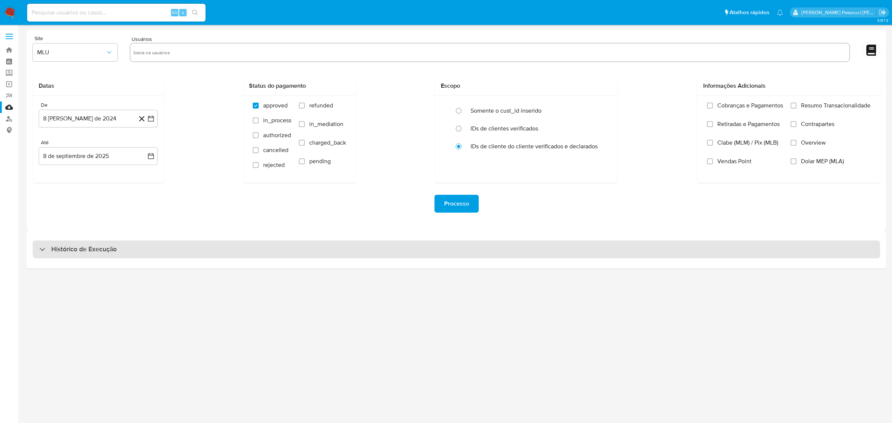
click at [52, 250] on h3 "Histórico de Execução" at bounding box center [83, 249] width 65 height 9
select select "10"
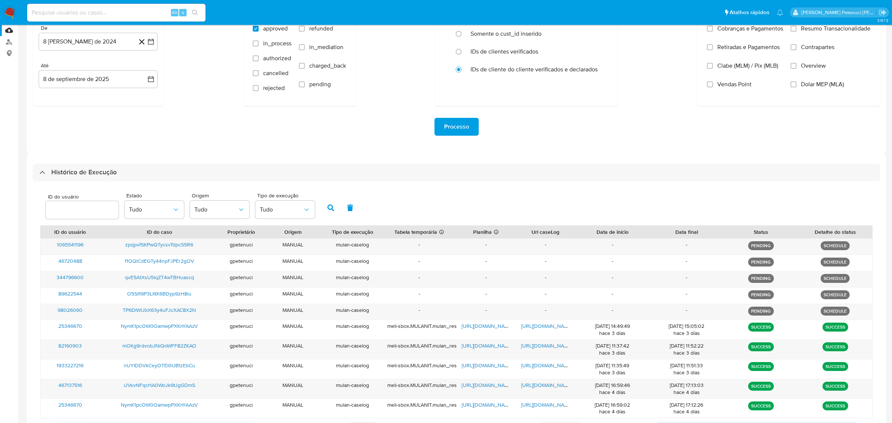
scroll to position [78, 0]
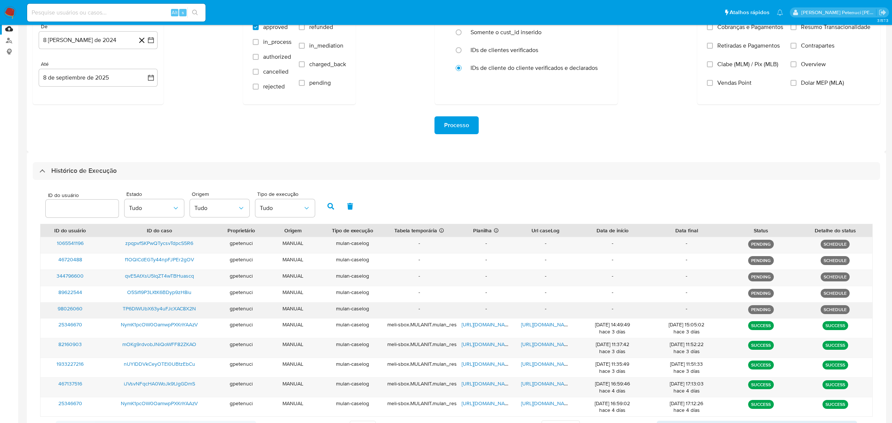
click at [182, 308] on span "TP6DIWUbX63y4uFJcXAC8X2N" at bounding box center [159, 308] width 73 height 7
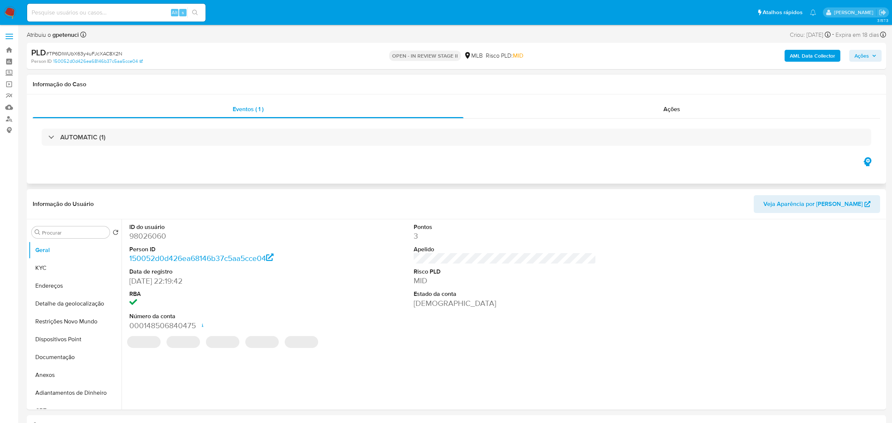
select select "10"
click at [55, 273] on button "KYC" at bounding box center [72, 268] width 87 height 18
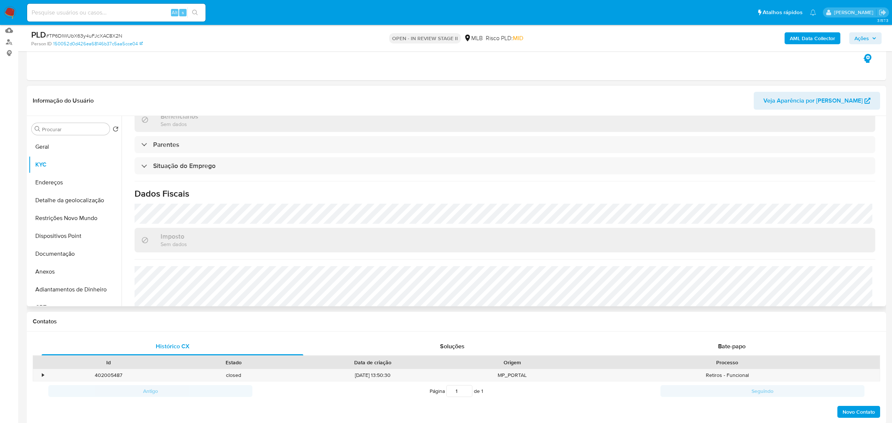
scroll to position [289, 0]
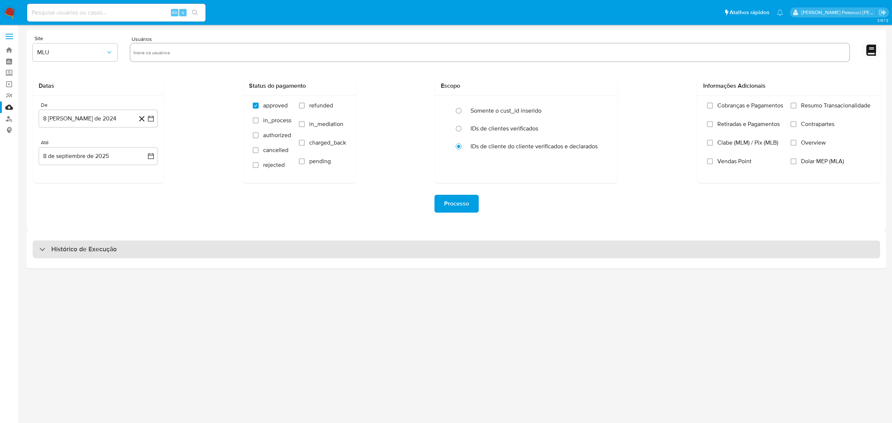
click at [60, 249] on h3 "Histórico de Execução" at bounding box center [83, 249] width 65 height 9
select select "10"
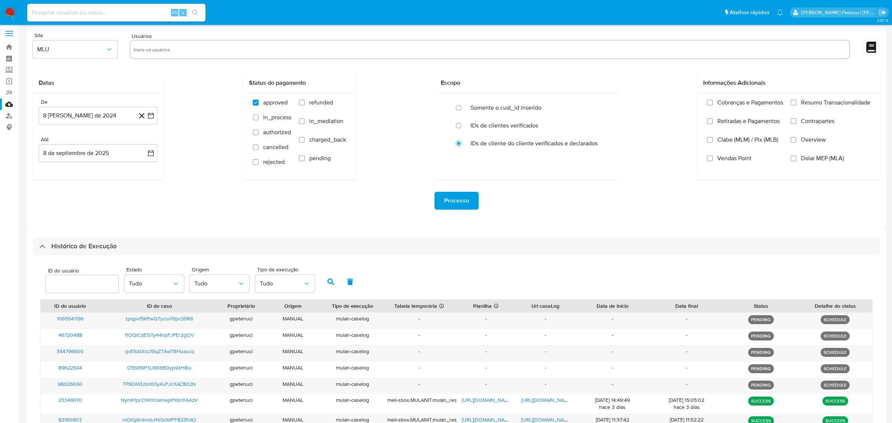
scroll to position [4, 0]
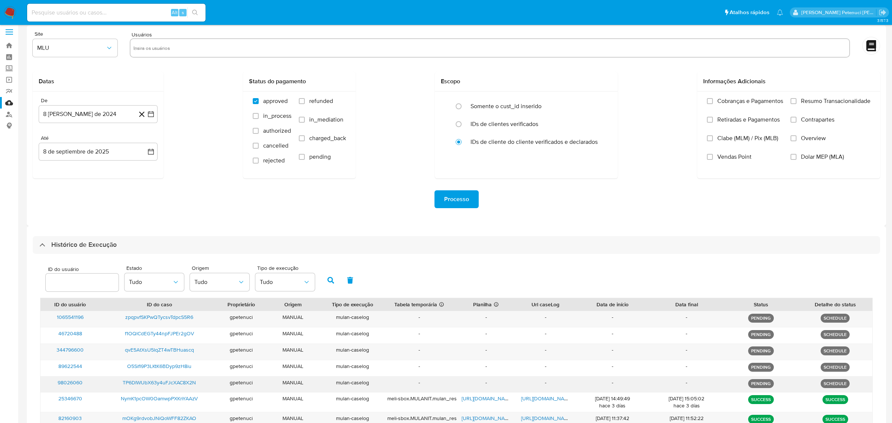
click at [761, 385] on p "PENDING" at bounding box center [761, 383] width 26 height 9
click at [837, 384] on p "SCHEDULE" at bounding box center [834, 383] width 29 height 9
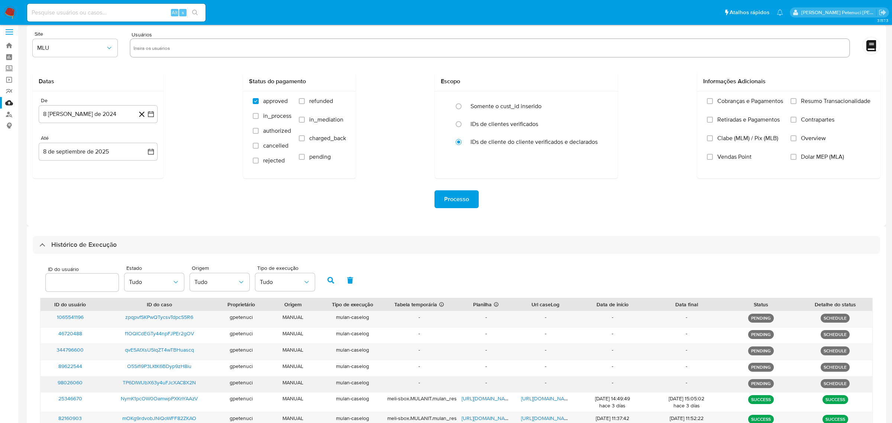
click at [764, 386] on p "PENDING" at bounding box center [761, 383] width 26 height 9
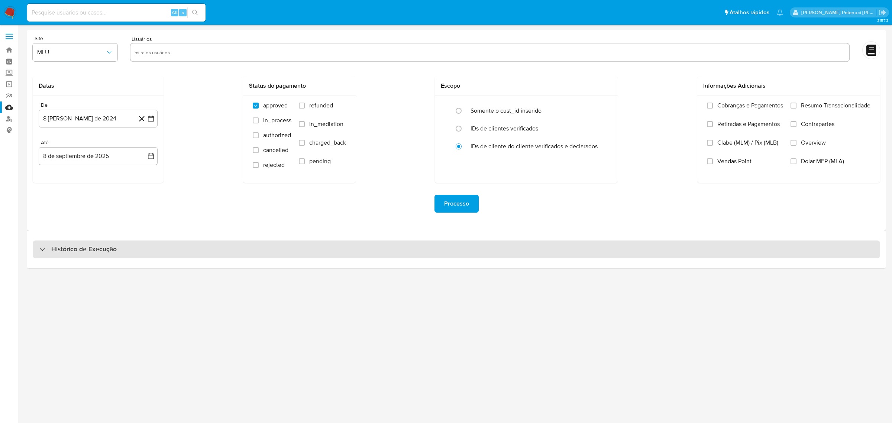
click at [77, 254] on div "Histórico de Execução" at bounding box center [456, 249] width 847 height 18
select select "10"
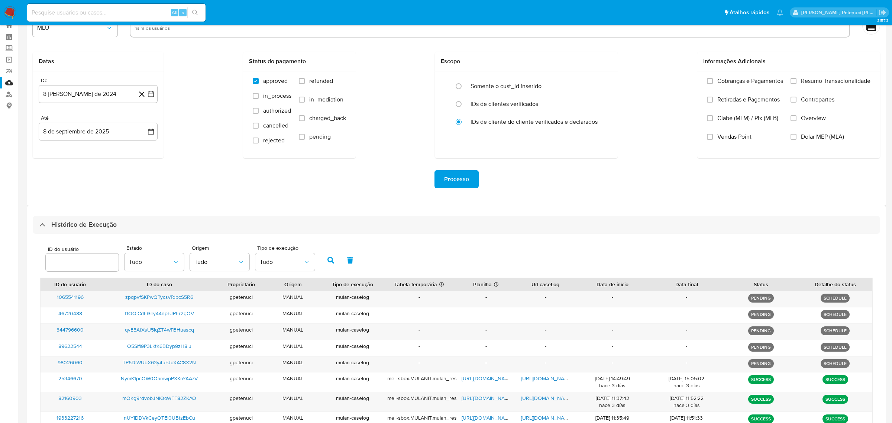
scroll to position [25, 0]
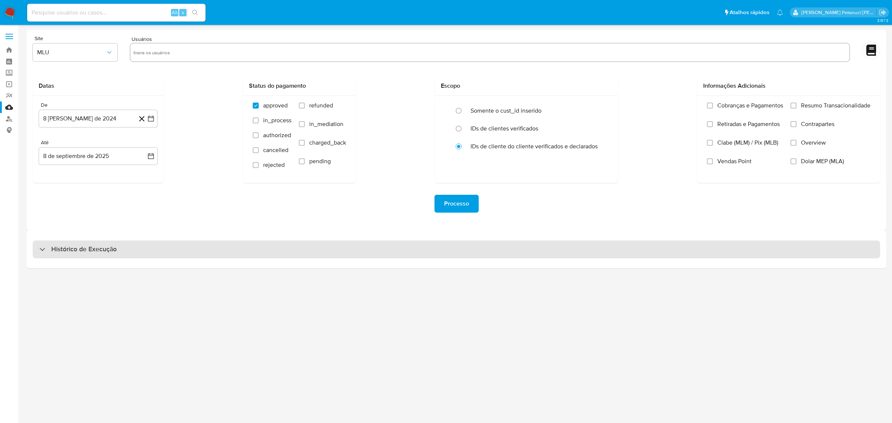
click at [84, 246] on h3 "Histórico de Execução" at bounding box center [83, 249] width 65 height 9
select select "10"
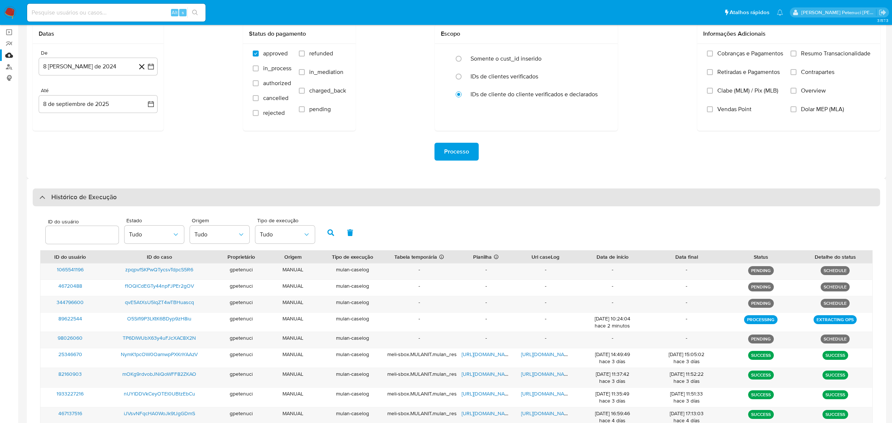
scroll to position [61, 0]
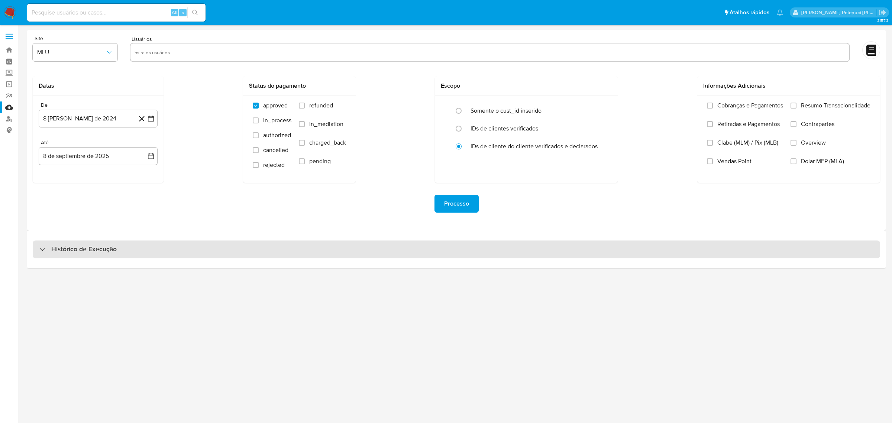
click at [72, 244] on div "Histórico de Execução" at bounding box center [456, 249] width 847 height 18
select select "10"
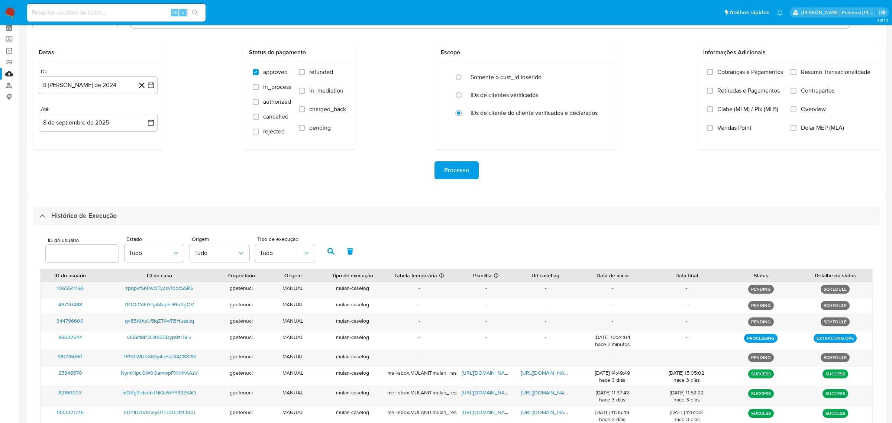
scroll to position [48, 0]
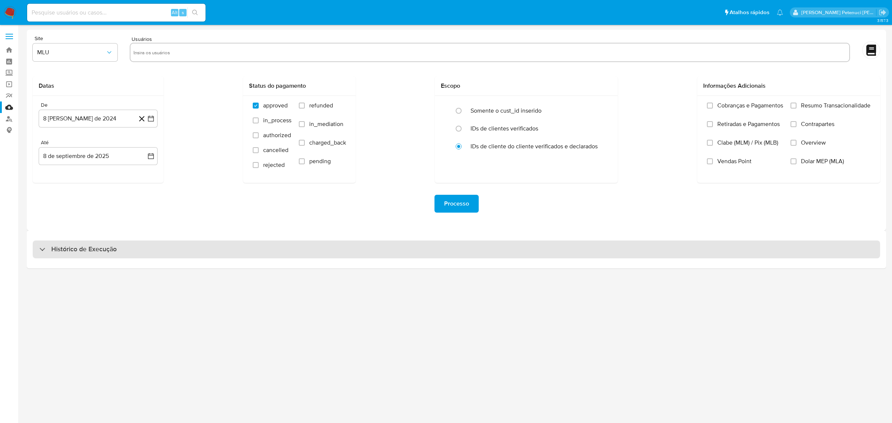
click at [120, 250] on div "Histórico de Execução" at bounding box center [456, 249] width 847 height 18
select select "10"
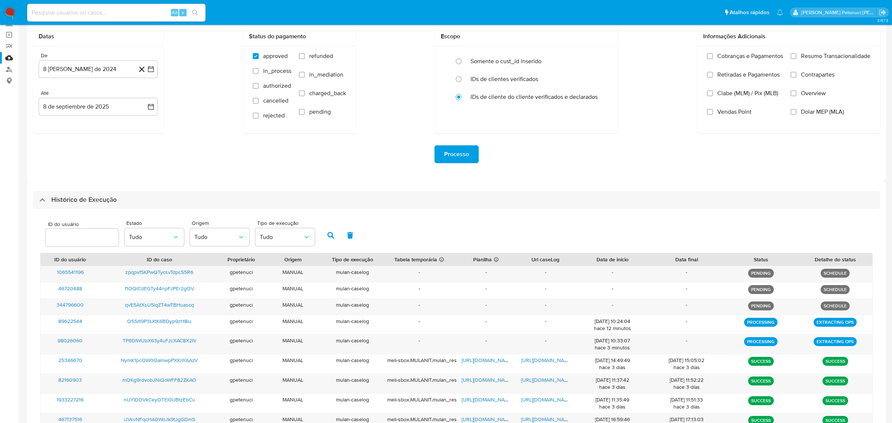
scroll to position [54, 0]
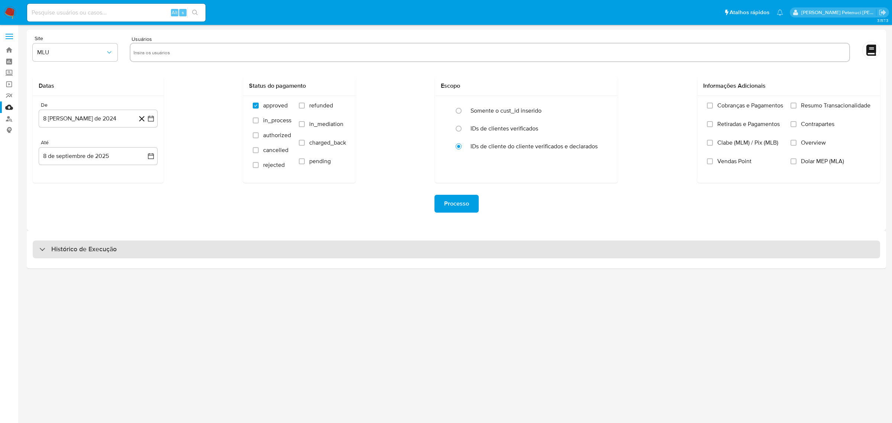
click at [101, 242] on div "Histórico de Execução" at bounding box center [456, 249] width 847 height 18
select select "10"
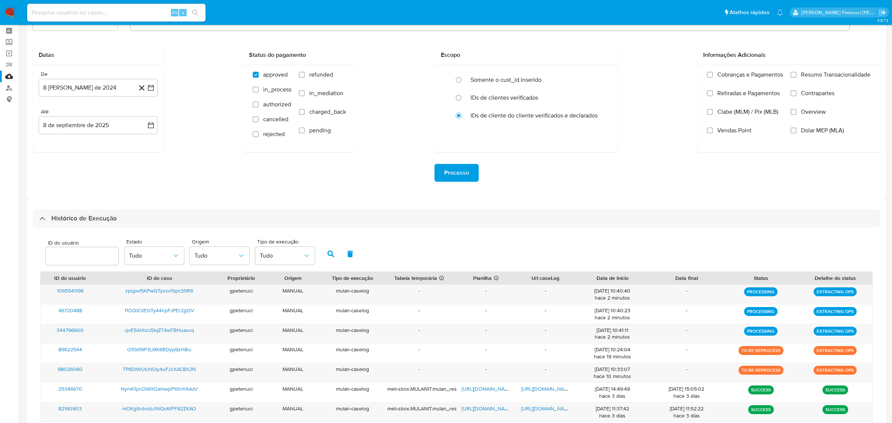
scroll to position [49, 0]
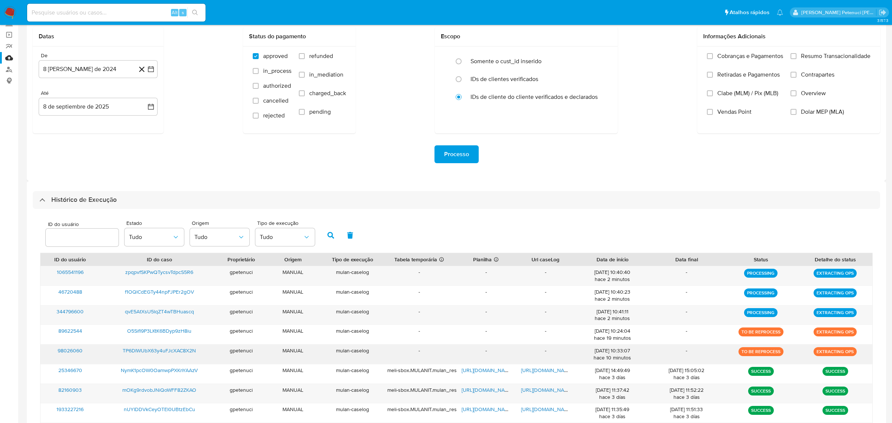
click at [759, 349] on p "TO BE REPROCESS" at bounding box center [760, 351] width 45 height 9
click at [760, 353] on p "TO BE REPROCESS" at bounding box center [760, 351] width 45 height 9
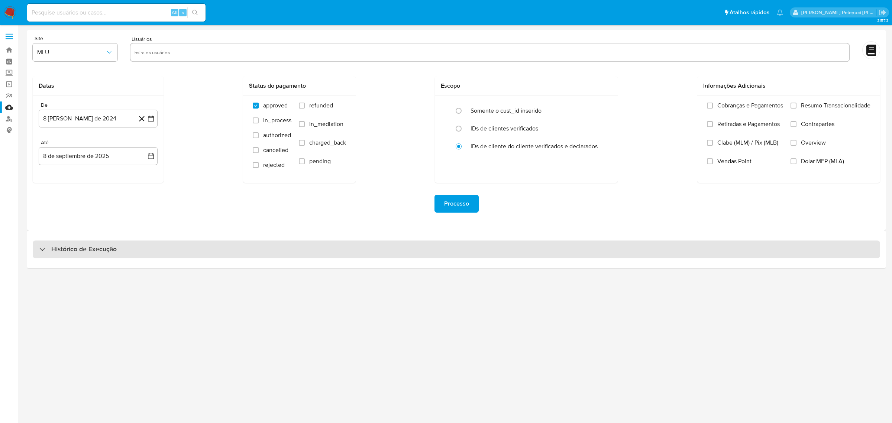
click at [116, 249] on div "Histórico de Execução" at bounding box center [456, 249] width 847 height 18
select select "10"
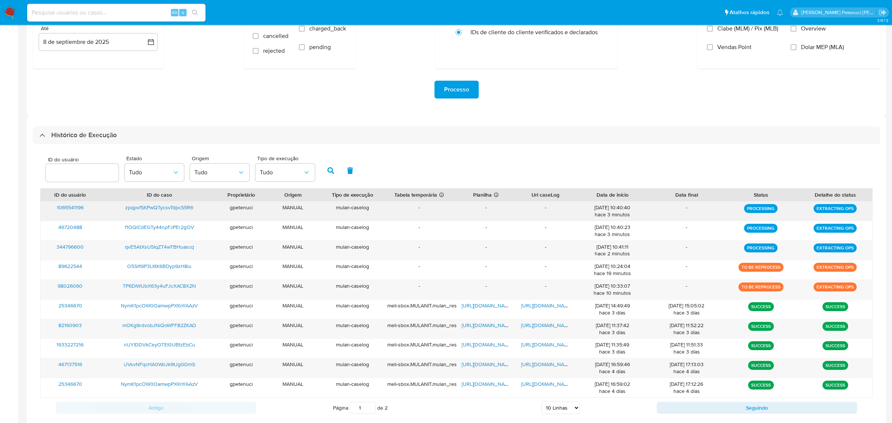
scroll to position [119, 0]
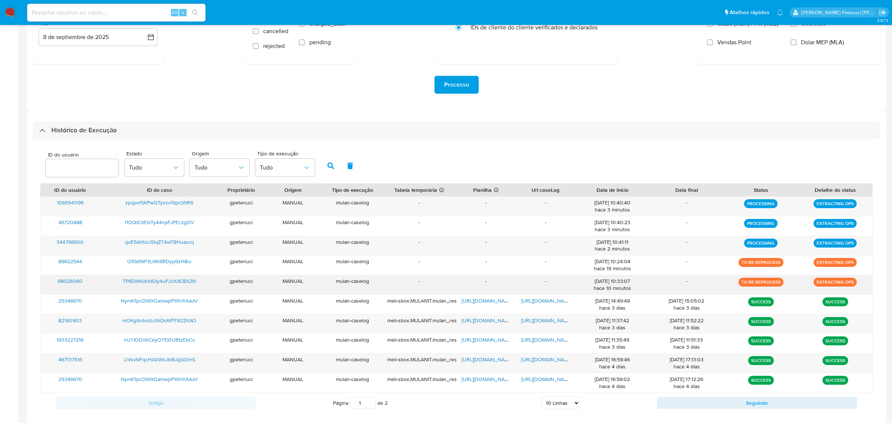
click at [173, 278] on span "TP6DIWUbX63y4uFJcXAC8X2N" at bounding box center [159, 280] width 73 height 7
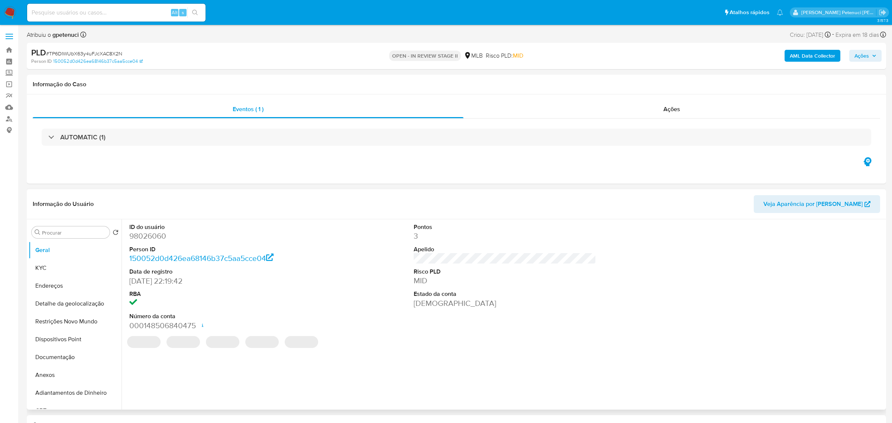
select select "10"
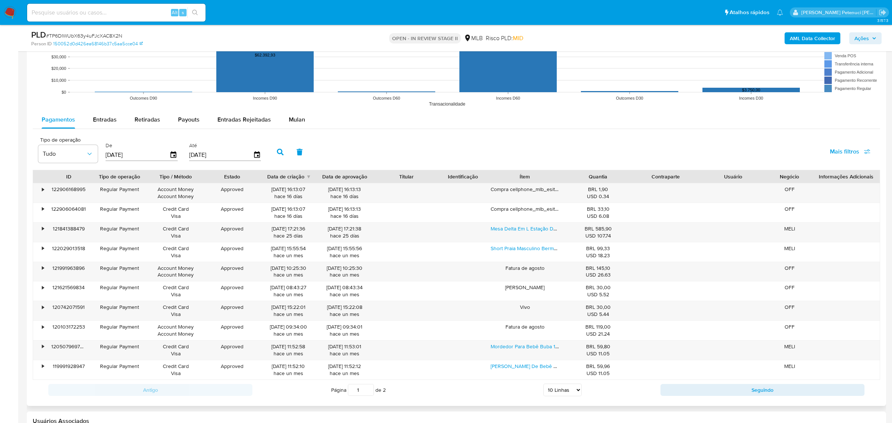
scroll to position [717, 0]
click at [298, 124] on span "Mulan" at bounding box center [297, 120] width 16 height 9
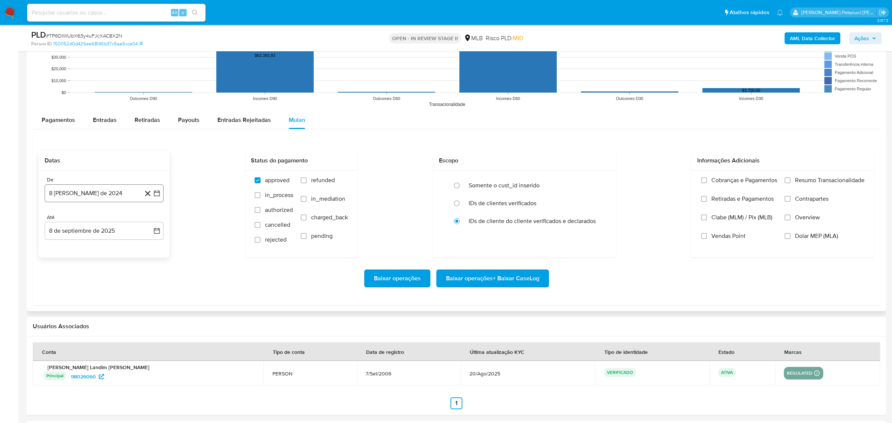
click at [92, 198] on button "8 [PERSON_NAME] de 2024" at bounding box center [104, 193] width 119 height 18
click at [108, 217] on span "agosto 2024" at bounding box center [101, 219] width 34 height 7
click at [150, 219] on icon "Año siguiente" at bounding box center [148, 219] width 9 height 9
click at [74, 289] on button "jul" at bounding box center [71, 289] width 21 height 12
click at [78, 245] on button "1" at bounding box center [74, 248] width 12 height 12
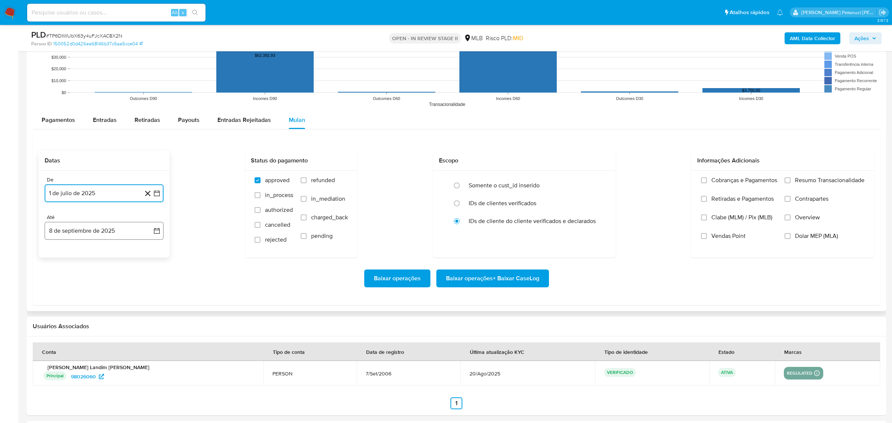
click at [84, 231] on button "8 de septiembre de 2025" at bounding box center [104, 231] width 119 height 18
click at [154, 285] on button "7" at bounding box center [149, 285] width 12 height 12
click at [156, 282] on div "Baixar operações Baixar operações + Baixar CaseLog" at bounding box center [456, 278] width 835 height 18
click at [795, 181] on span "Resumo Transacionalidade" at bounding box center [829, 179] width 69 height 7
click at [790, 181] on input "Resumo Transacionalidade" at bounding box center [787, 180] width 6 height 6
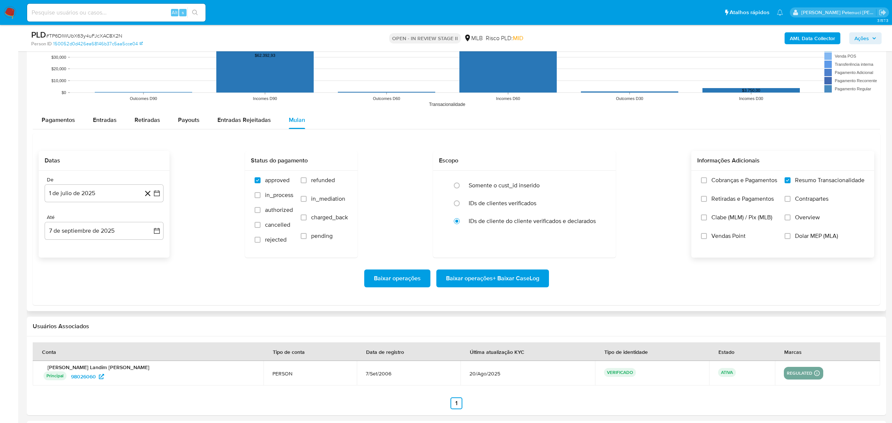
click at [503, 285] on span "Baixar operações + Baixar CaseLog" at bounding box center [492, 278] width 93 height 16
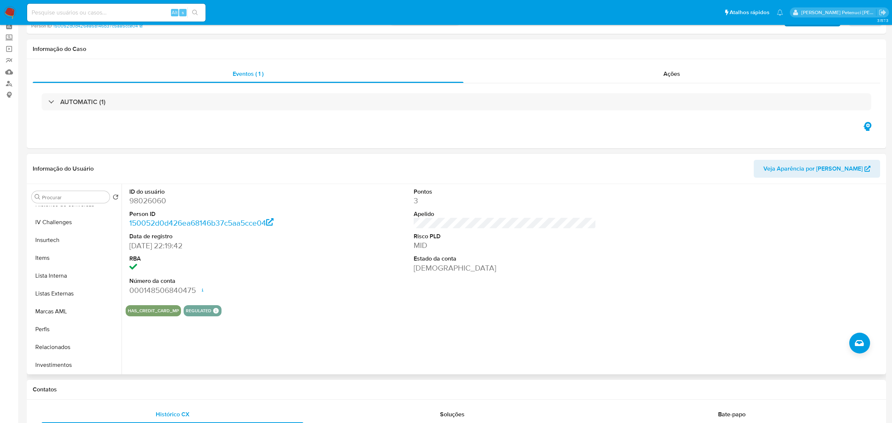
scroll to position [0, 0]
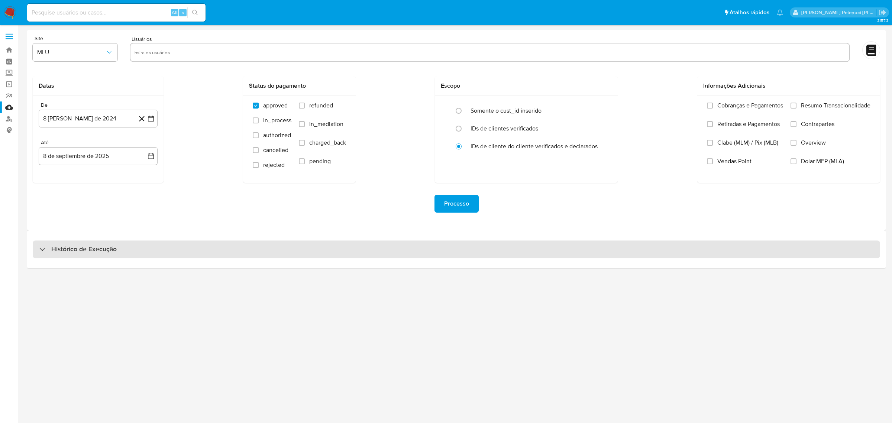
click at [88, 253] on h3 "Histórico de Execução" at bounding box center [83, 249] width 65 height 9
select select "10"
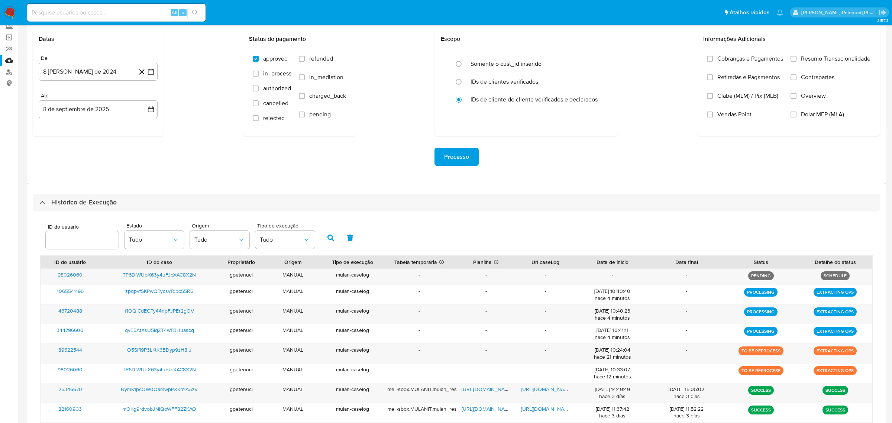
scroll to position [52, 0]
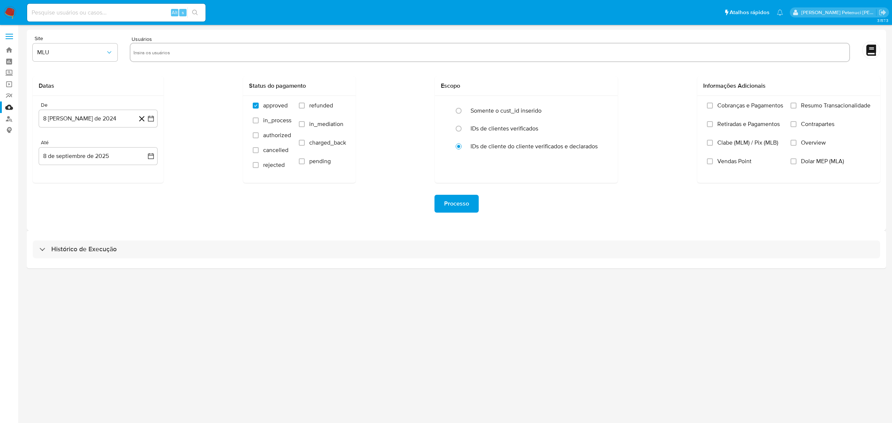
click at [83, 260] on div "Histórico de Execução" at bounding box center [456, 249] width 859 height 38
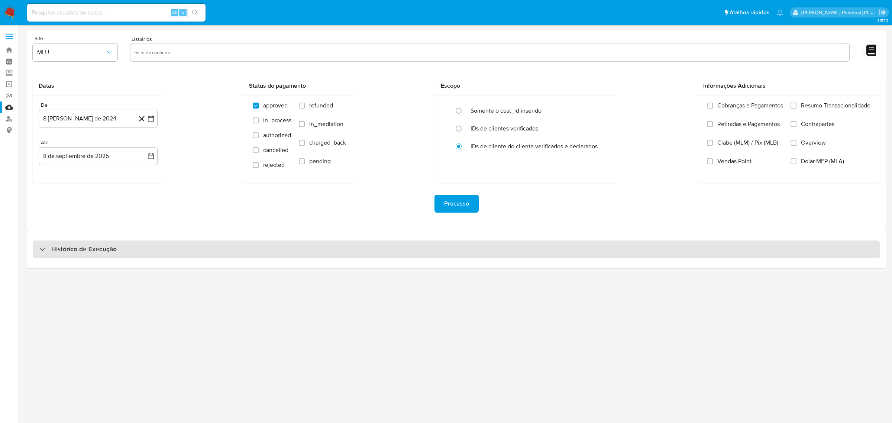
click at [77, 255] on div "Histórico de Execução" at bounding box center [456, 249] width 847 height 18
select select "10"
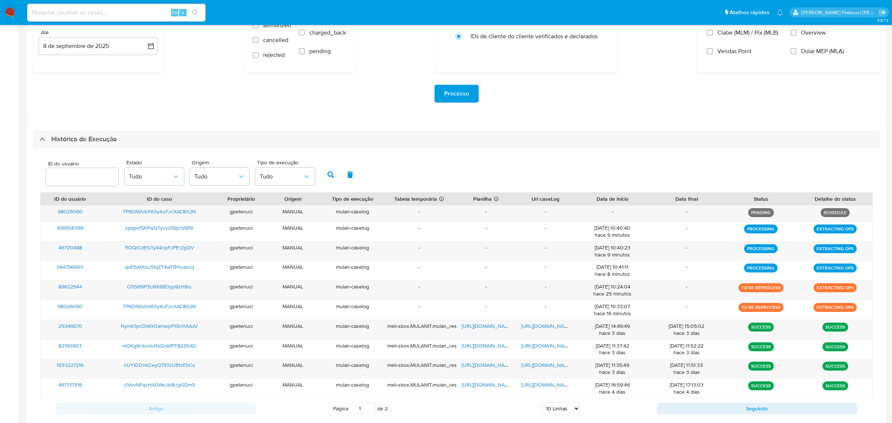
scroll to position [111, 0]
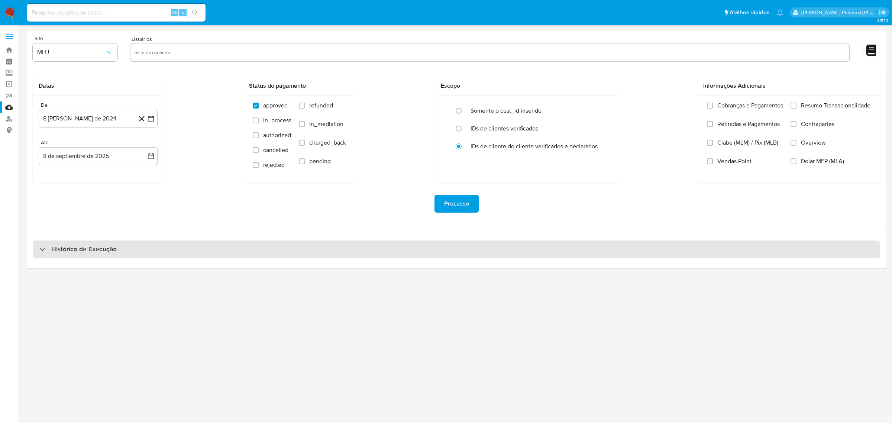
click at [63, 248] on h3 "Histórico de Execução" at bounding box center [83, 249] width 65 height 9
select select "10"
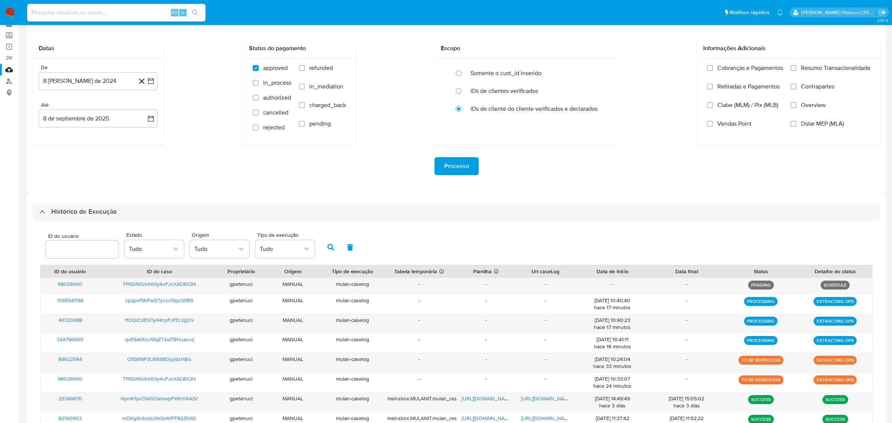
scroll to position [70, 0]
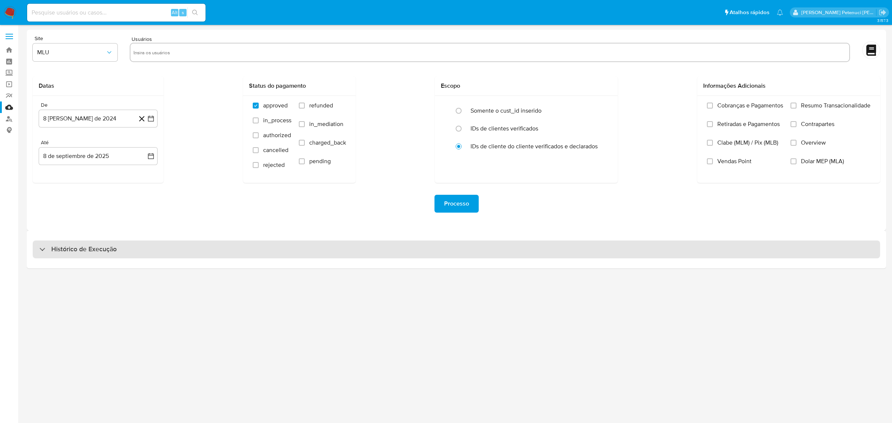
click at [93, 247] on h3 "Histórico de Execução" at bounding box center [83, 249] width 65 height 9
select select "10"
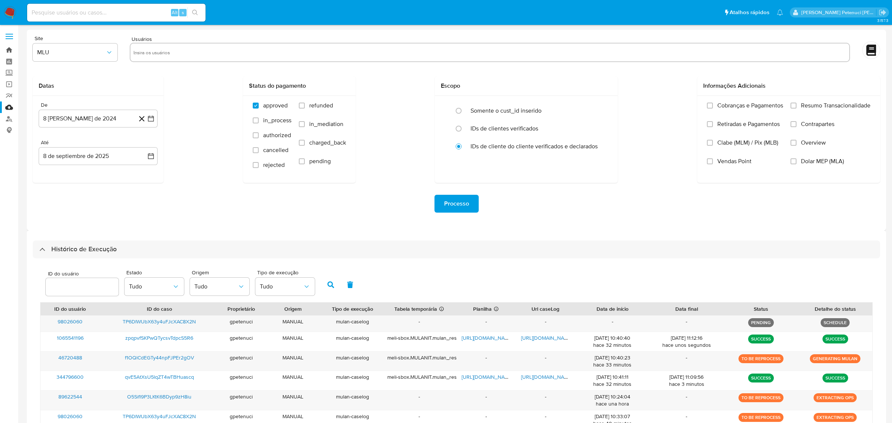
click at [6, 48] on link "Bandeja" at bounding box center [44, 50] width 88 height 12
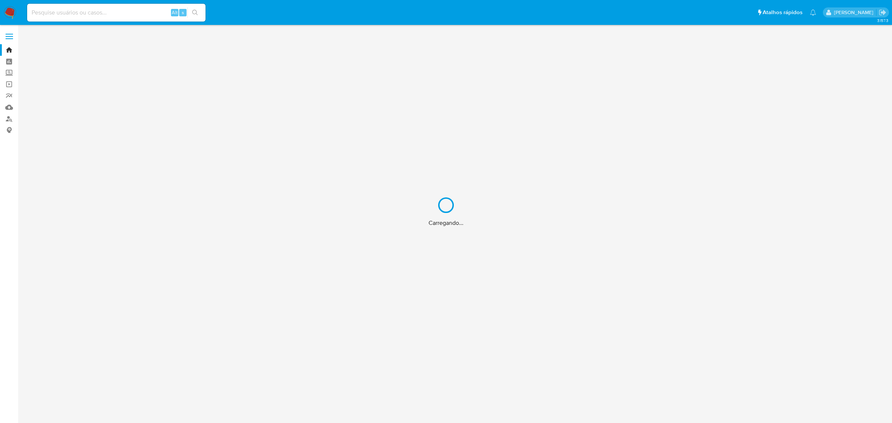
drag, startPoint x: 78, startPoint y: 14, endPoint x: 91, endPoint y: 13, distance: 13.1
click at [78, 14] on div "Carregando..." at bounding box center [446, 211] width 892 height 423
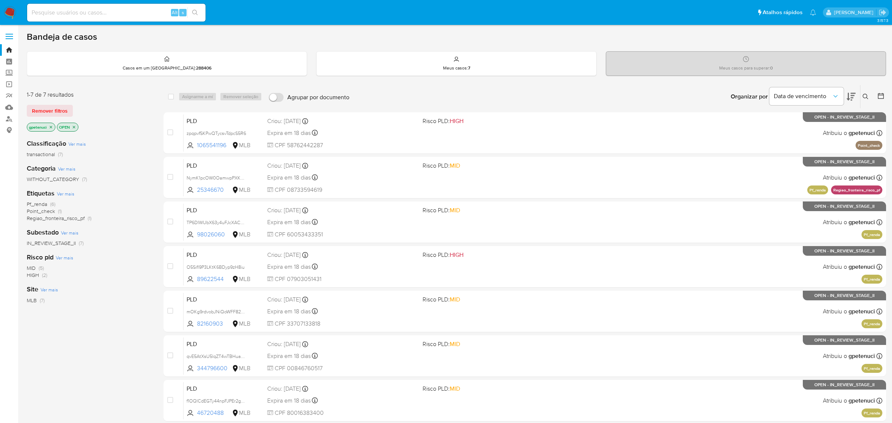
click at [82, 10] on input at bounding box center [116, 13] width 178 height 10
paste input "NymK1pcOW0OamwpPXKnYAAzV"
type input "NymK1pcOW0OamwpPXKnYAAzV"
click at [197, 12] on icon "search-icon" at bounding box center [195, 13] width 6 height 6
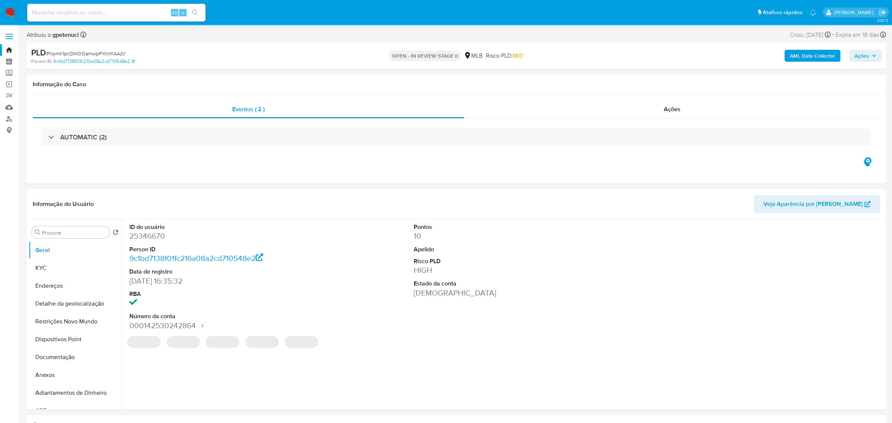
select select "10"
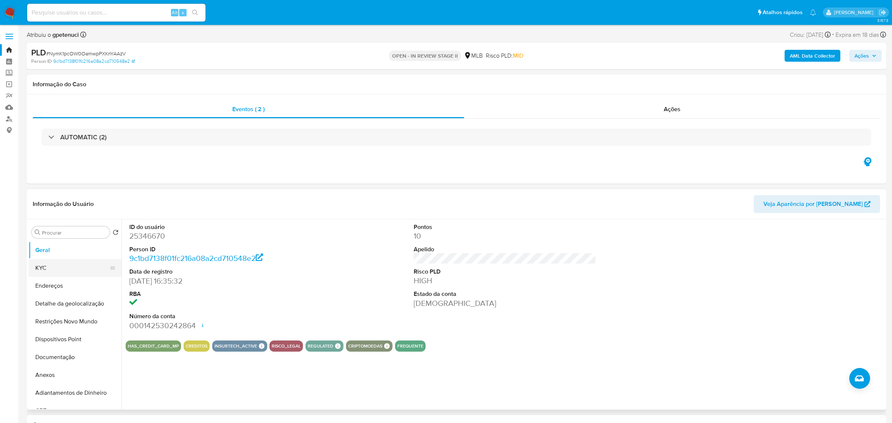
click at [46, 268] on button "KYC" at bounding box center [72, 268] width 87 height 18
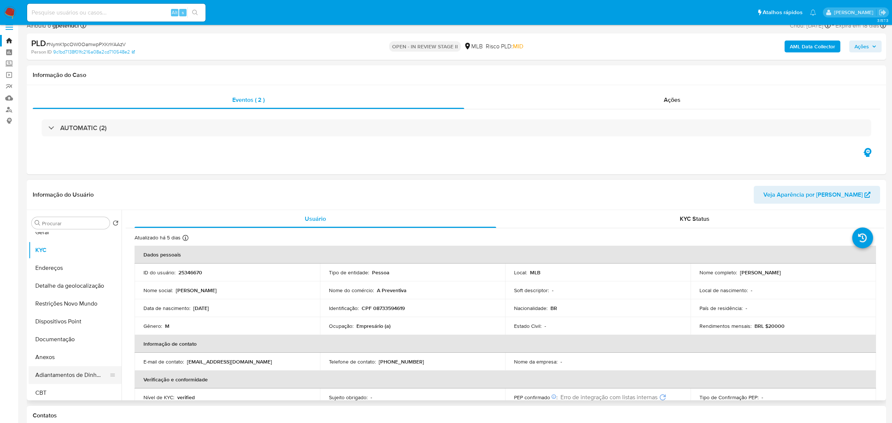
scroll to position [31, 0]
click at [64, 337] on button "Anexos" at bounding box center [72, 335] width 87 height 18
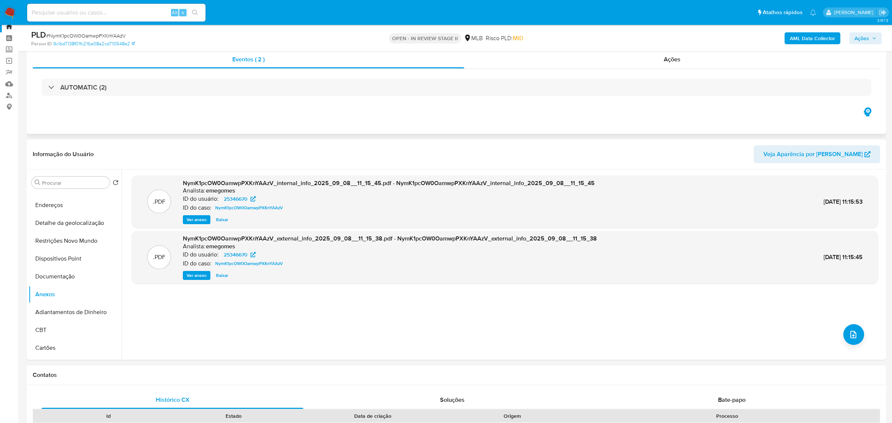
scroll to position [24, 0]
click at [849, 337] on icon "upload-file" at bounding box center [853, 333] width 9 height 9
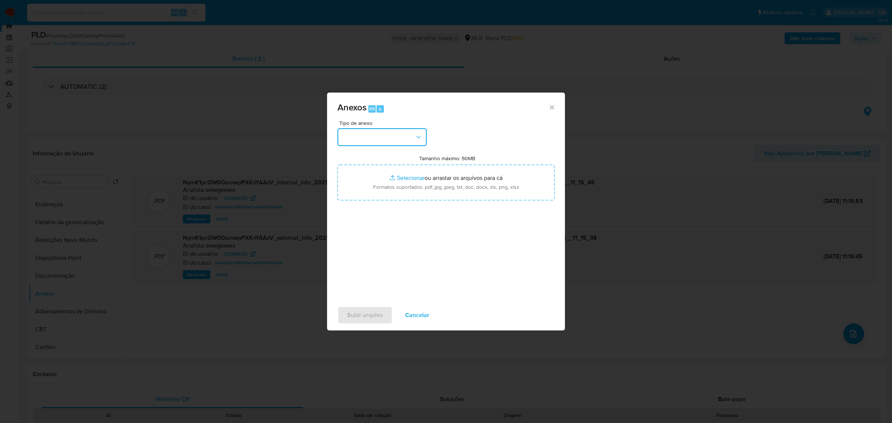
click at [370, 135] on button "button" at bounding box center [381, 137] width 89 height 18
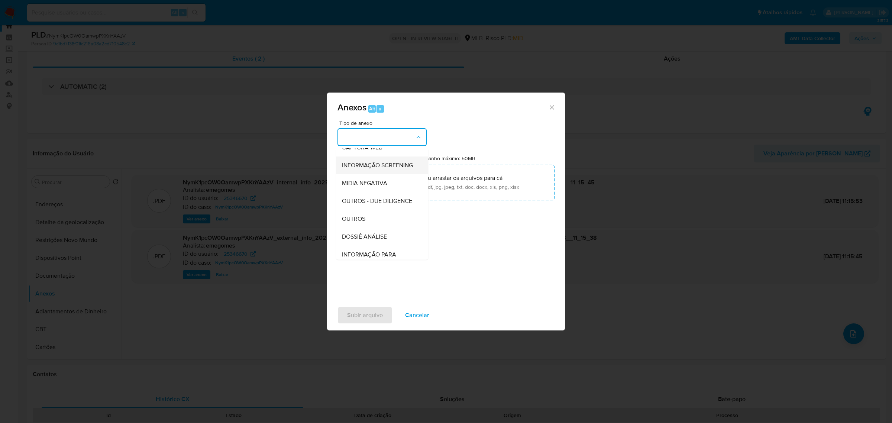
scroll to position [75, 0]
click at [380, 209] on div "OUTROS" at bounding box center [380, 206] width 76 height 18
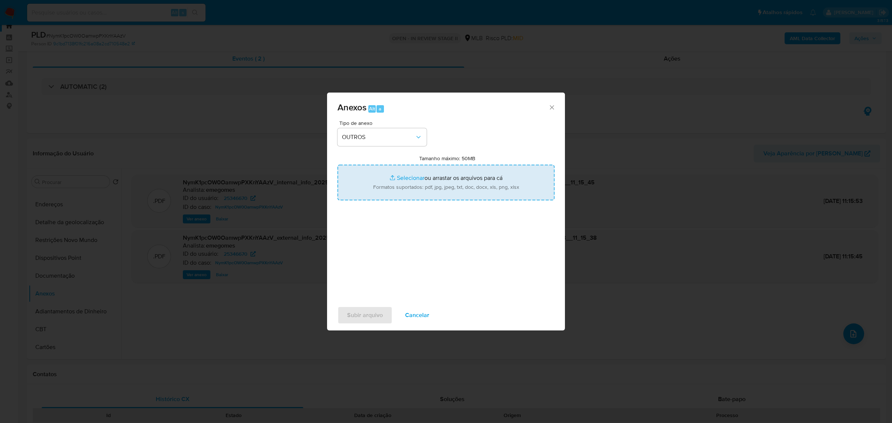
click at [405, 191] on input "Tamanho máximo: 50MB Selecionar arquivos" at bounding box center [445, 183] width 217 height 36
type input "C:\fakepath\Mulan Paulo Henrique Mendes de Oliveira _2025_09_05_14_01_27 - Data…"
click at [365, 312] on span "Subir arquivo" at bounding box center [365, 315] width 36 height 16
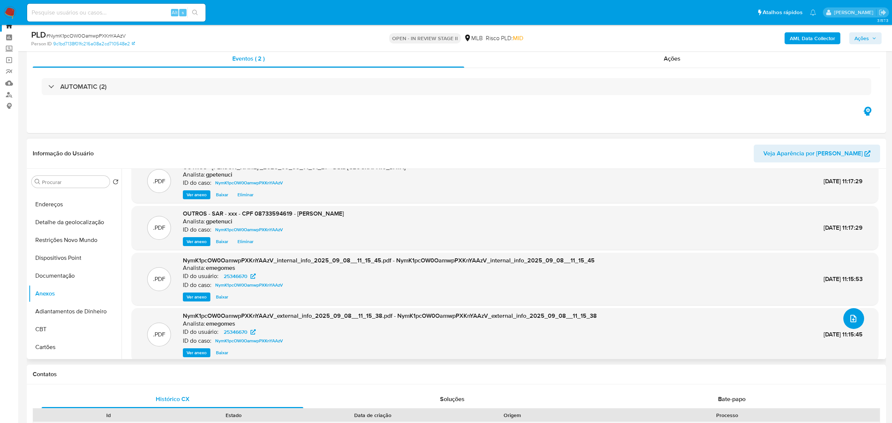
scroll to position [0, 0]
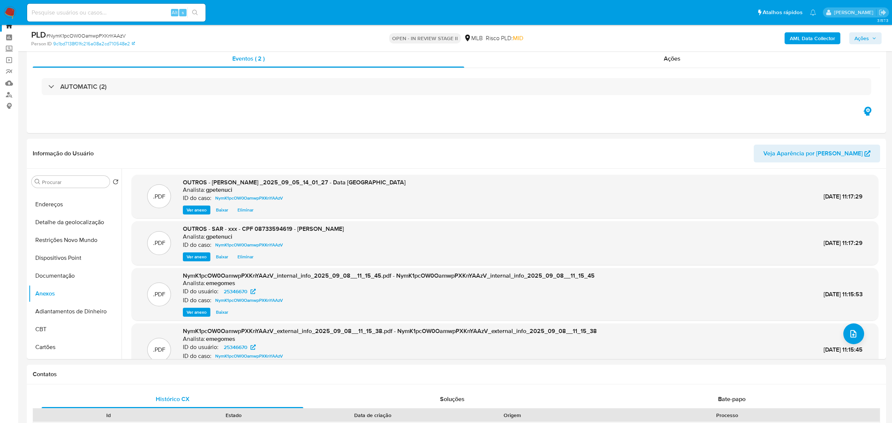
click at [862, 37] on span "Ações" at bounding box center [861, 38] width 14 height 12
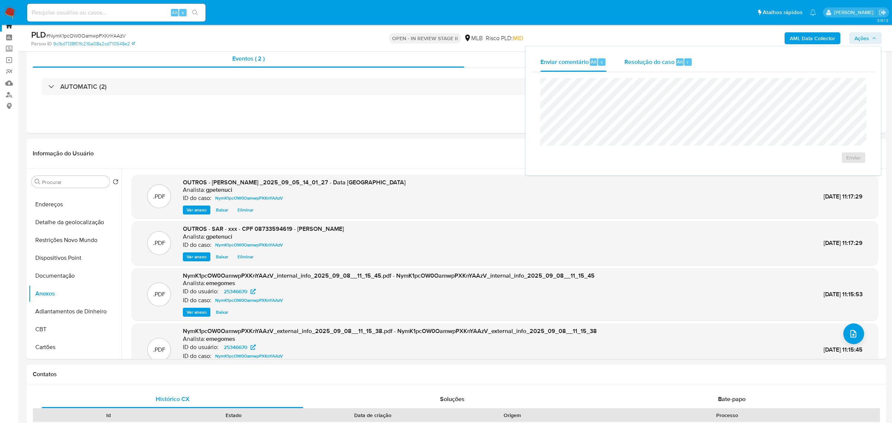
click at [653, 62] on span "Resolução do caso" at bounding box center [649, 61] width 50 height 9
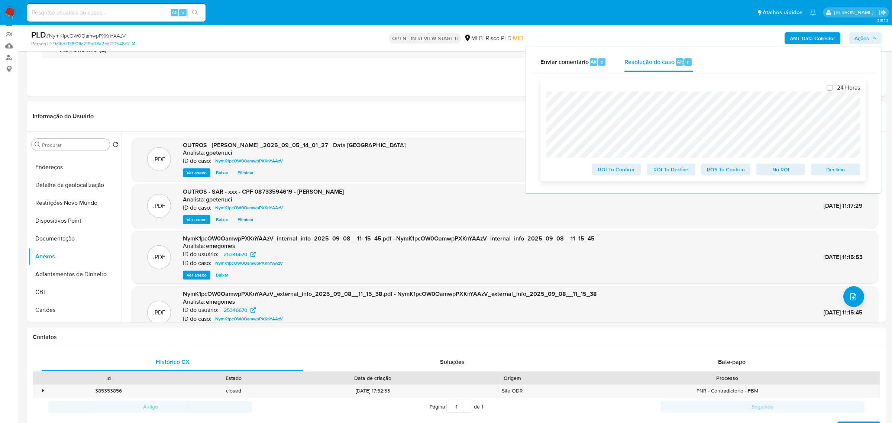
scroll to position [65, 0]
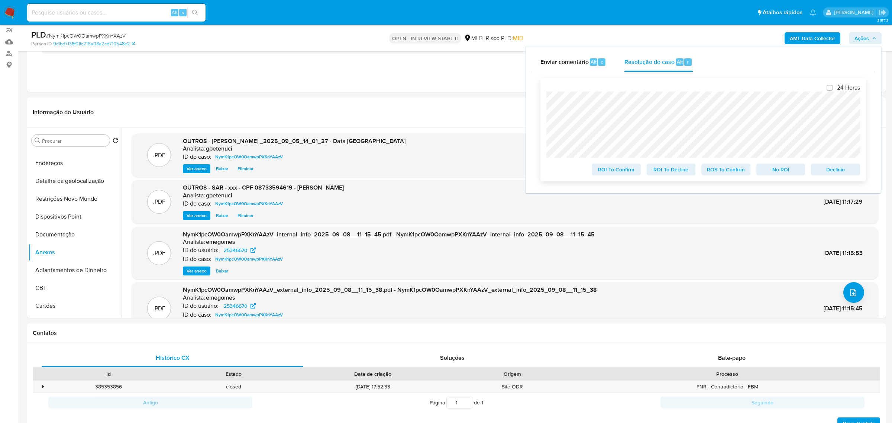
click at [736, 174] on span "ROS To Confirm" at bounding box center [725, 169] width 39 height 10
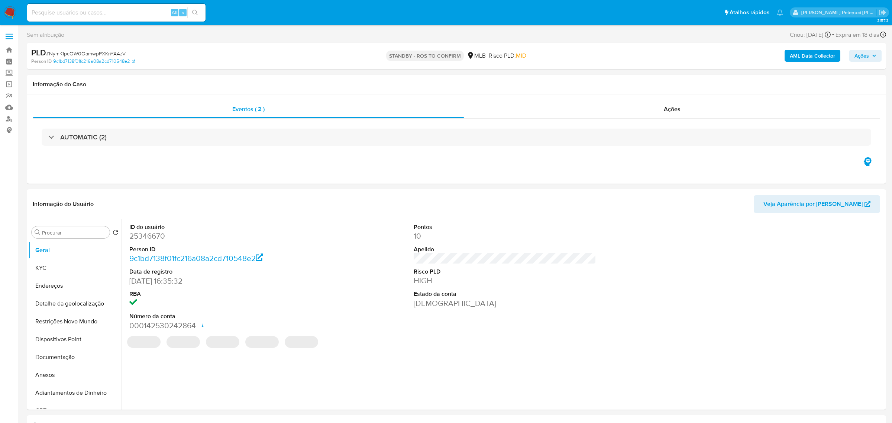
select select "10"
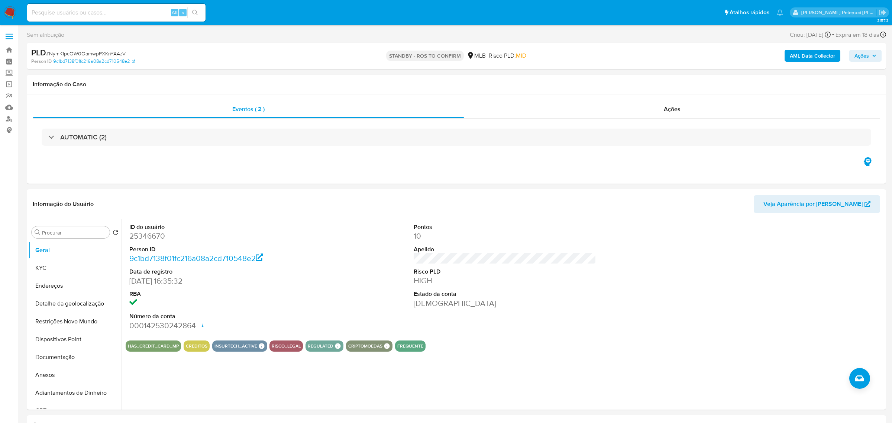
click at [107, 12] on input at bounding box center [116, 13] width 178 height 10
paste input "mOKg9rdvobJNiQoWFF82ZKAO"
type input "mOKg9rdvobJNiQoWFF82ZKAO"
click at [197, 12] on icon "search-icon" at bounding box center [195, 13] width 6 height 6
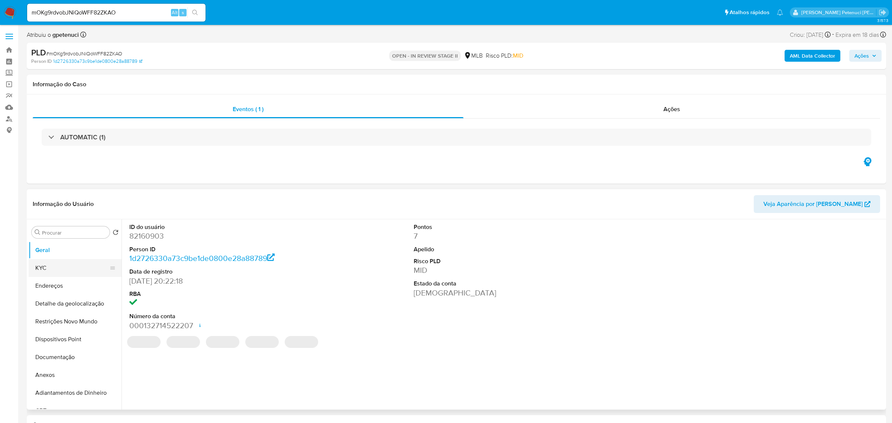
click at [89, 268] on button "KYC" at bounding box center [72, 268] width 87 height 18
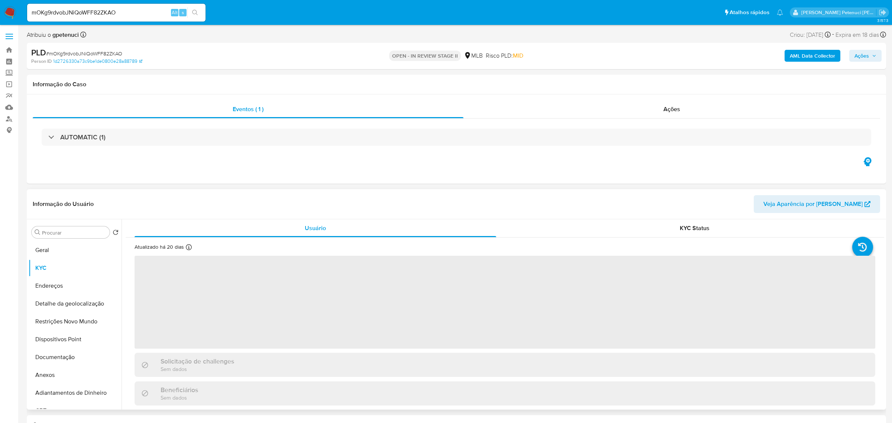
select select "10"
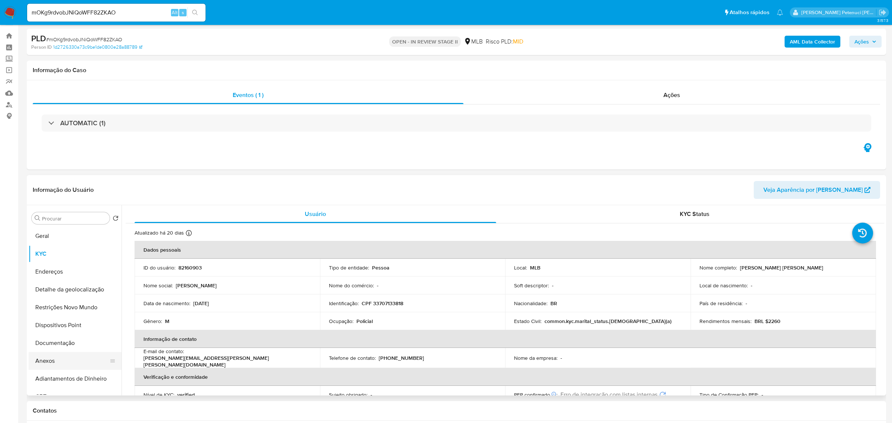
click at [56, 362] on button "Anexos" at bounding box center [72, 361] width 87 height 18
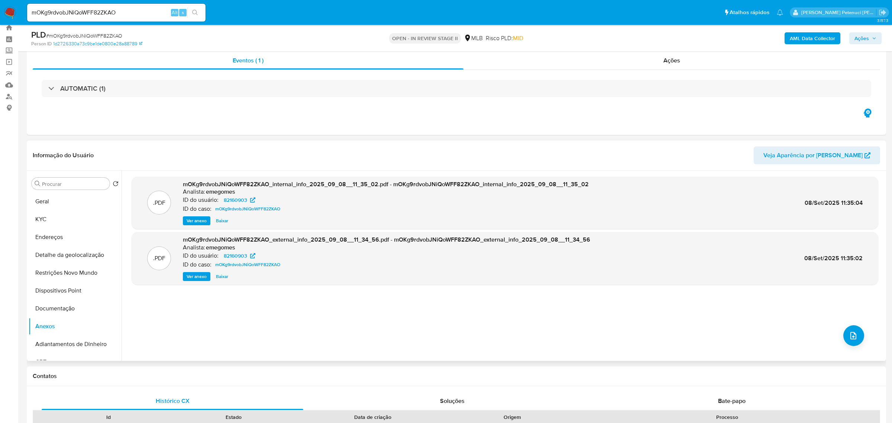
scroll to position [24, 0]
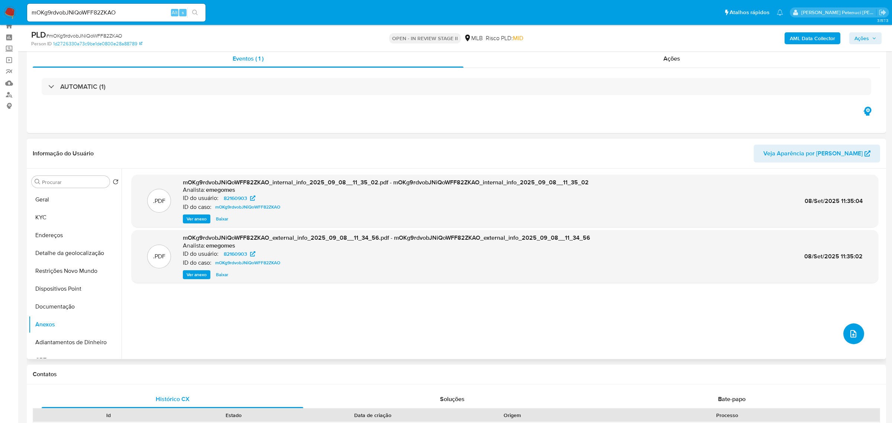
click at [851, 341] on button "upload-file" at bounding box center [853, 333] width 21 height 21
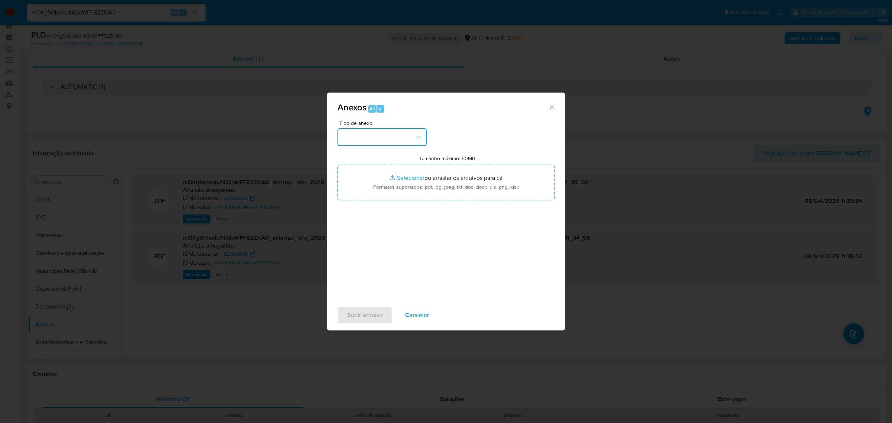
click at [358, 134] on button "button" at bounding box center [381, 137] width 89 height 18
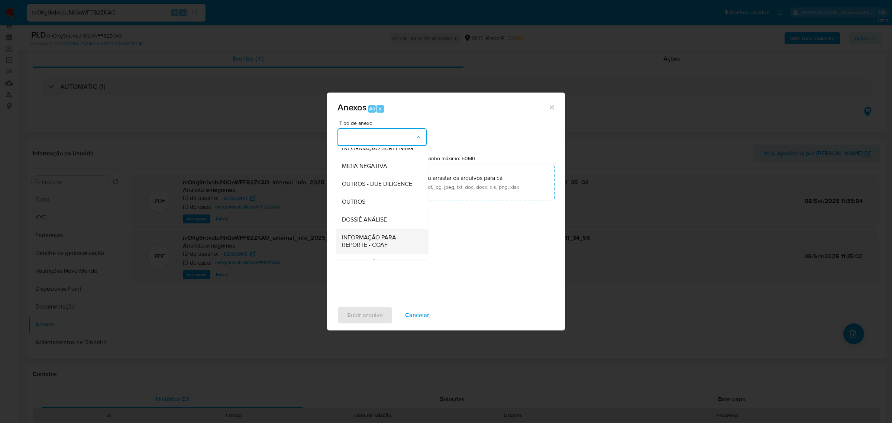
scroll to position [93, 0]
click at [376, 185] on div "OUTROS" at bounding box center [380, 189] width 76 height 18
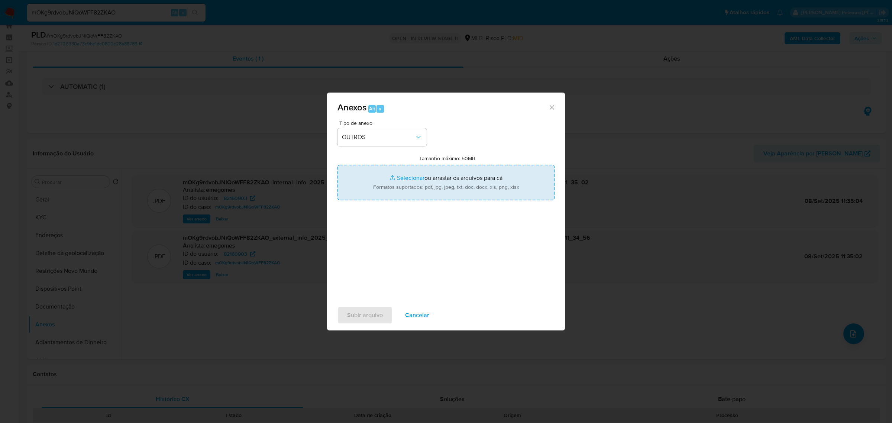
click at [390, 175] on input "Tamanho máximo: 50MB Selecionar arquivos" at bounding box center [445, 183] width 217 height 36
type input "C:\fakepath\Mulan Anderson Elias de Souza _2025_09_05_10_48_58 - Data TX.pdf"
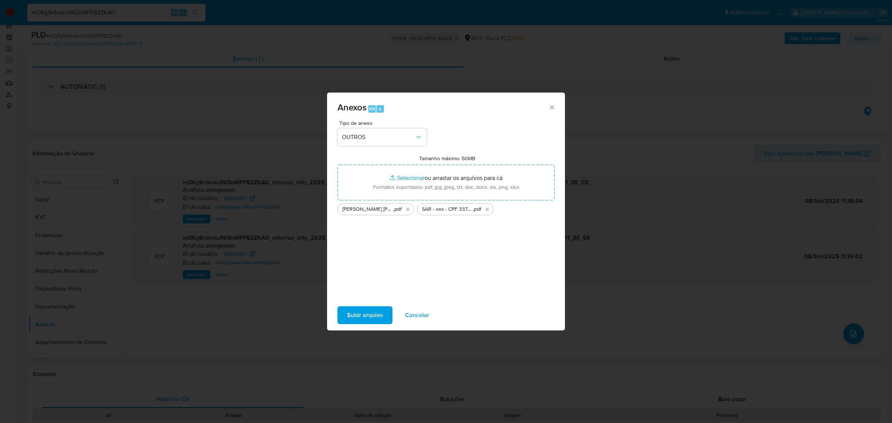
click at [354, 305] on div "Subir arquivo Cancelar" at bounding box center [446, 315] width 238 height 28
click at [355, 308] on span "Subir arquivo" at bounding box center [365, 315] width 36 height 16
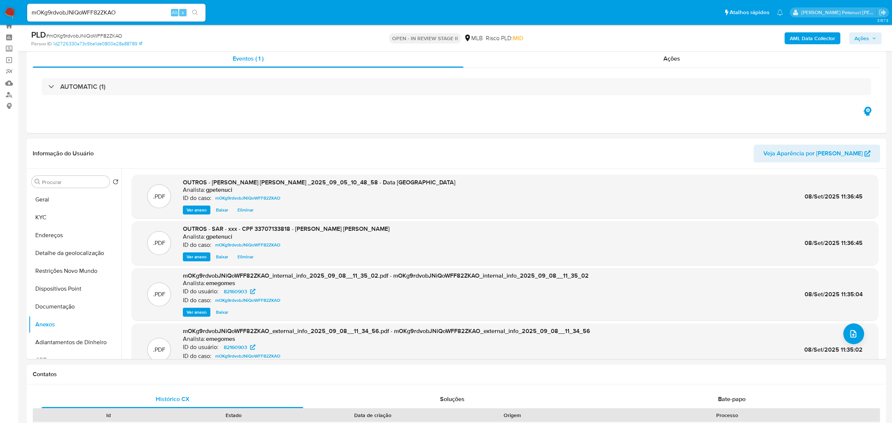
click at [863, 33] on span "Ações" at bounding box center [861, 38] width 14 height 12
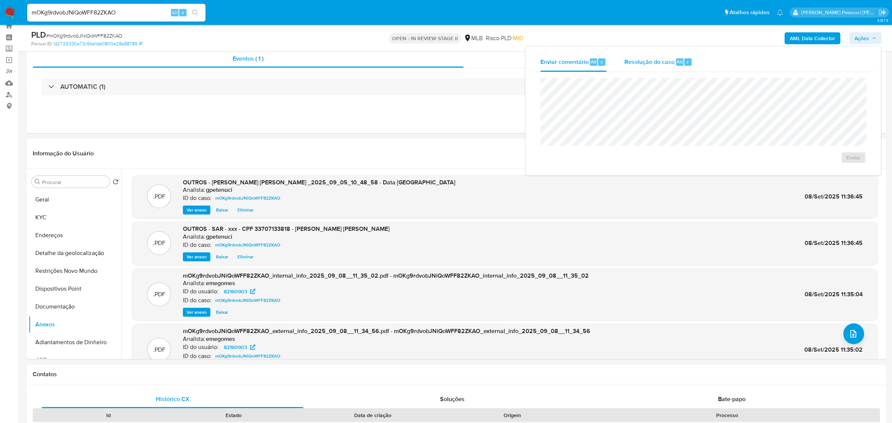
click at [637, 61] on span "Resolução do caso" at bounding box center [649, 61] width 50 height 9
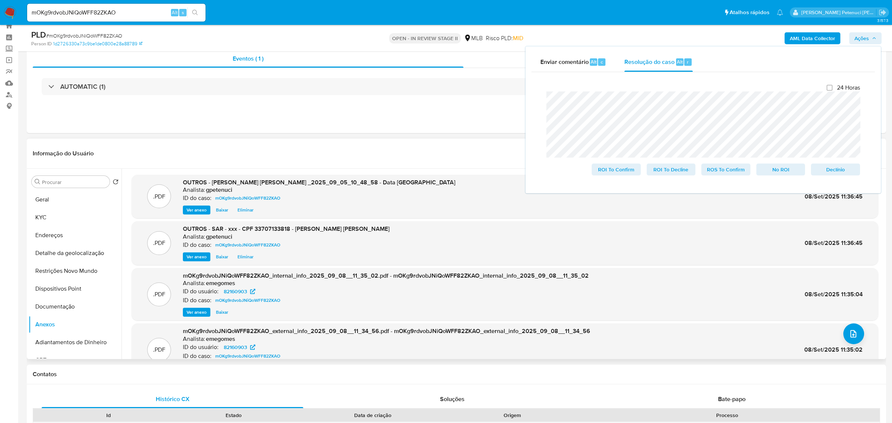
scroll to position [0, 0]
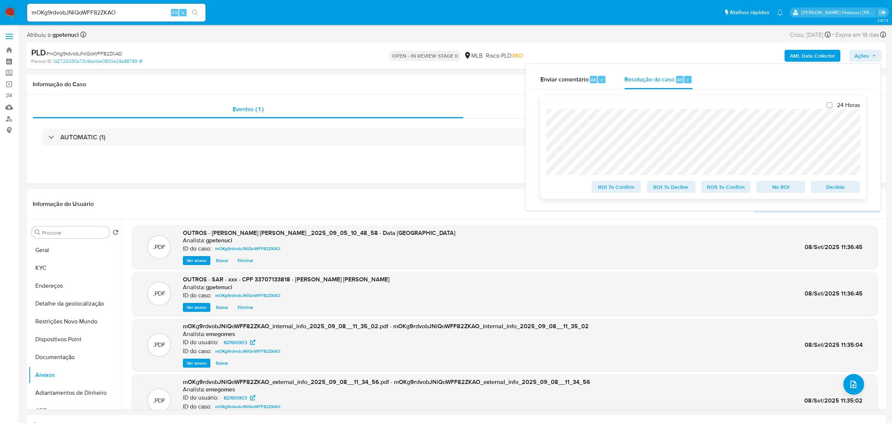
click at [735, 190] on span "ROS To Confirm" at bounding box center [725, 187] width 39 height 10
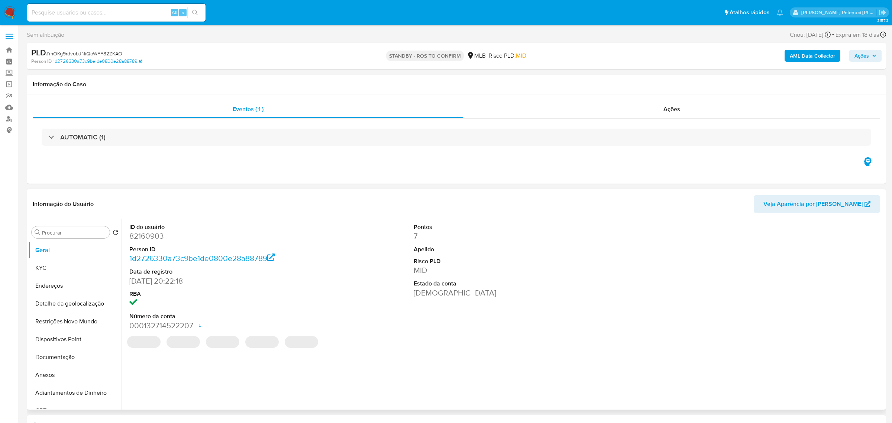
select select "10"
click at [12, 109] on link "Mulan" at bounding box center [44, 107] width 88 height 12
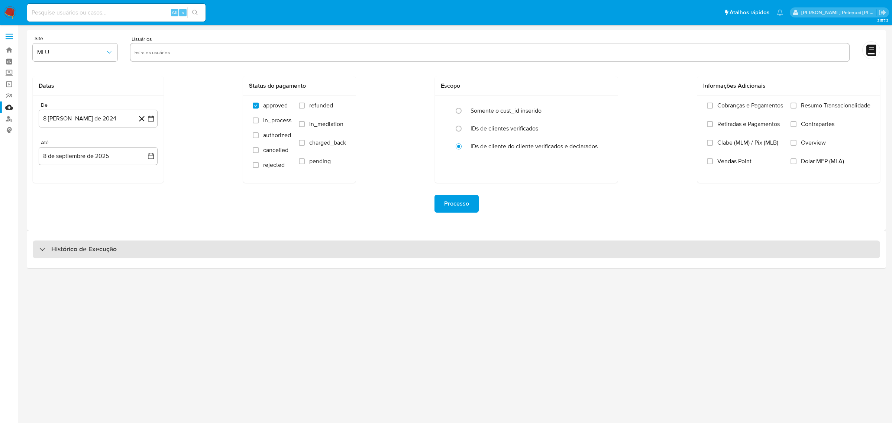
click at [89, 245] on h3 "Histórico de Execução" at bounding box center [83, 249] width 65 height 9
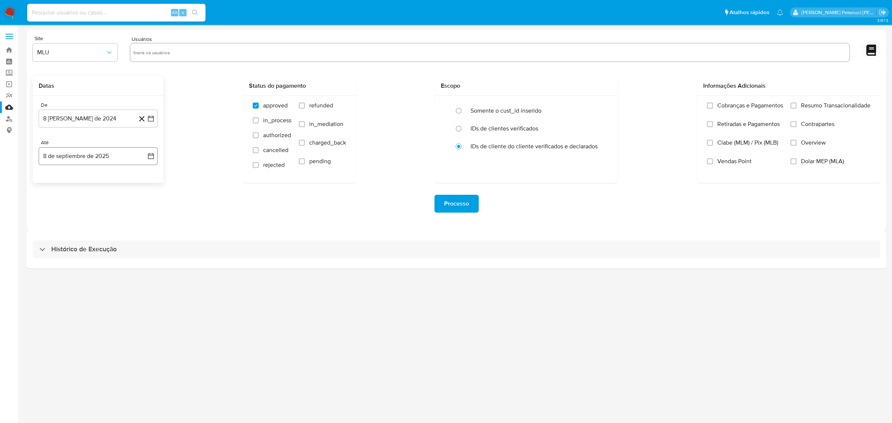
select select "10"
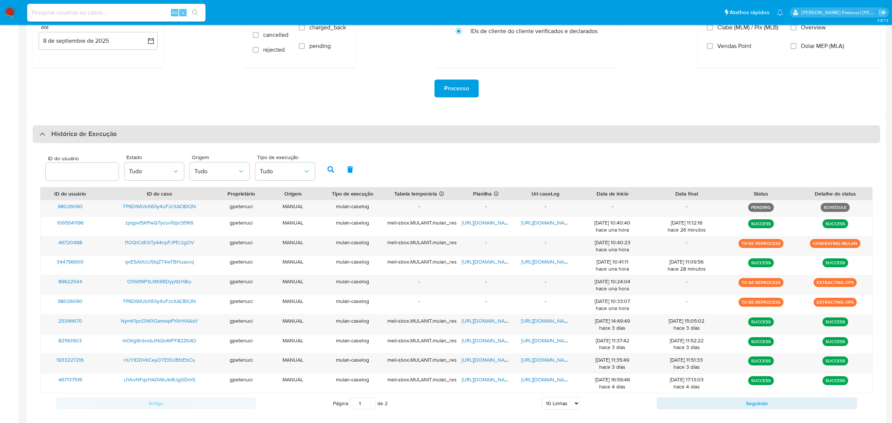
scroll to position [127, 0]
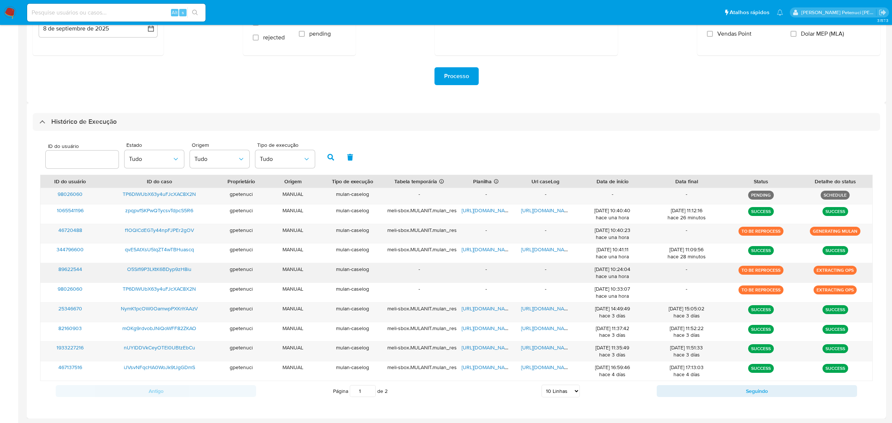
drag, startPoint x: 197, startPoint y: 269, endPoint x: 126, endPoint y: 271, distance: 71.4
click at [126, 271] on div "O5Sifl9P3LKtK6BDyp9zH8iu" at bounding box center [159, 272] width 119 height 19
click at [145, 268] on span "O5Sifl9P3LKtK6BDyp9zH8iu" at bounding box center [159, 268] width 64 height 7
click at [151, 228] on span "f1OQlCdEGTy44npFJPEr2gOV" at bounding box center [159, 229] width 69 height 7
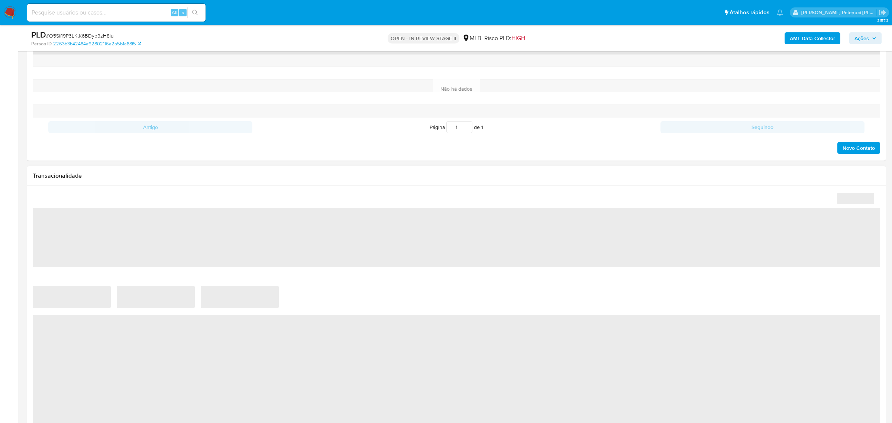
select select "10"
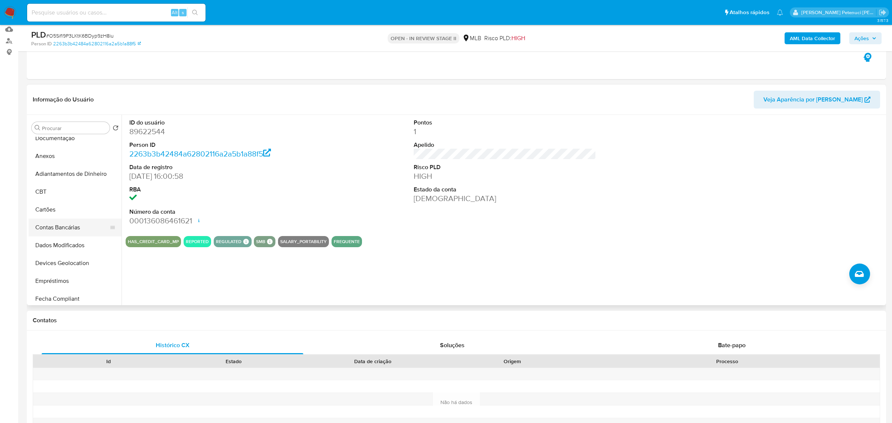
scroll to position [102, 0]
click at [53, 164] on button "Anexos" at bounding box center [72, 168] width 87 height 18
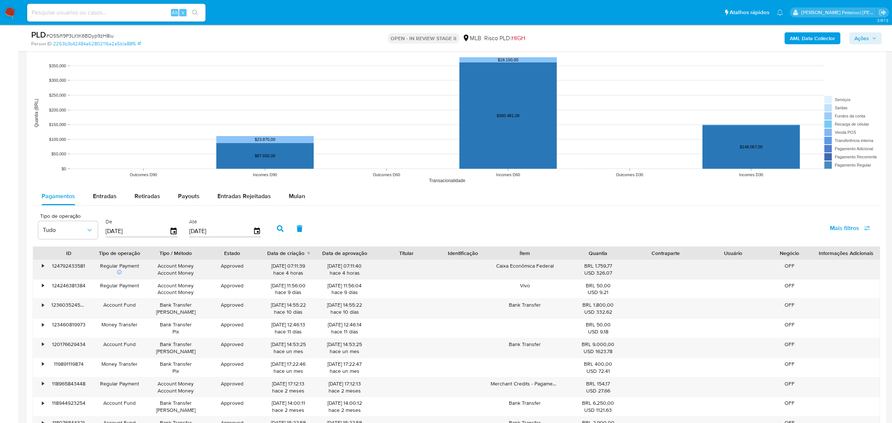
scroll to position [696, 0]
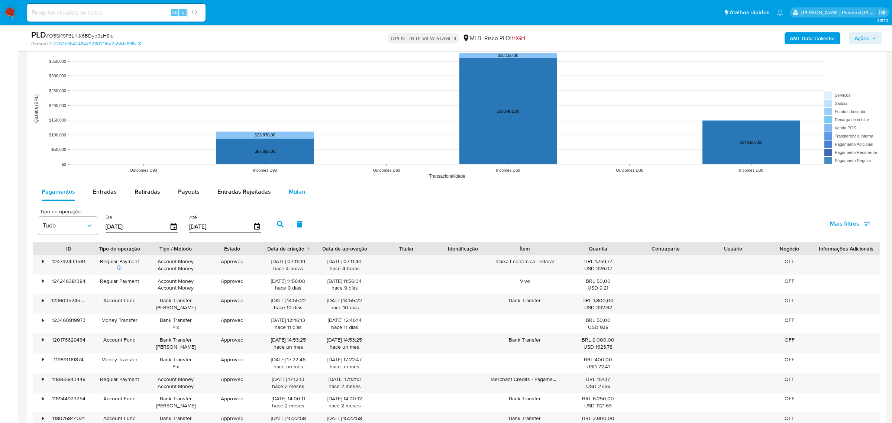
click at [290, 192] on span "Mulan" at bounding box center [297, 191] width 16 height 9
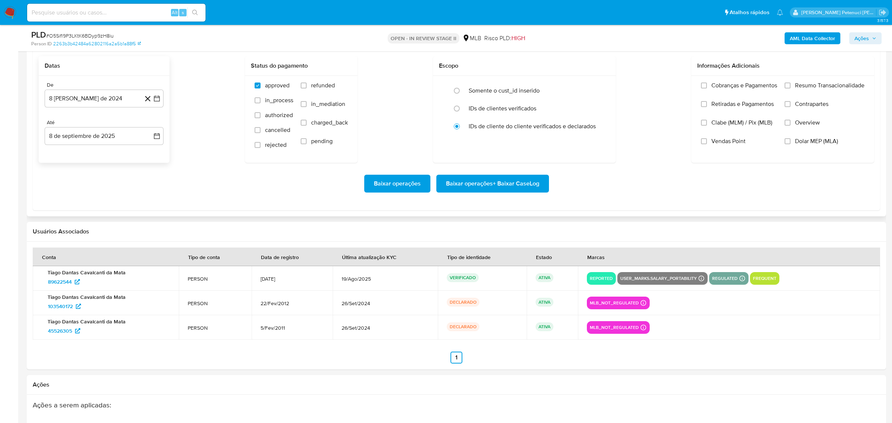
scroll to position [836, 0]
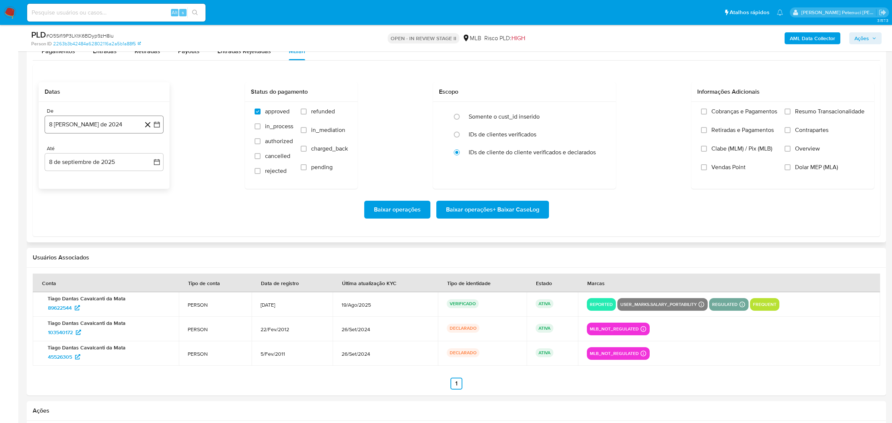
click at [87, 128] on button "8 [PERSON_NAME] de 2024" at bounding box center [104, 125] width 119 height 18
click at [115, 150] on span "agosto 2024" at bounding box center [101, 150] width 34 height 7
click at [150, 149] on icon "Año siguiente" at bounding box center [148, 150] width 9 height 9
click at [69, 225] on button "[DATE]" at bounding box center [71, 220] width 21 height 12
click at [70, 175] on button "1" at bounding box center [74, 178] width 12 height 12
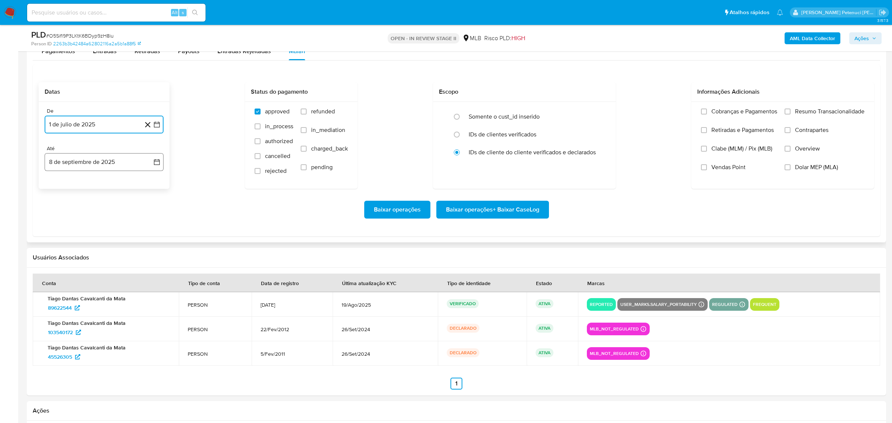
click at [157, 162] on icon "button" at bounding box center [156, 161] width 7 height 7
click at [149, 214] on button "7" at bounding box center [149, 216] width 12 height 12
click at [801, 111] on span "Resumo Transacionalidade" at bounding box center [829, 111] width 69 height 7
click at [790, 111] on input "Resumo Transacionalidade" at bounding box center [787, 111] width 6 height 6
click at [531, 214] on span "Baixar operações + Baixar CaseLog" at bounding box center [492, 209] width 93 height 16
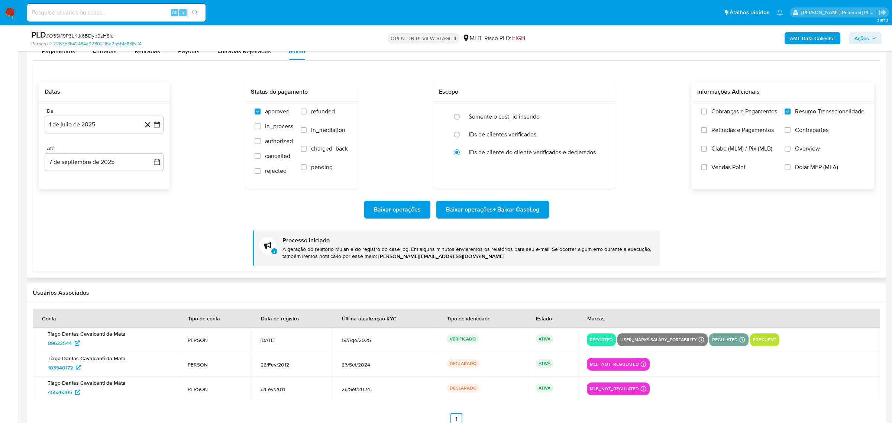
scroll to position [259, 0]
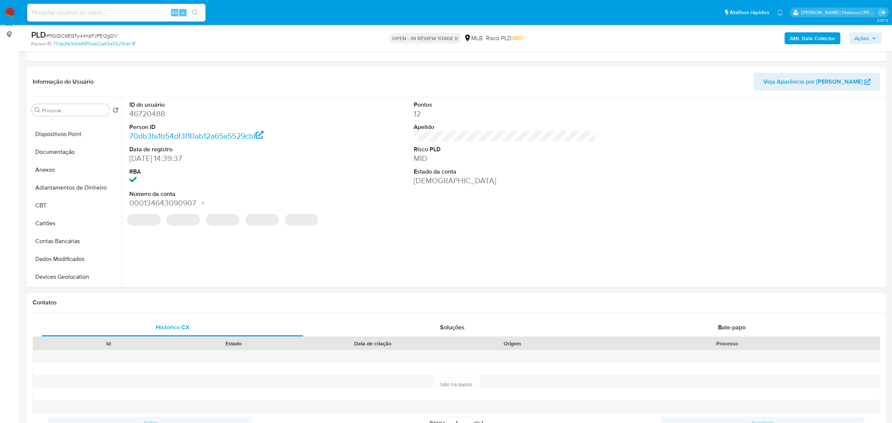
scroll to position [171, 0]
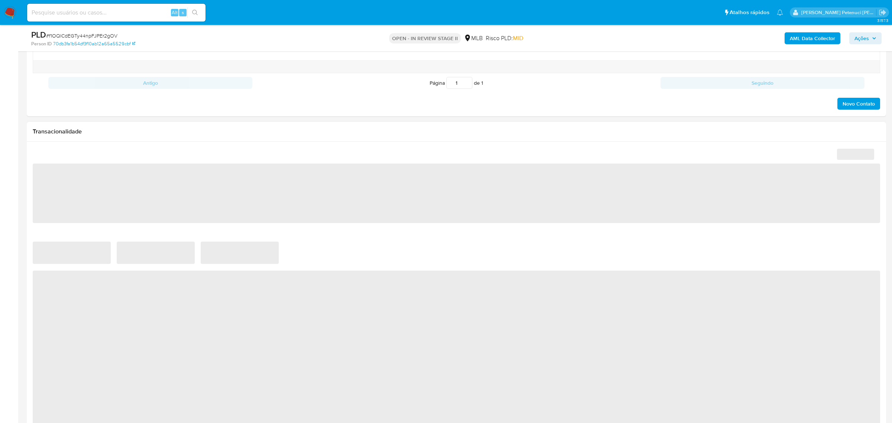
select select "10"
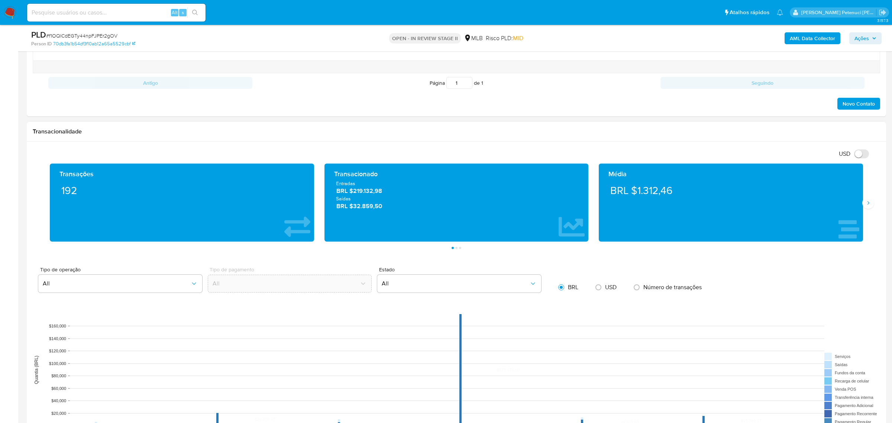
scroll to position [699, 0]
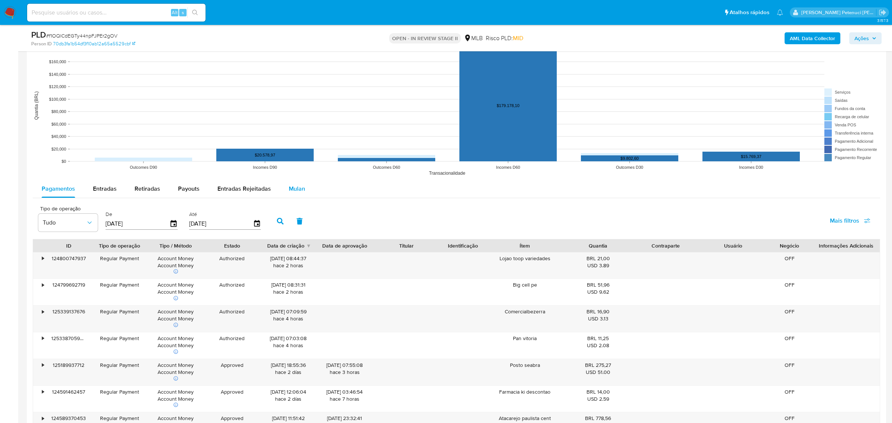
click at [289, 193] on div "Mulan" at bounding box center [297, 189] width 16 height 18
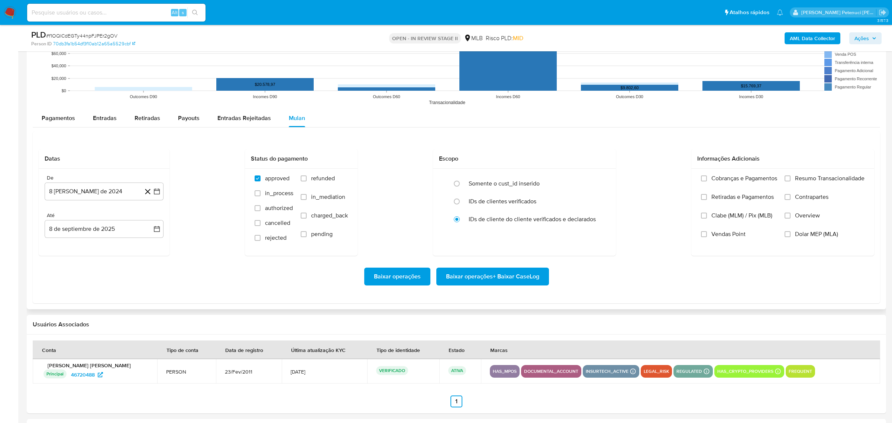
scroll to position [780, 0]
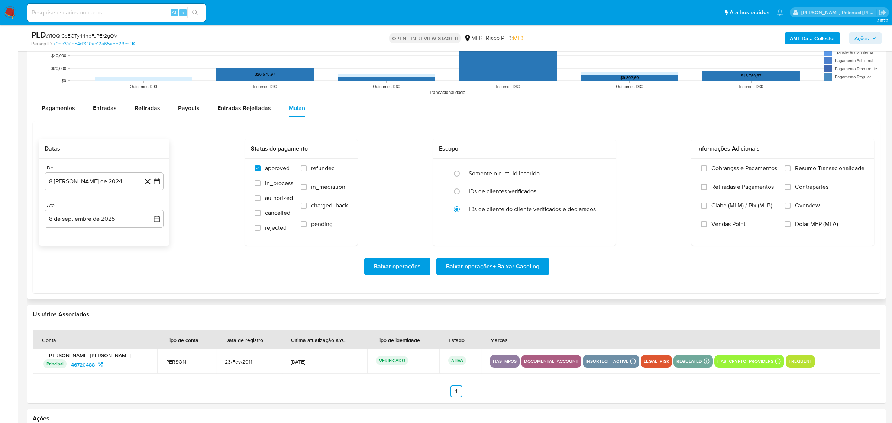
click at [77, 172] on div "De 8 [PERSON_NAME] de 2024 [DATE]" at bounding box center [104, 178] width 119 height 26
click at [85, 188] on button "8 [PERSON_NAME] de 2024" at bounding box center [104, 181] width 119 height 18
click at [98, 208] on span "agosto 2024" at bounding box center [101, 207] width 34 height 7
drag, startPoint x: 150, startPoint y: 204, endPoint x: 140, endPoint y: 225, distance: 23.4
click at [150, 204] on icon "Año siguiente" at bounding box center [148, 207] width 9 height 9
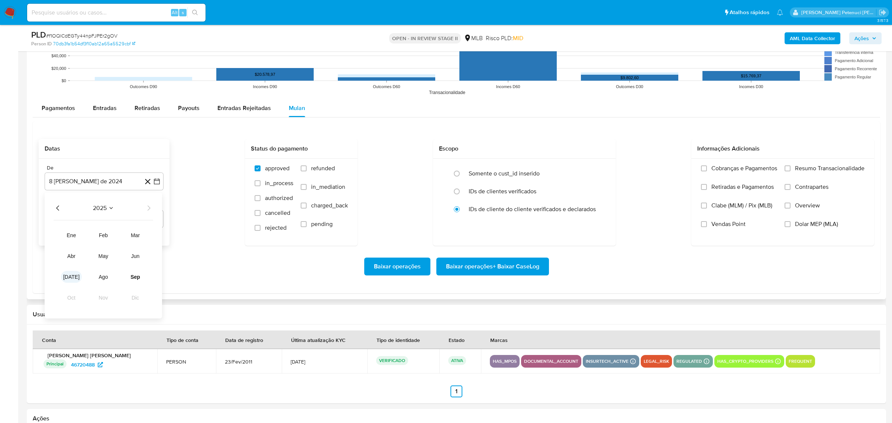
click at [72, 277] on span "jul" at bounding box center [71, 276] width 16 height 6
click at [74, 234] on button "1" at bounding box center [74, 235] width 12 height 12
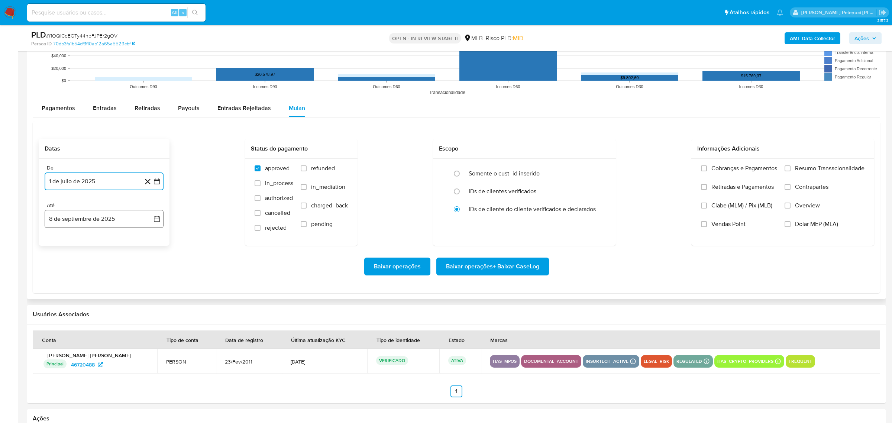
click at [82, 218] on button "8 de septiembre de 2025" at bounding box center [104, 219] width 119 height 18
click at [145, 271] on button "7" at bounding box center [149, 273] width 12 height 12
click at [238, 262] on div "Baixar operações Baixar operações + Baixar CaseLog" at bounding box center [456, 266] width 835 height 18
click at [800, 166] on span "Resumo Transacionalidade" at bounding box center [829, 168] width 69 height 7
click at [790, 166] on input "Resumo Transacionalidade" at bounding box center [787, 168] width 6 height 6
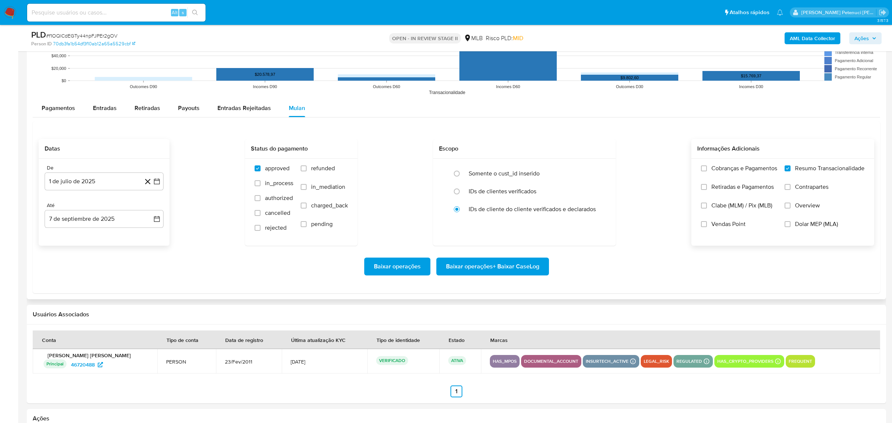
click at [513, 269] on span "Baixar operações + Baixar CaseLog" at bounding box center [492, 266] width 93 height 16
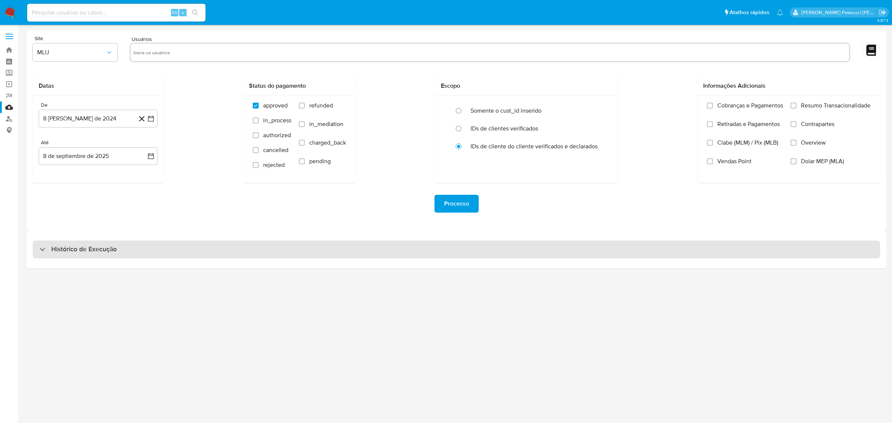
drag, startPoint x: 104, startPoint y: 250, endPoint x: 114, endPoint y: 244, distance: 11.9
click at [104, 250] on h3 "Histórico de Execução" at bounding box center [83, 249] width 65 height 9
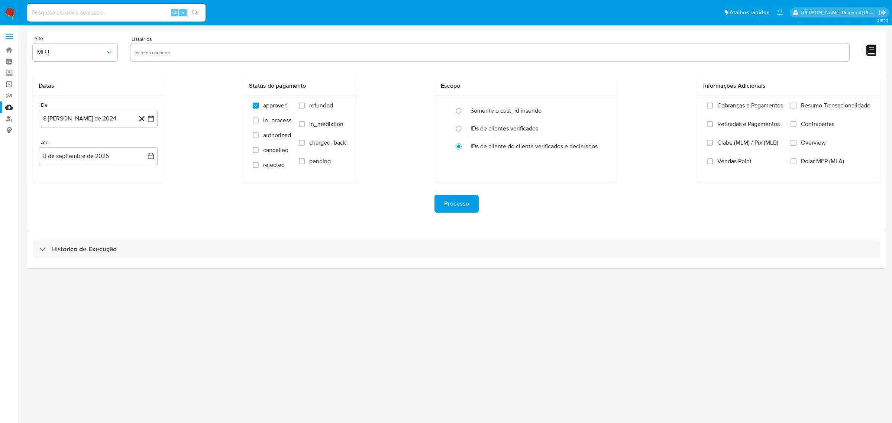
select select "10"
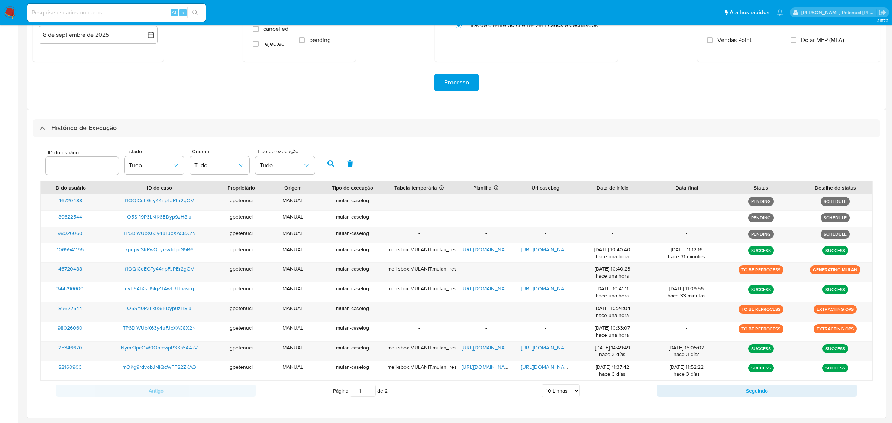
scroll to position [121, 0]
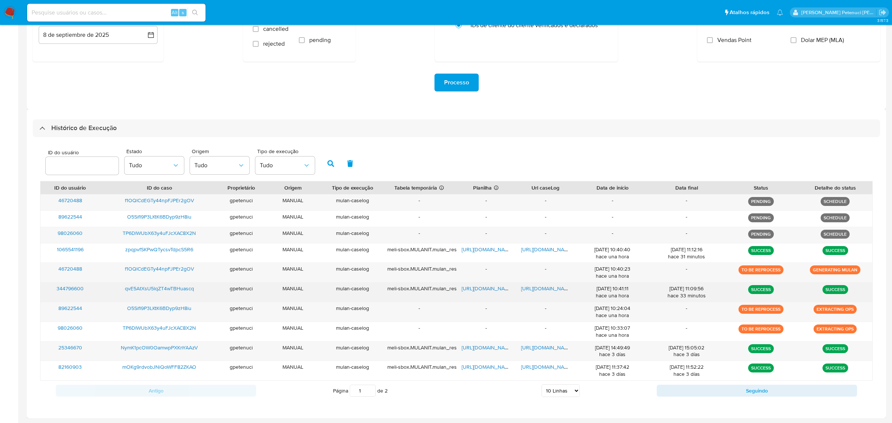
click at [500, 289] on span "https://docs.google.com/spreadsheets/d/1Ps8Ry-_PlYc_Ktr7KLI4wWZvwzfvawtSCX8jyw2…" at bounding box center [486, 288] width 51 height 7
click at [534, 286] on span "https://docs.google.com/document/d/14CvNT-pFfz-3yLL9ni6Aj5OFK3UfsIIPH4pOki0fqoQ…" at bounding box center [546, 288] width 51 height 7
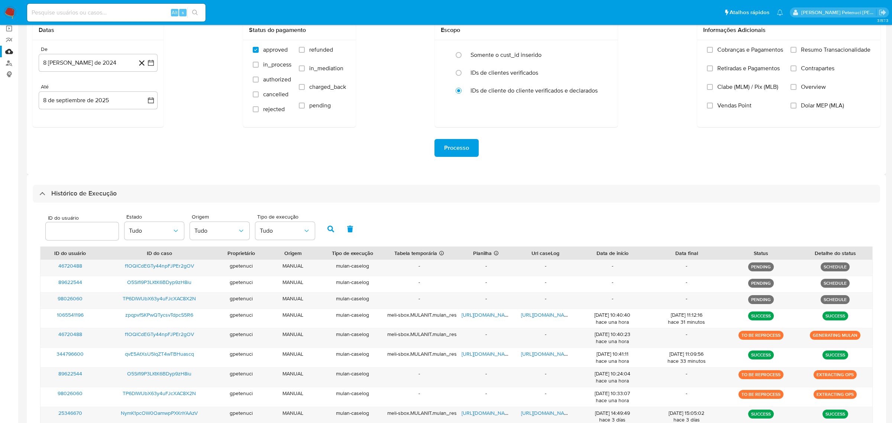
scroll to position [72, 0]
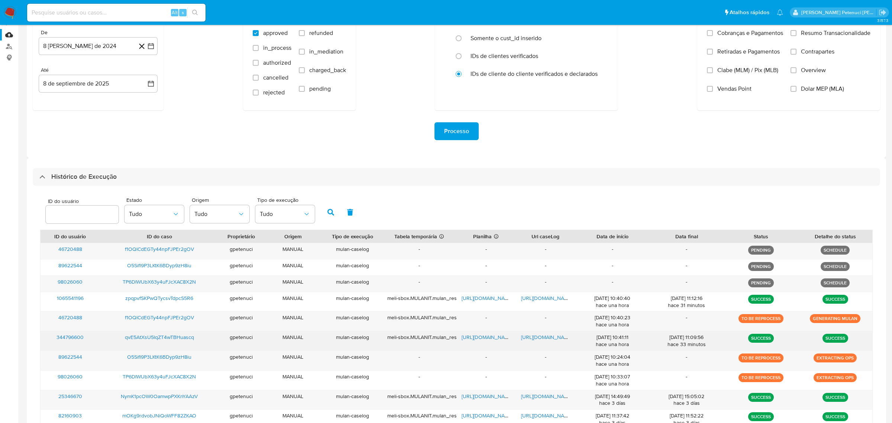
click at [183, 341] on span "qvE5AtXsU5lqZT4wTBHuascq" at bounding box center [159, 336] width 69 height 7
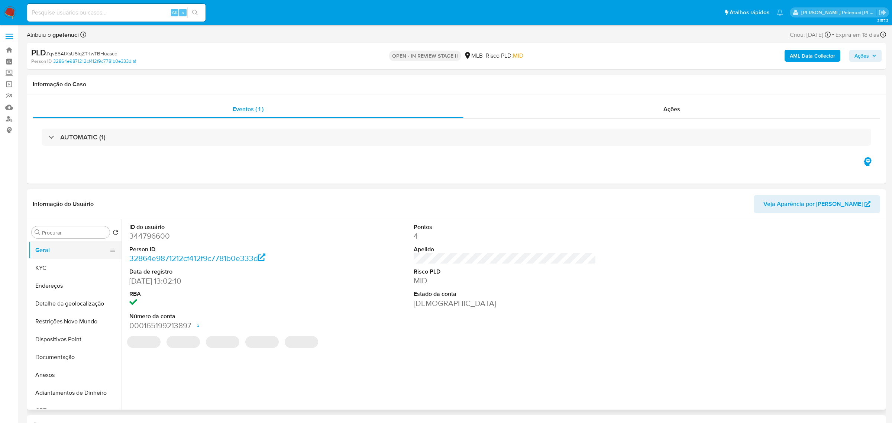
select select "10"
click at [66, 269] on button "KYC" at bounding box center [72, 268] width 87 height 18
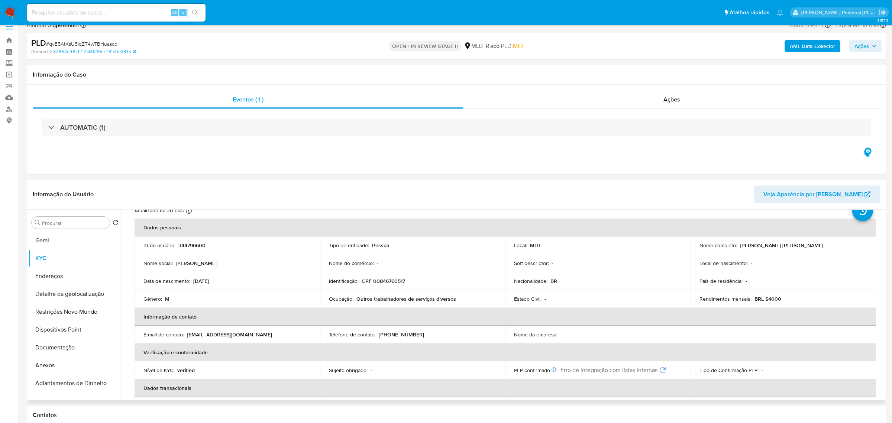
scroll to position [27, 0]
drag, startPoint x: 358, startPoint y: 299, endPoint x: 466, endPoint y: 299, distance: 107.7
click at [466, 299] on div "Ocupação : Outros trabalhadores de serviços diversos" at bounding box center [413, 298] width 168 height 7
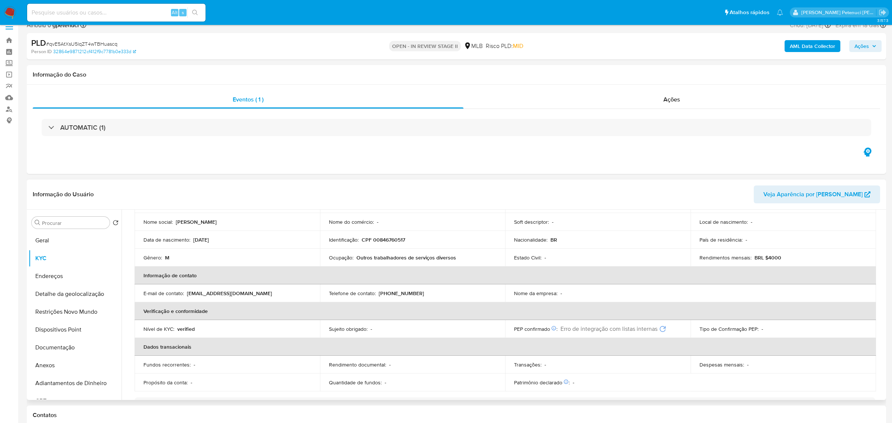
scroll to position [69, 0]
click at [61, 240] on button "Geral" at bounding box center [72, 240] width 87 height 18
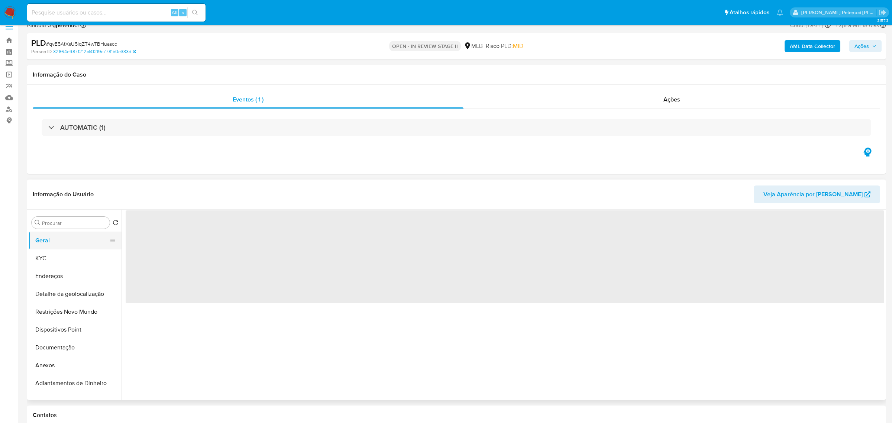
scroll to position [0, 0]
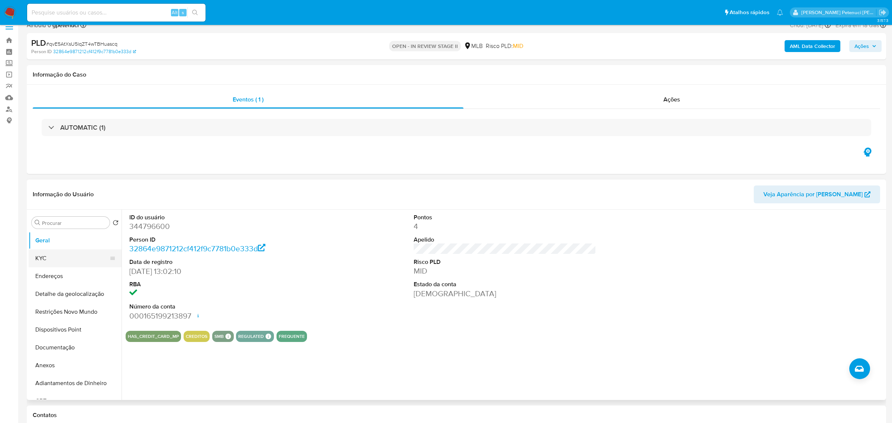
click at [58, 262] on button "KYC" at bounding box center [72, 258] width 87 height 18
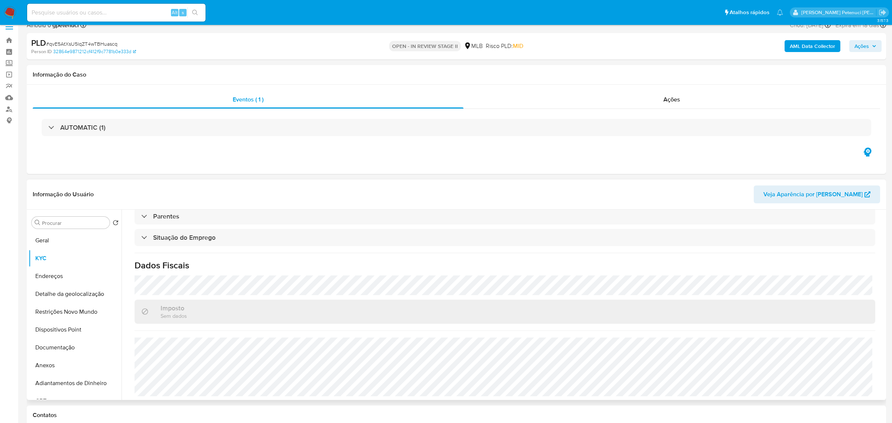
scroll to position [309, 0]
